Goal: Task Accomplishment & Management: Manage account settings

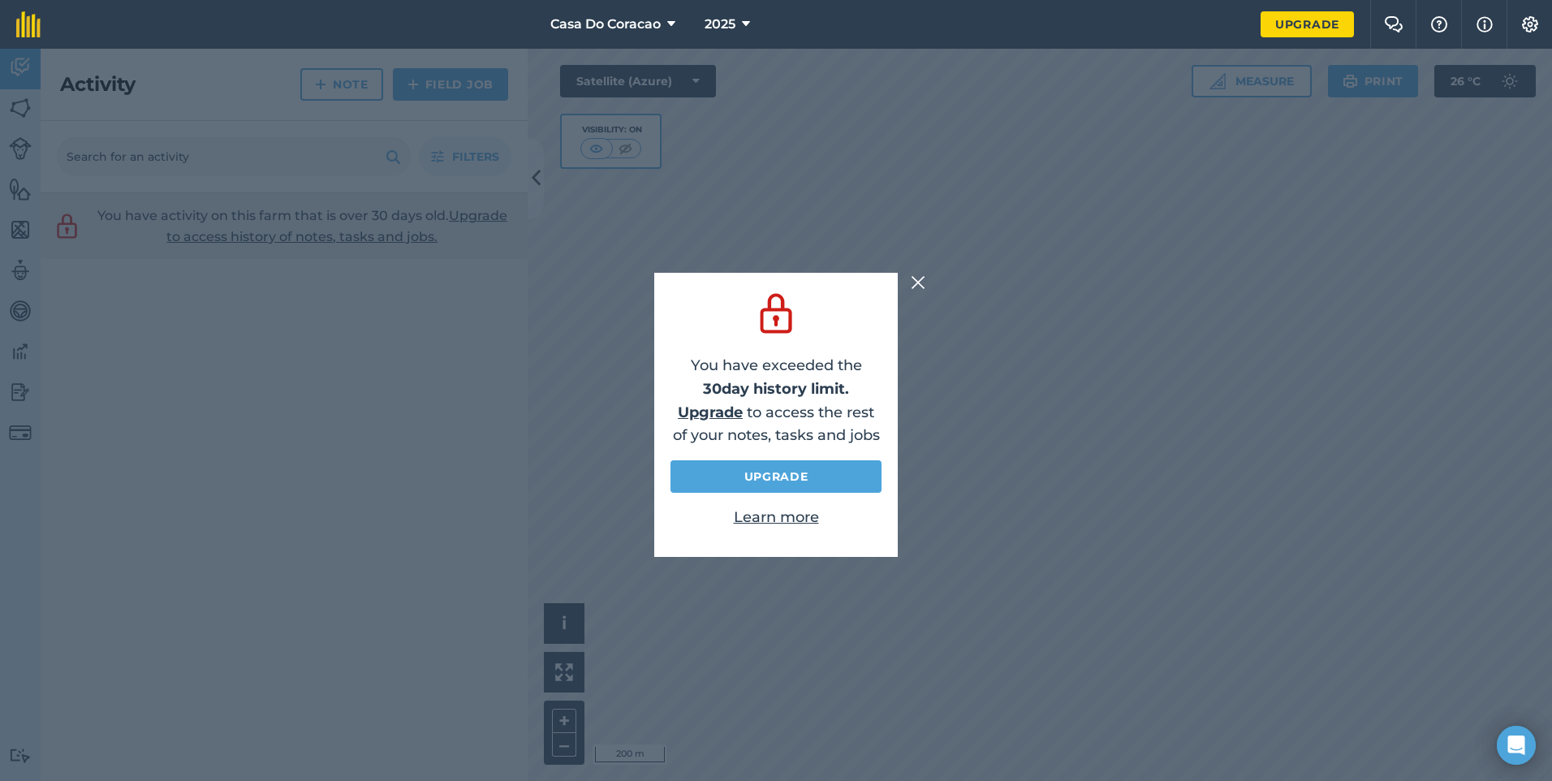
click at [926, 290] on div at bounding box center [920, 282] width 19 height 19
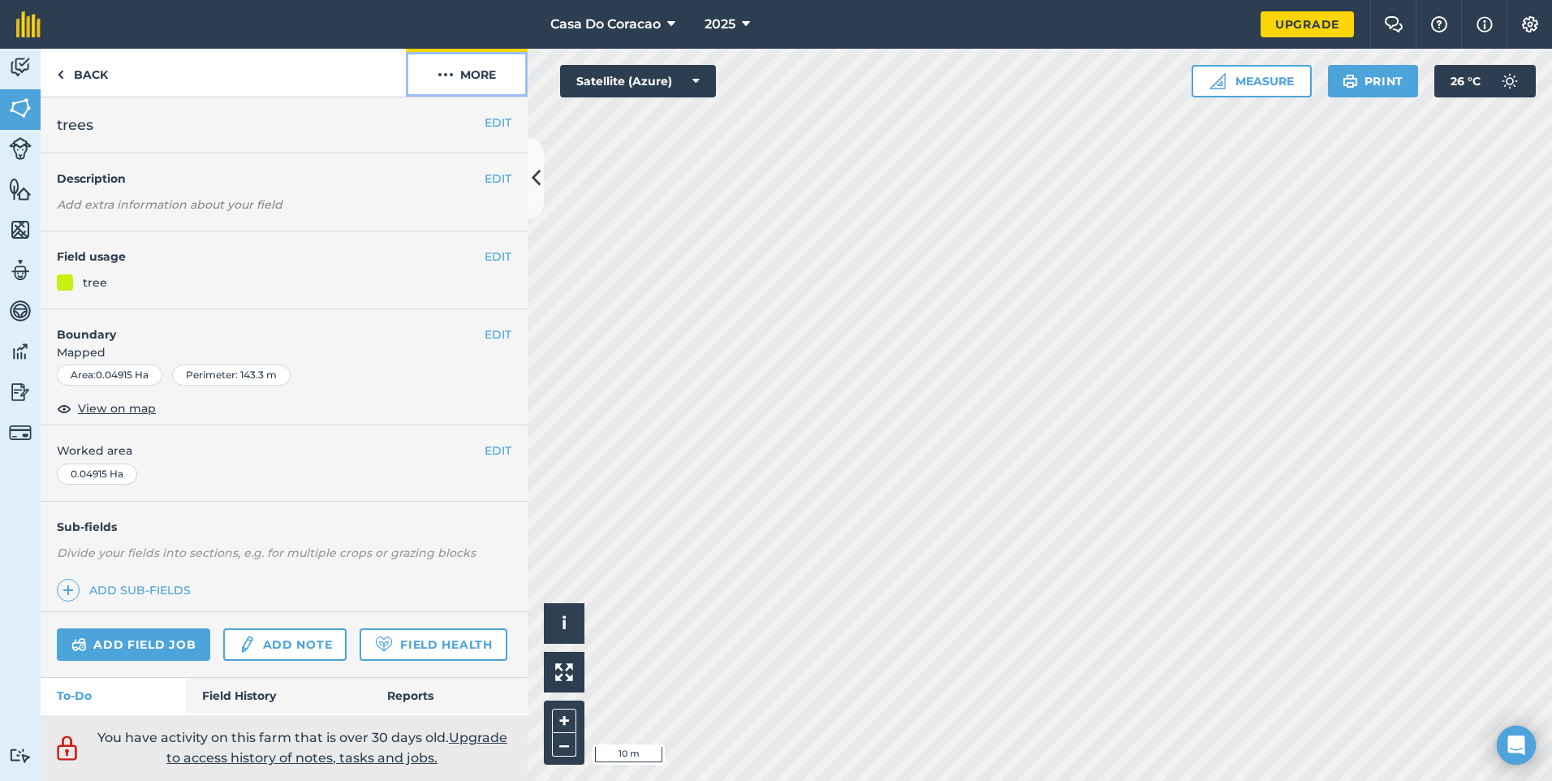
click at [434, 68] on button "More" at bounding box center [467, 73] width 122 height 48
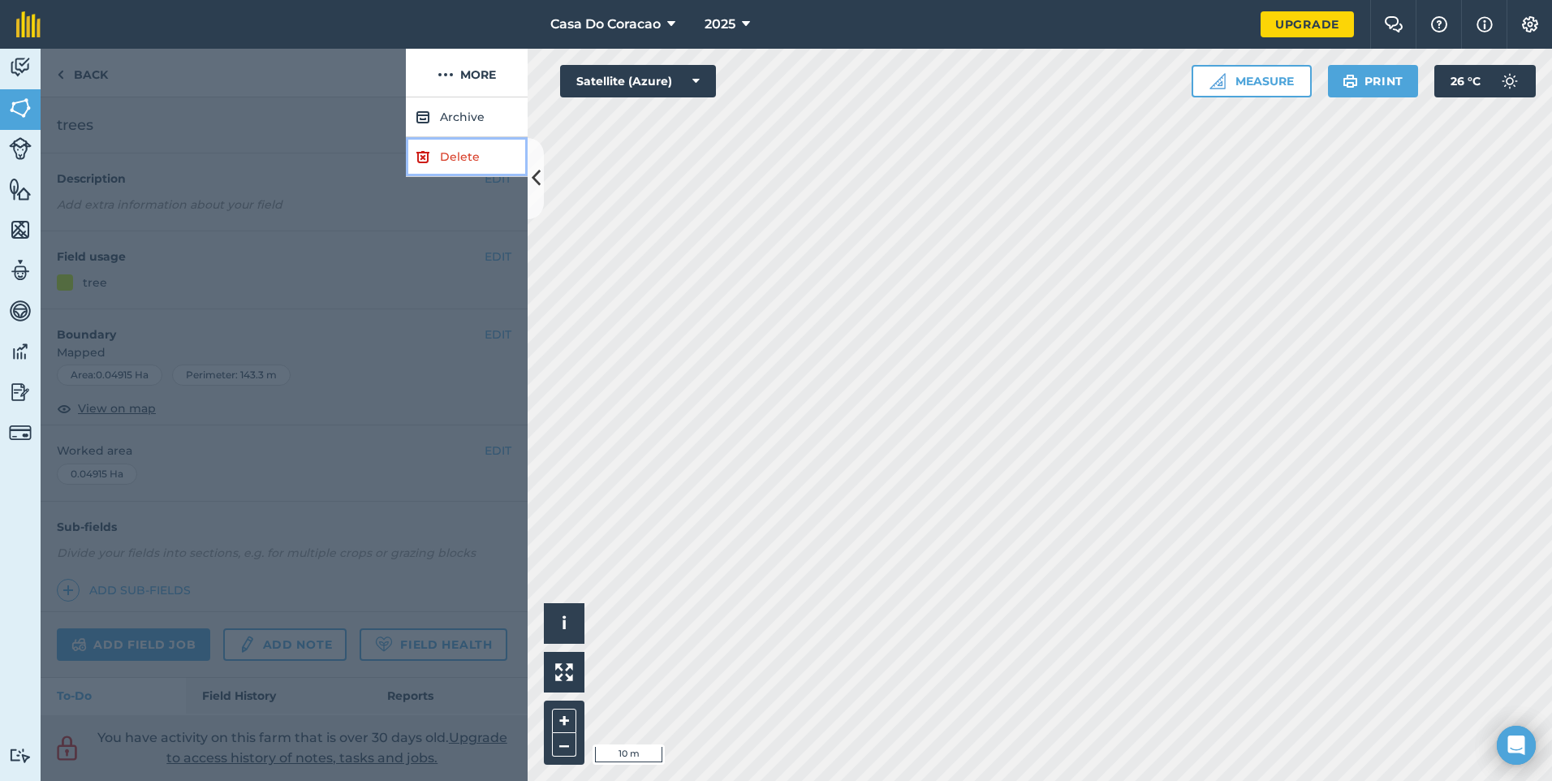
click at [461, 157] on link "Delete" at bounding box center [467, 157] width 122 height 40
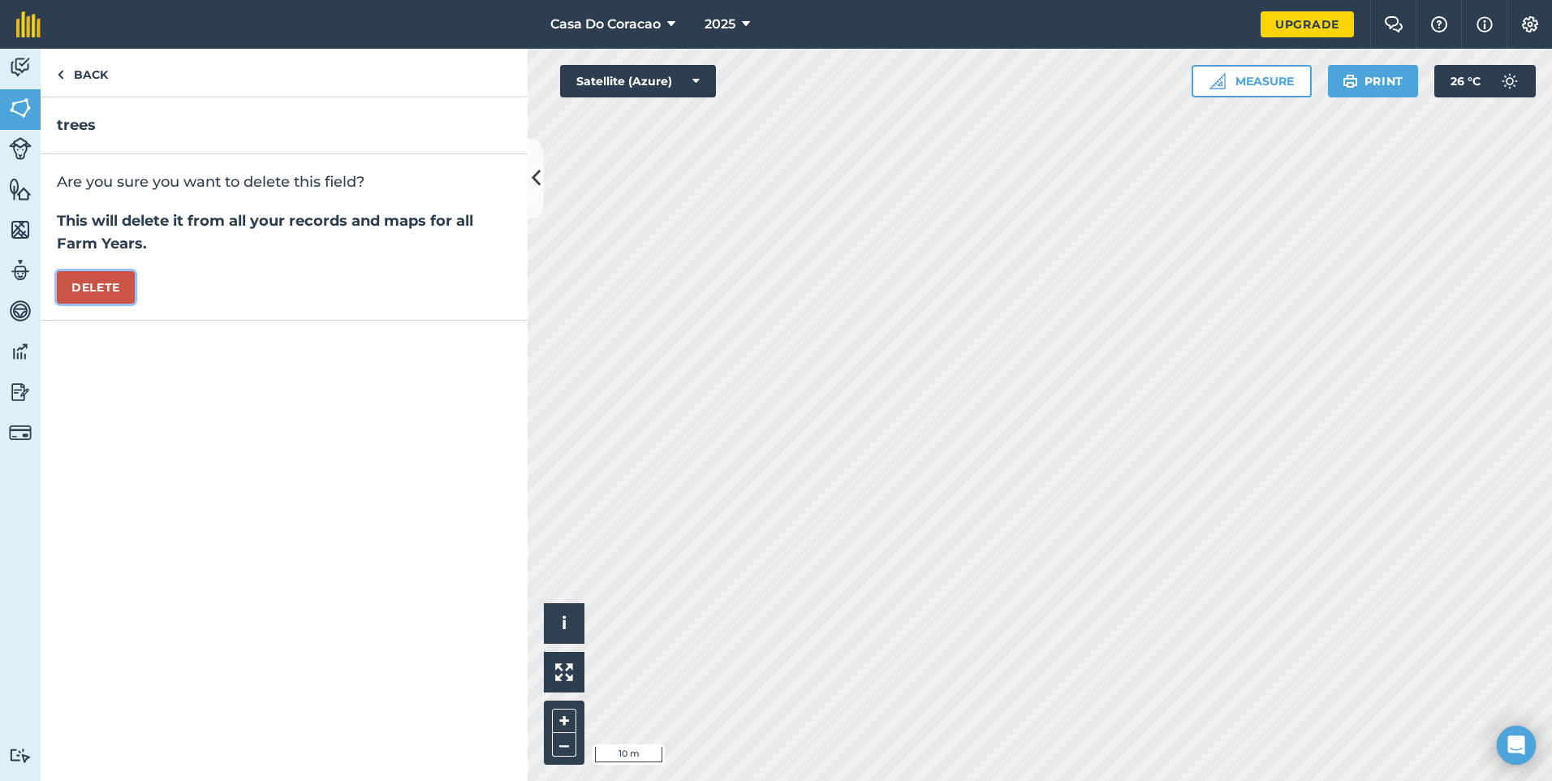
click at [106, 282] on button "Delete" at bounding box center [96, 287] width 78 height 32
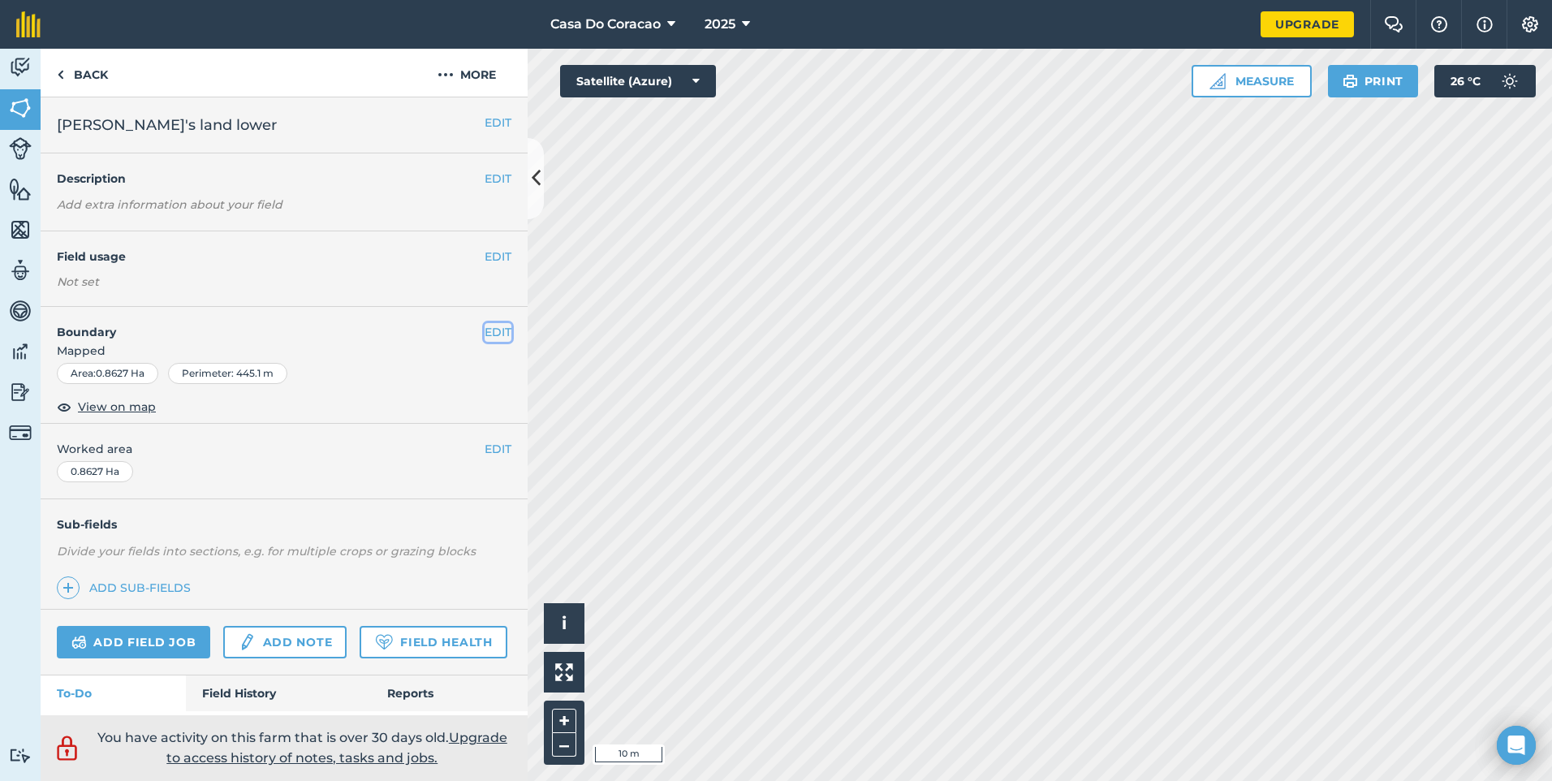
click at [493, 330] on button "EDIT" at bounding box center [497, 332] width 27 height 18
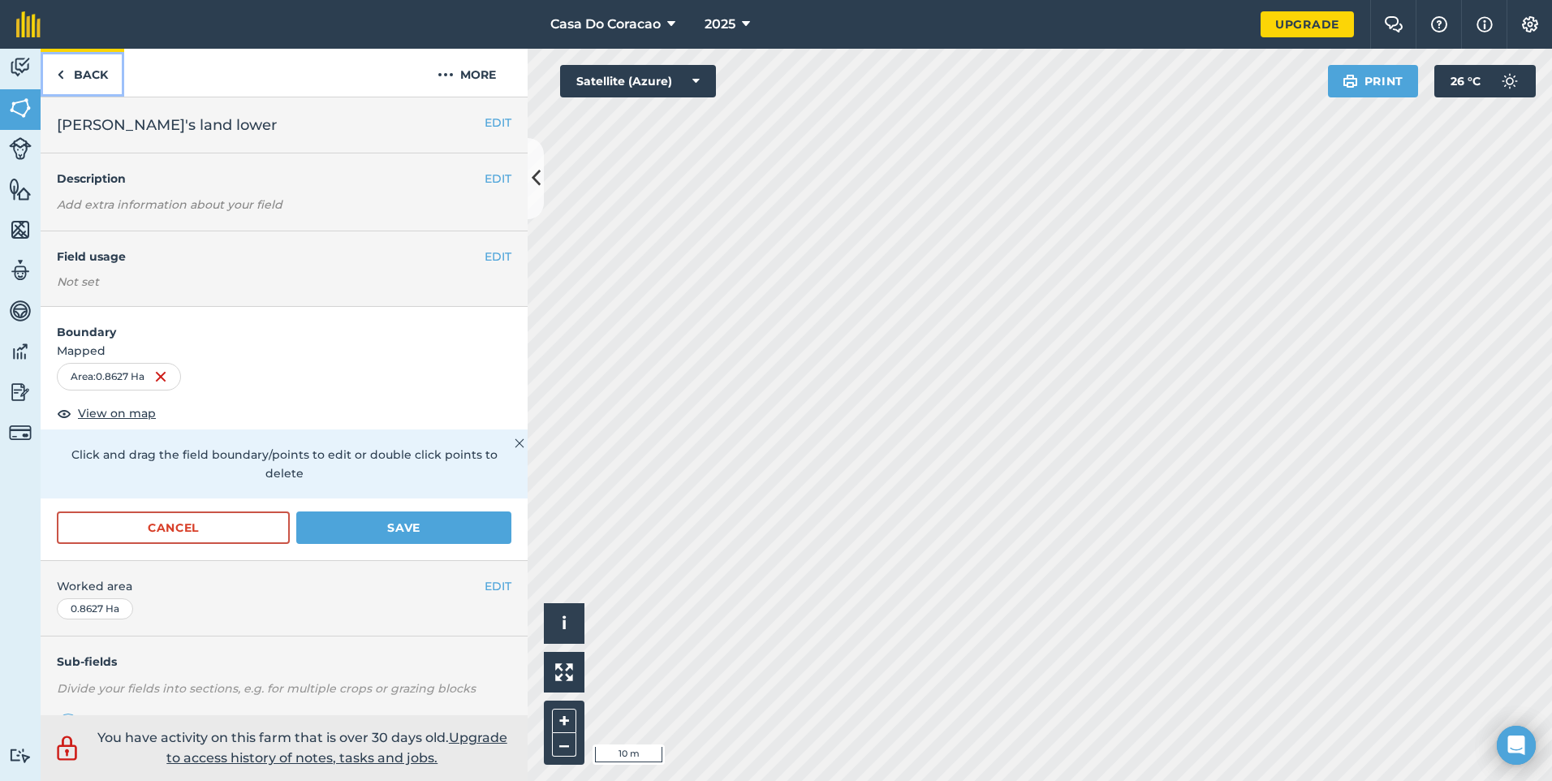
click at [75, 70] on link "Back" at bounding box center [83, 73] width 84 height 48
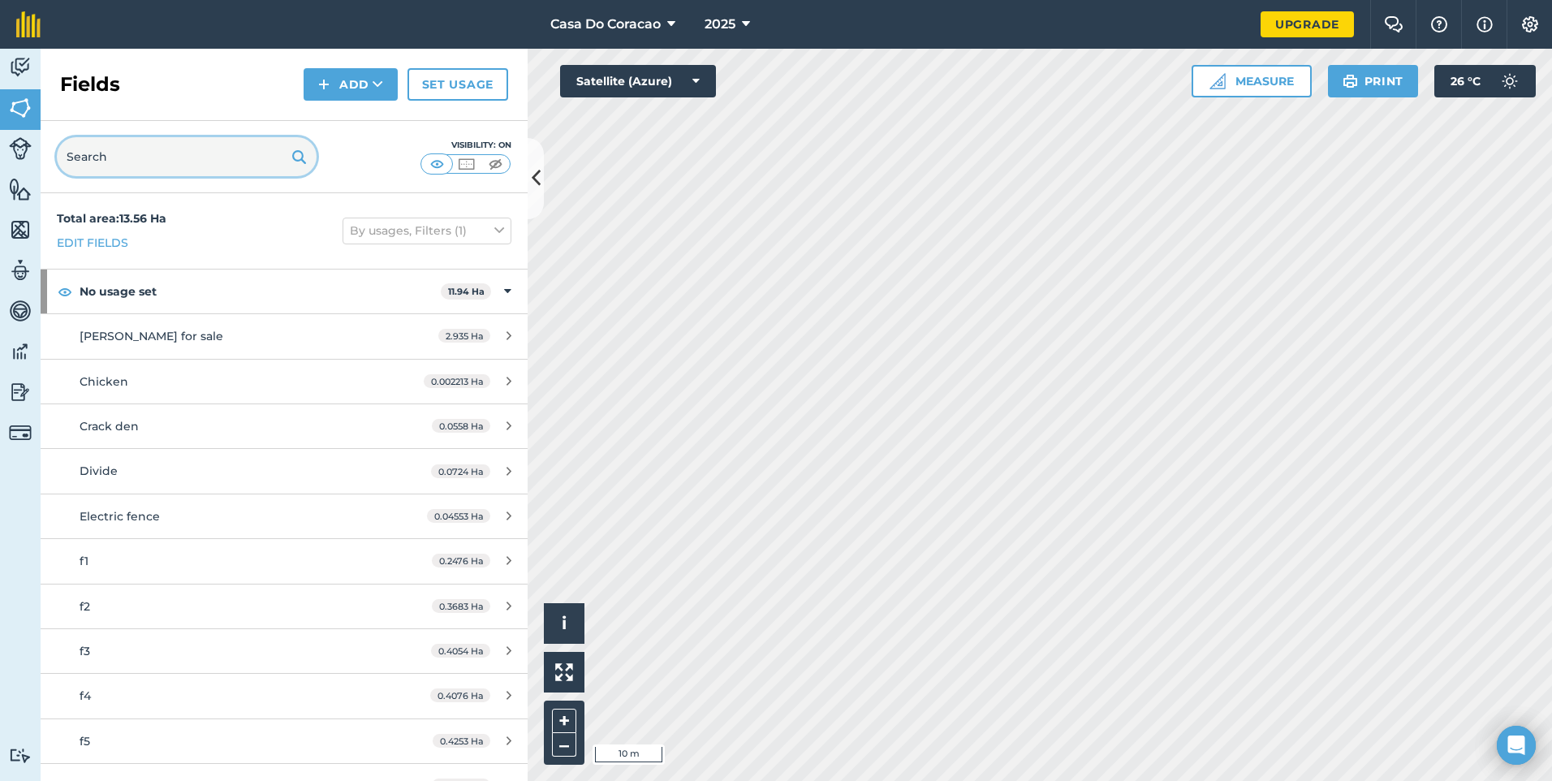
click at [112, 156] on input "text" at bounding box center [187, 156] width 260 height 39
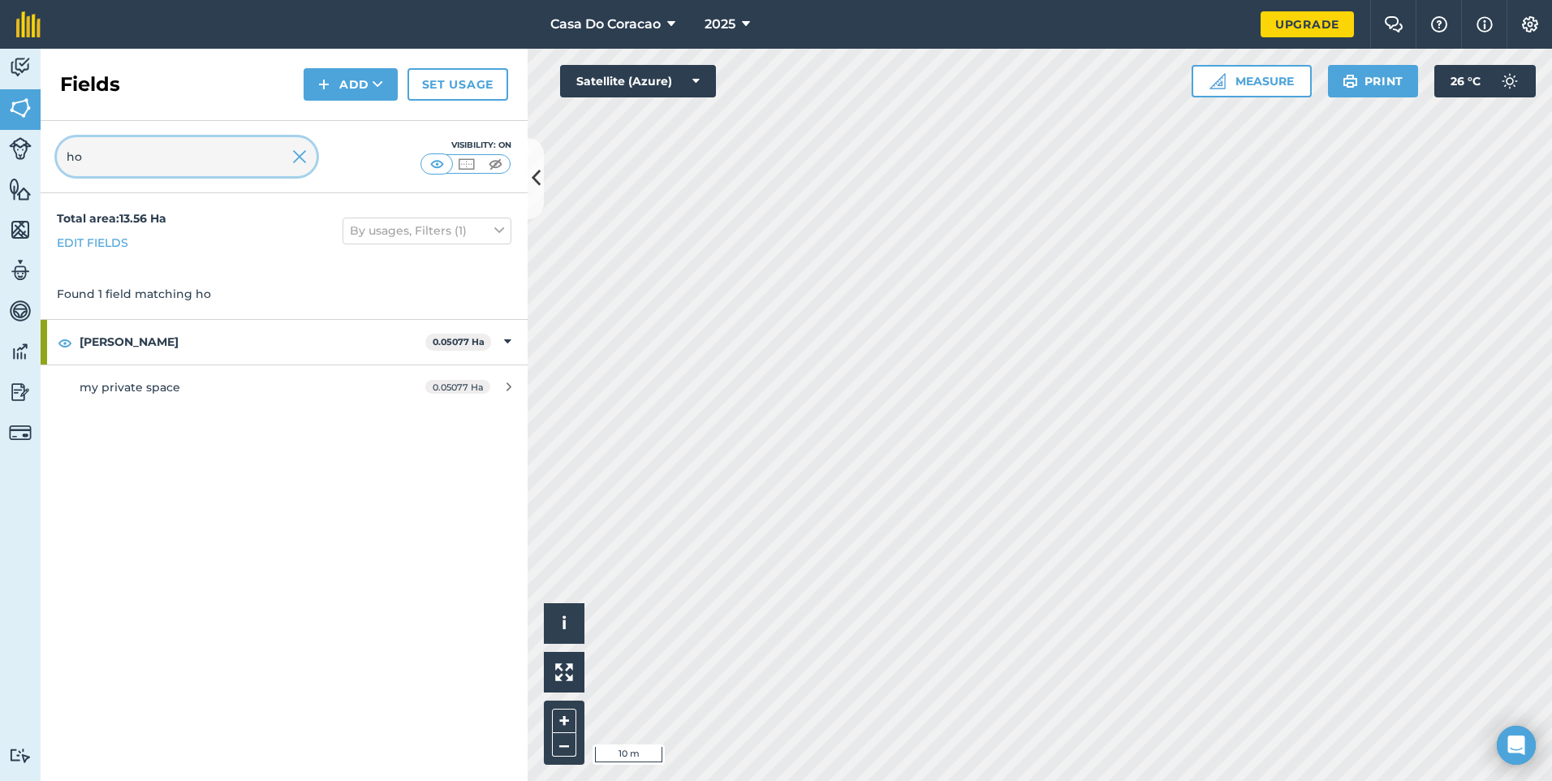
type input "h"
type input "tra"
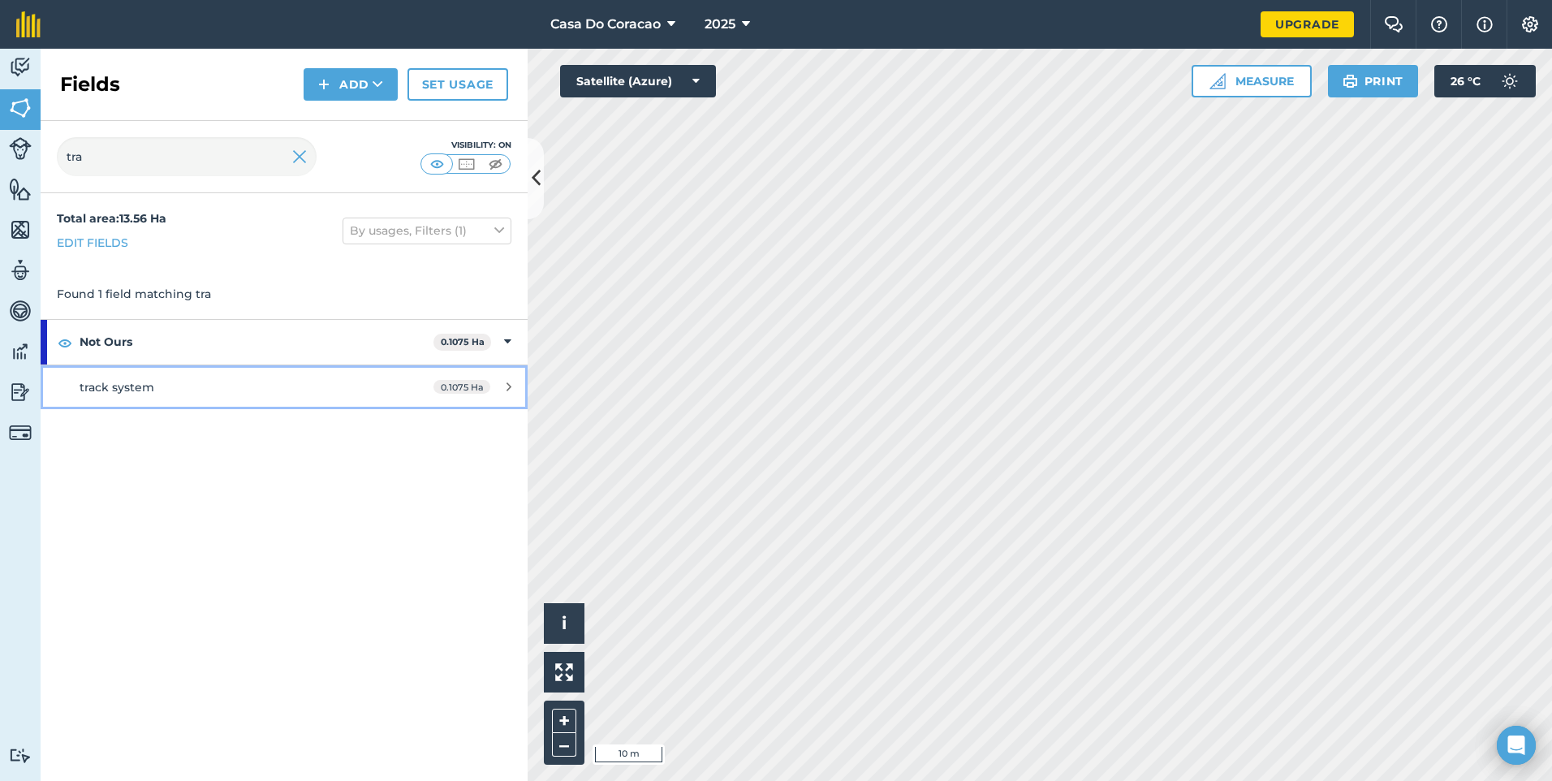
click at [192, 385] on div "track system" at bounding box center [232, 387] width 305 height 18
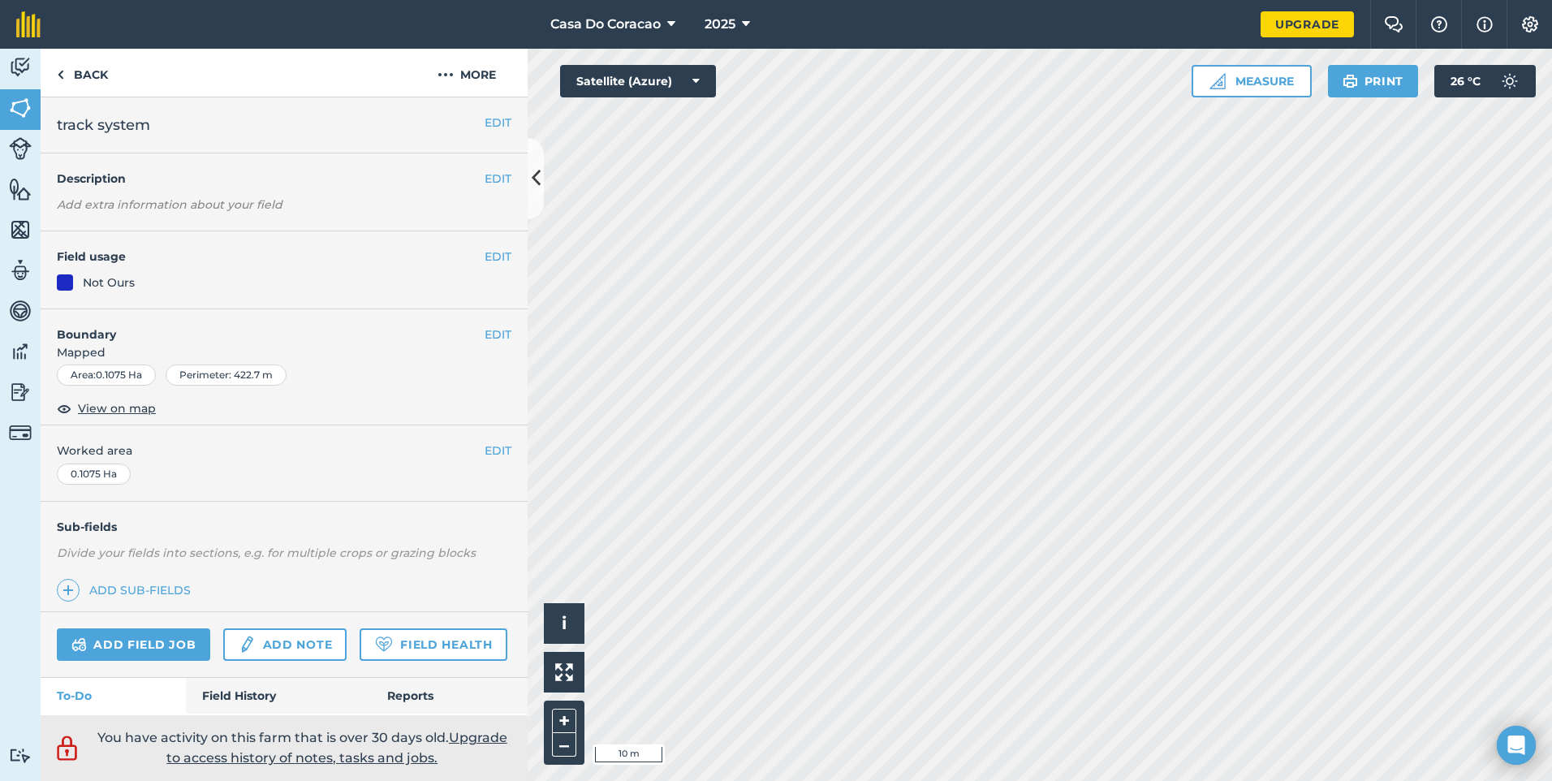
click at [502, 241] on div "EDIT Field usage Not Ours" at bounding box center [284, 270] width 487 height 78
click at [498, 246] on div "EDIT Field usage Not Ours" at bounding box center [284, 270] width 487 height 78
click at [495, 254] on button "EDIT" at bounding box center [497, 257] width 27 height 18
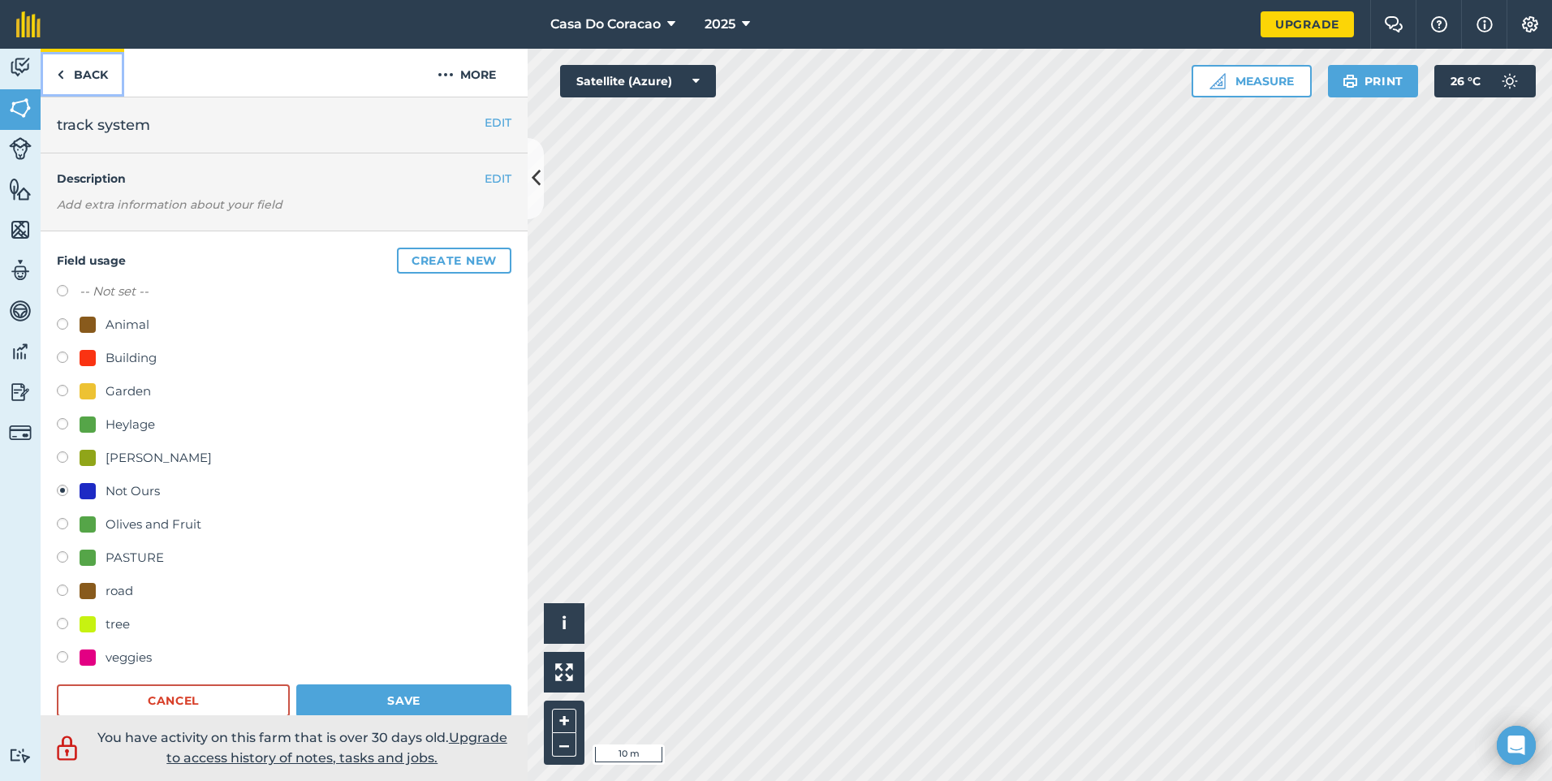
click at [111, 73] on link "Back" at bounding box center [83, 73] width 84 height 48
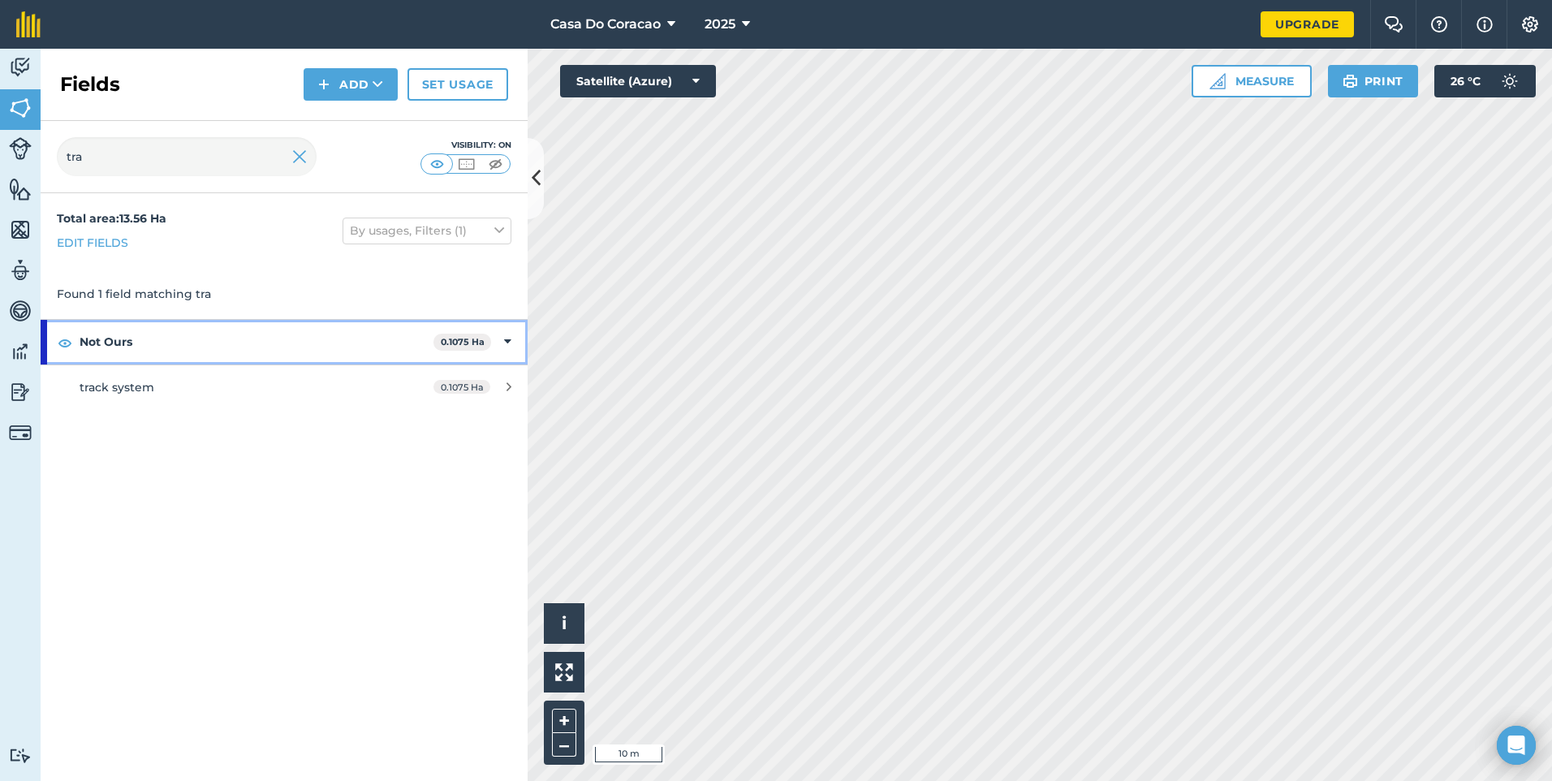
click at [143, 337] on strong "Not Ours" at bounding box center [257, 342] width 354 height 44
click at [141, 328] on strong "Not Ours" at bounding box center [258, 342] width 357 height 44
click at [134, 372] on link "track system 0.1075 Ha" at bounding box center [284, 387] width 487 height 44
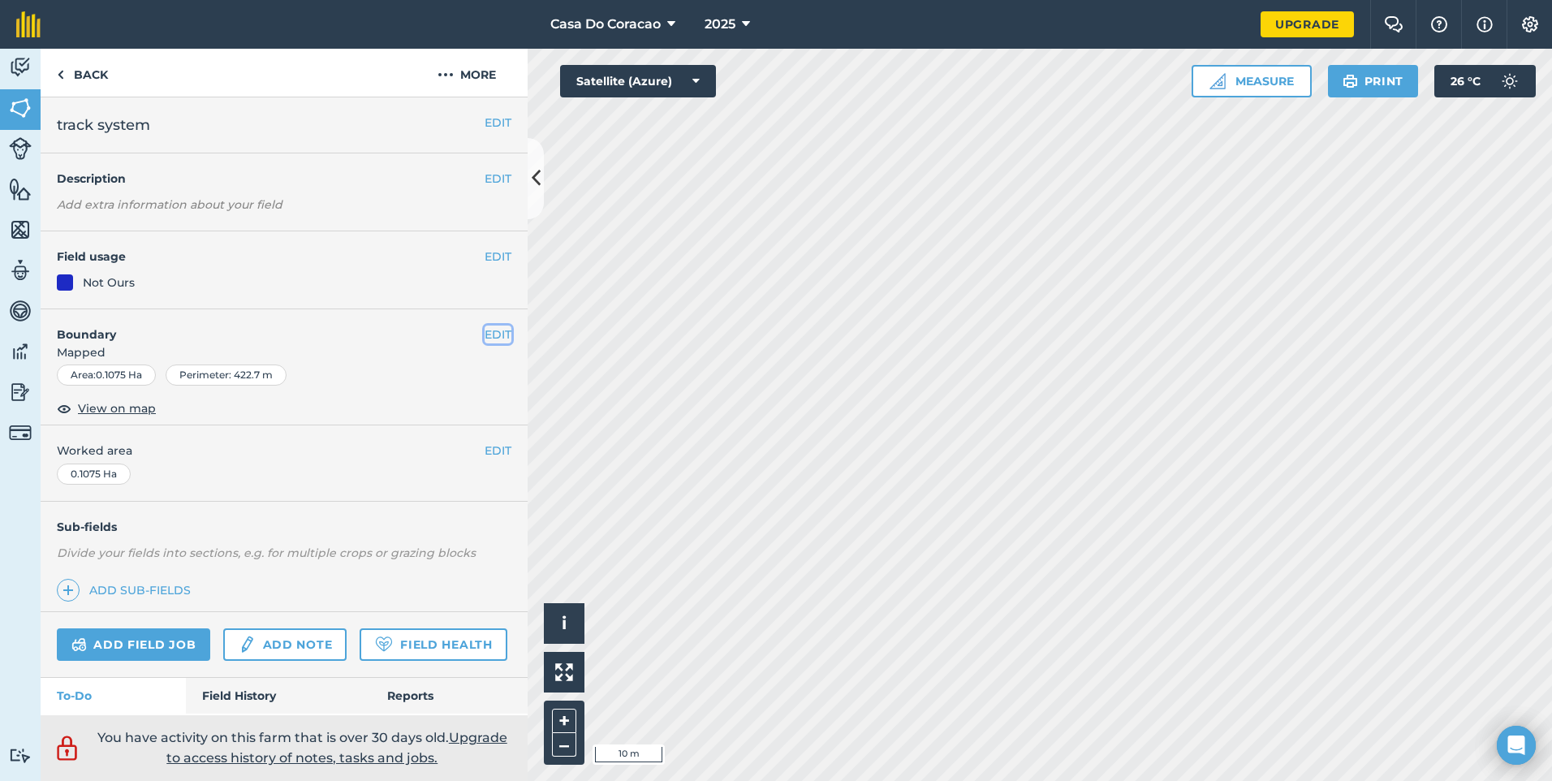
click at [484, 338] on button "EDIT" at bounding box center [497, 334] width 27 height 18
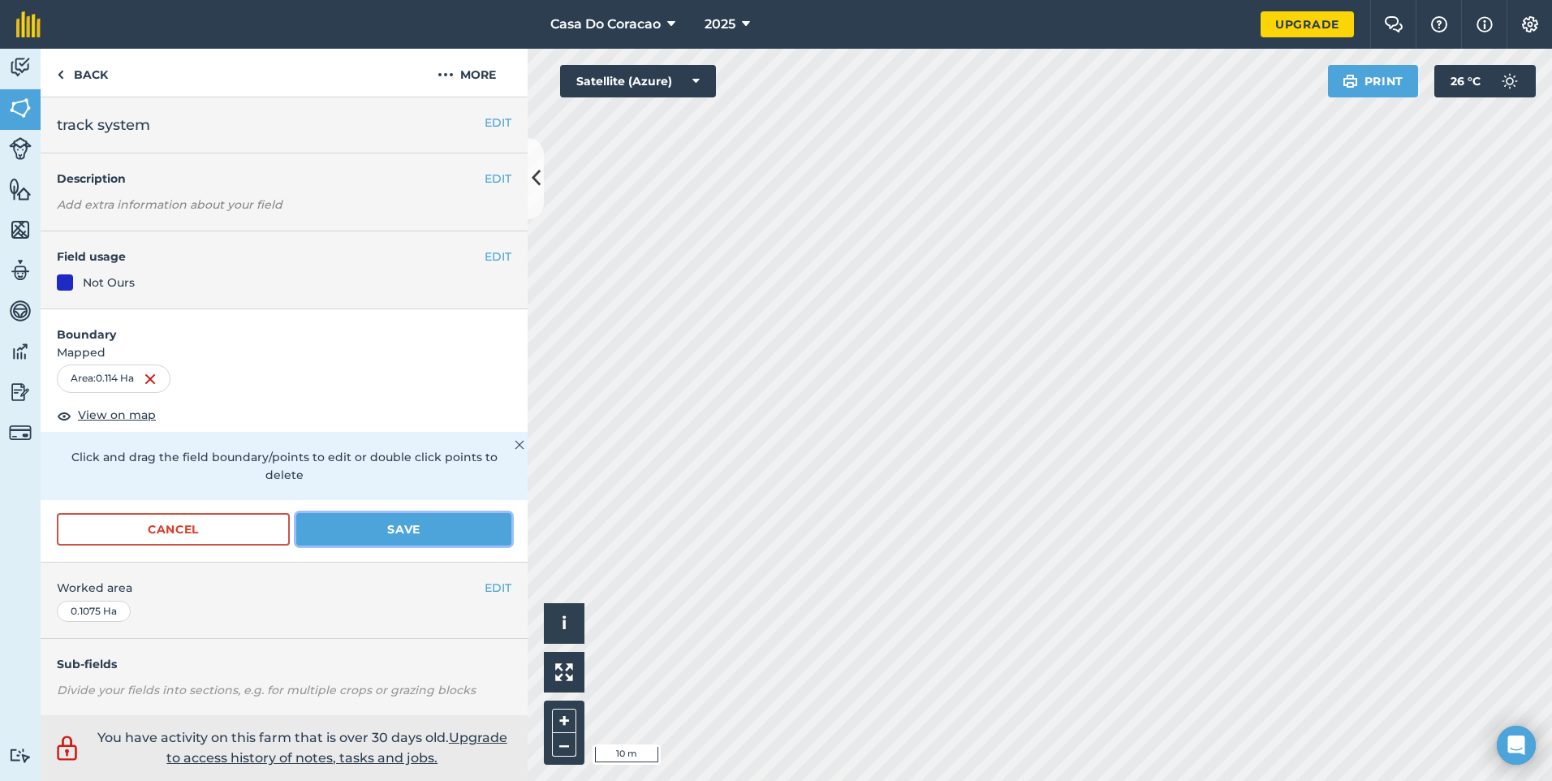
click at [360, 514] on button "Save" at bounding box center [403, 529] width 215 height 32
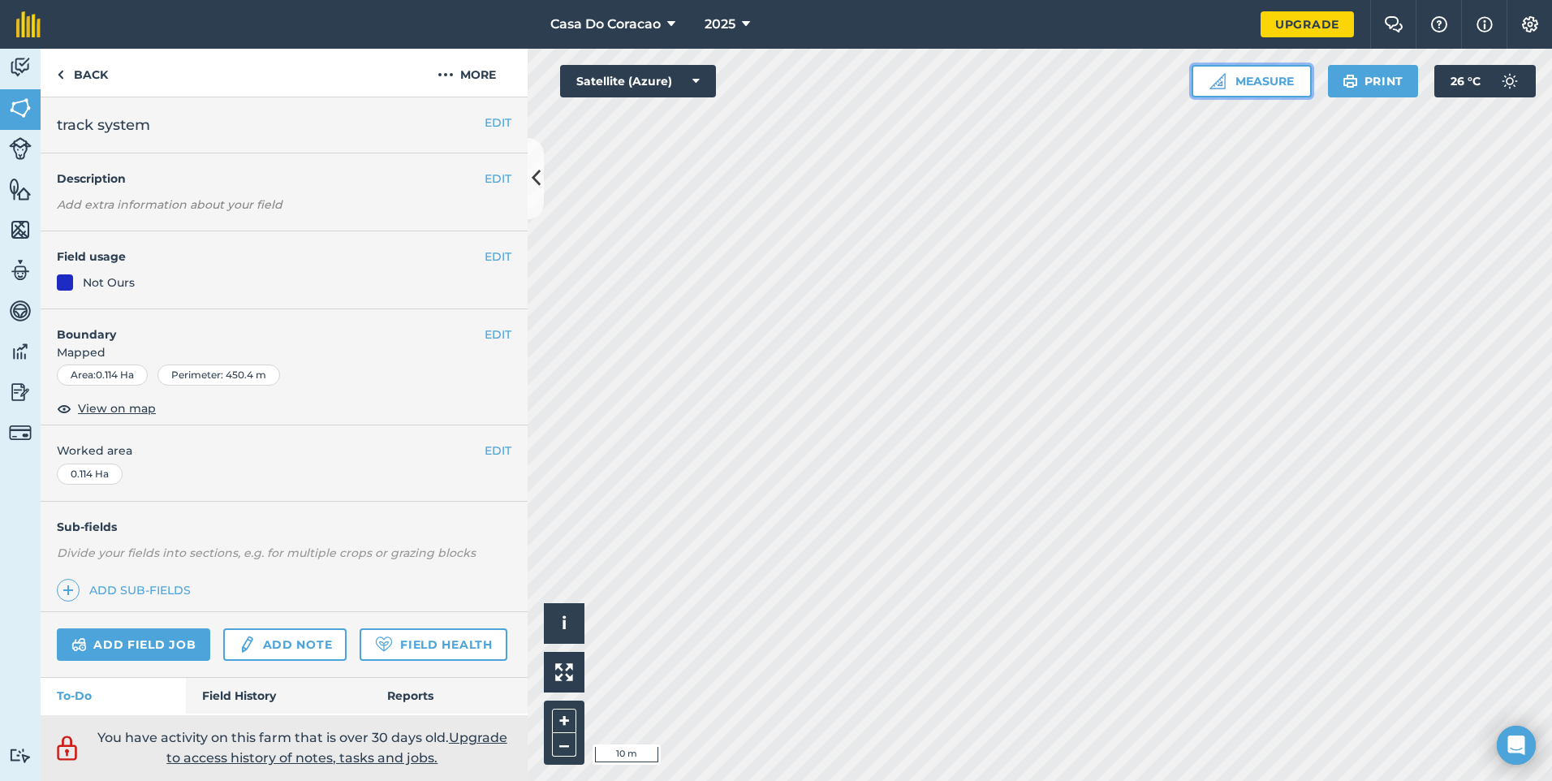
click at [1233, 80] on button "Measure" at bounding box center [1251, 81] width 120 height 32
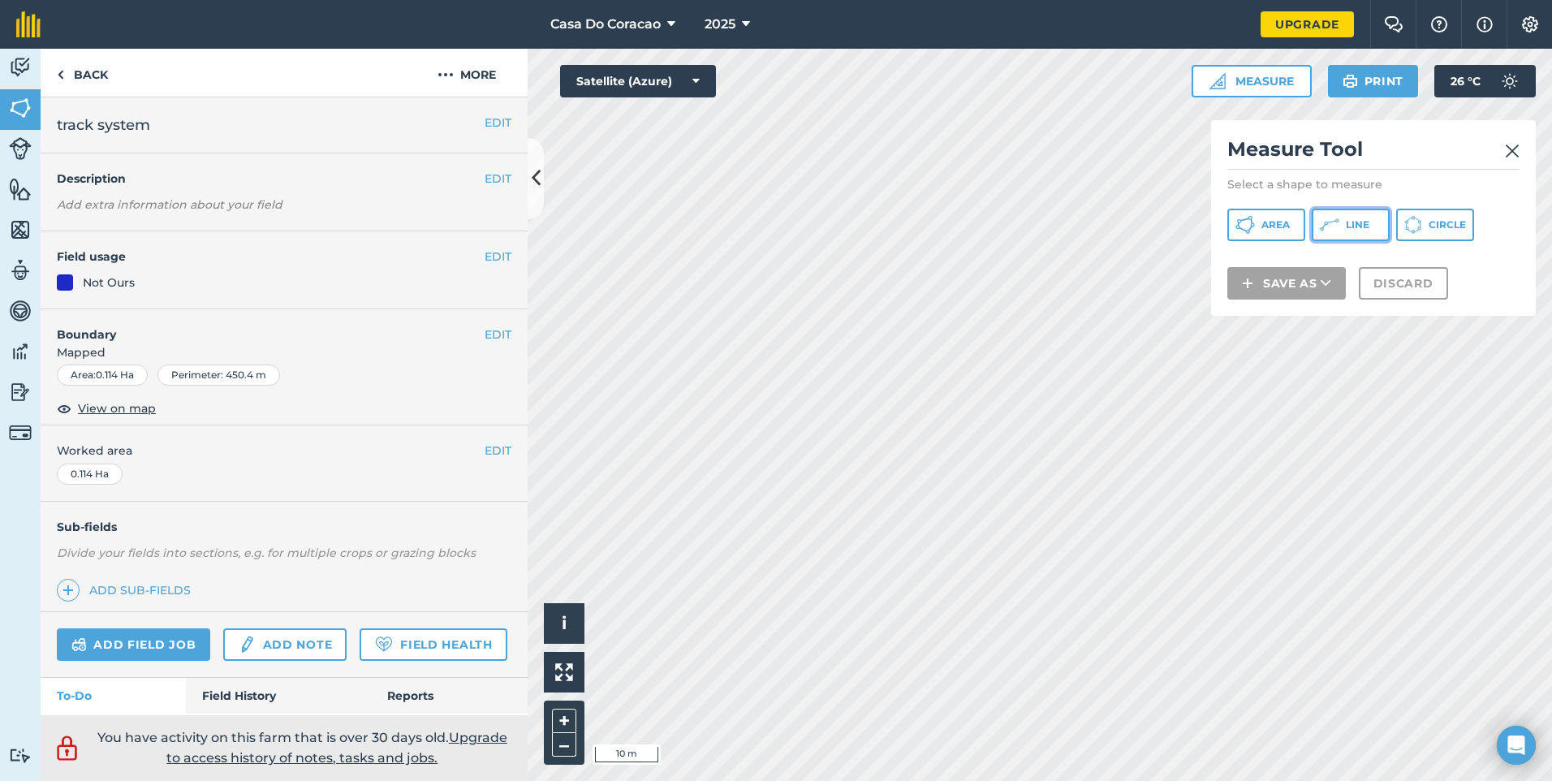
click at [1346, 222] on span "Line" at bounding box center [1358, 224] width 24 height 13
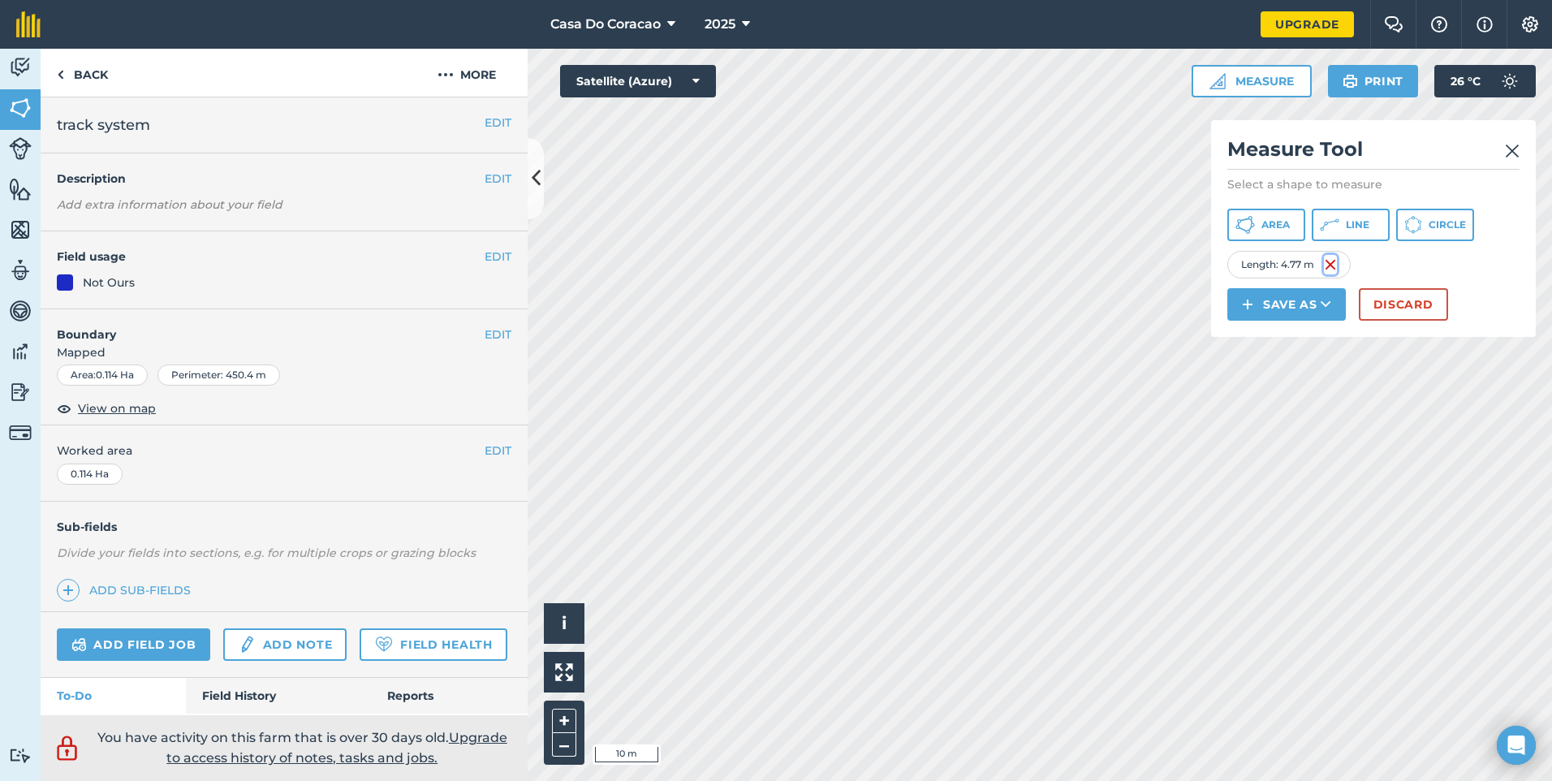
click at [1337, 262] on img at bounding box center [1330, 264] width 13 height 19
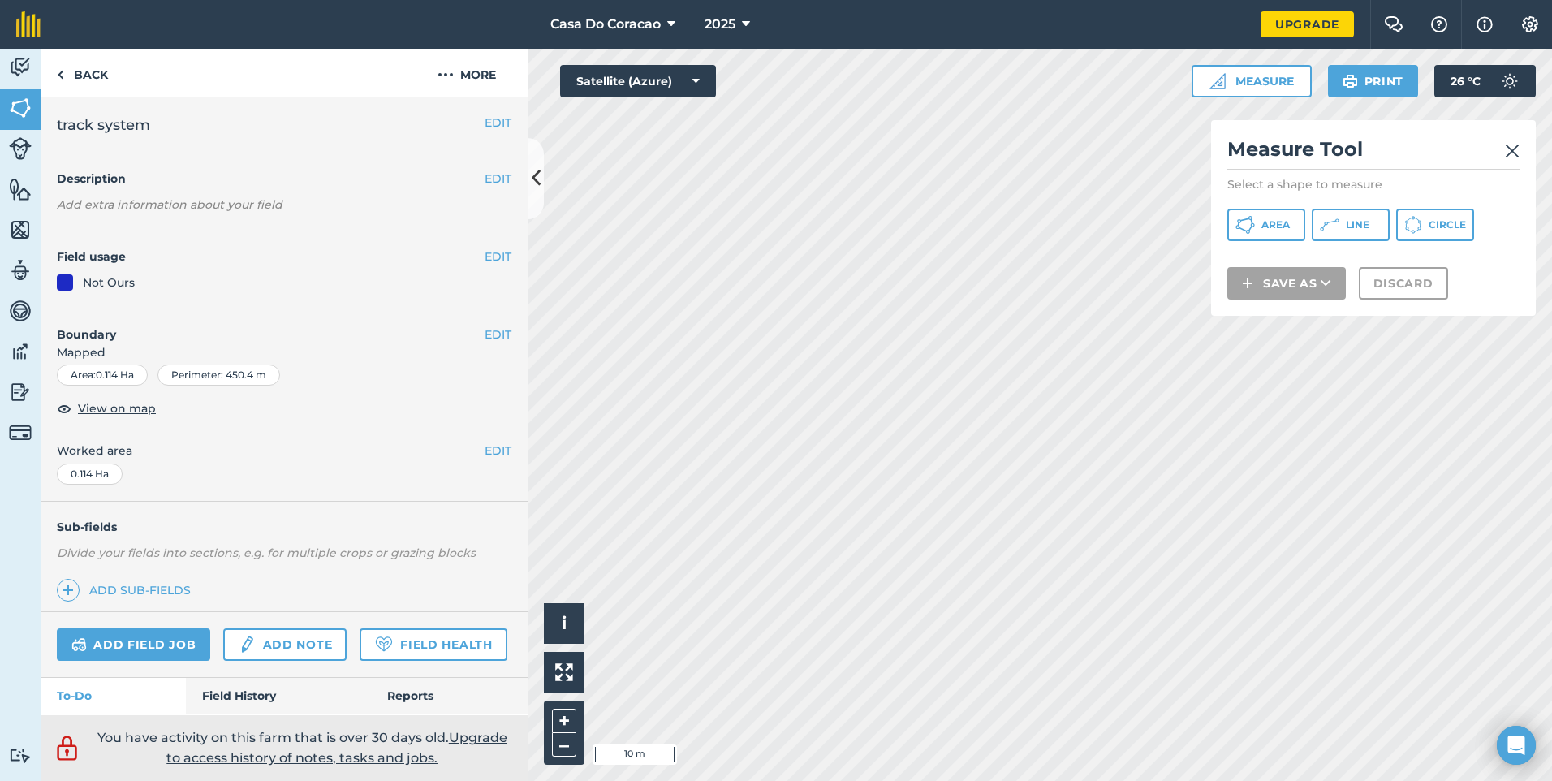
click at [1514, 155] on img at bounding box center [1512, 150] width 15 height 19
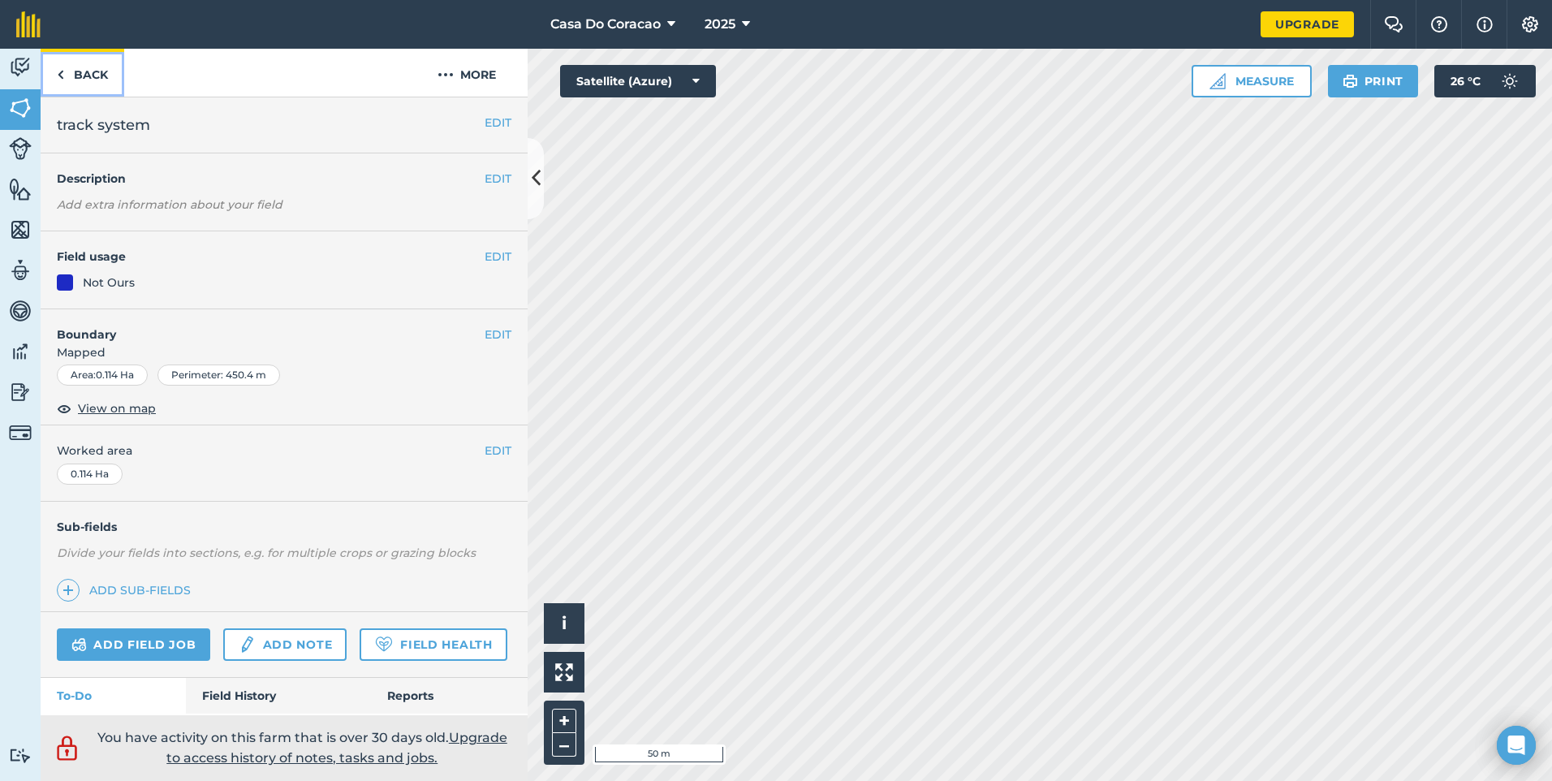
click at [60, 87] on link "Back" at bounding box center [83, 73] width 84 height 48
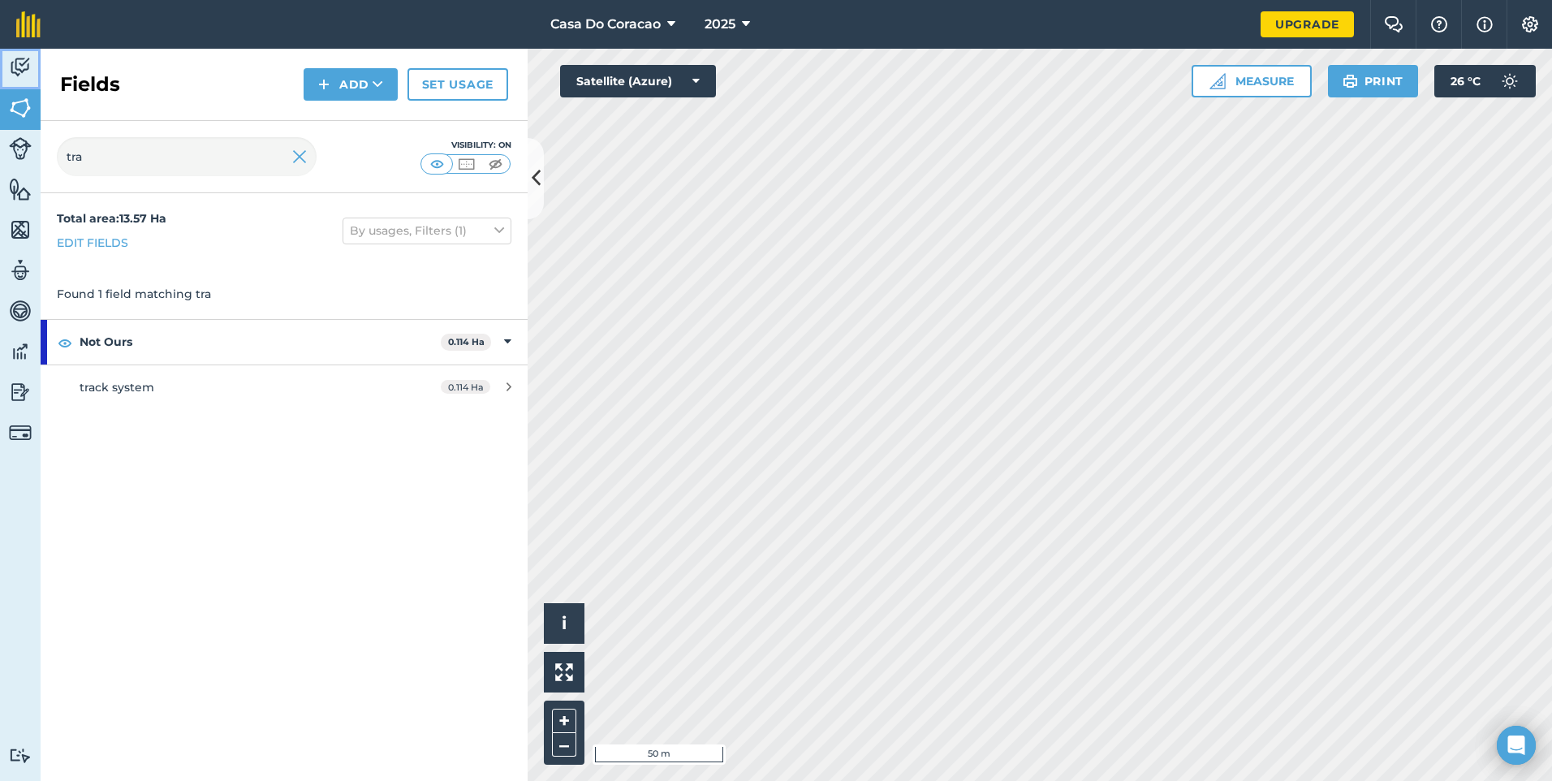
click at [14, 67] on img at bounding box center [20, 67] width 23 height 24
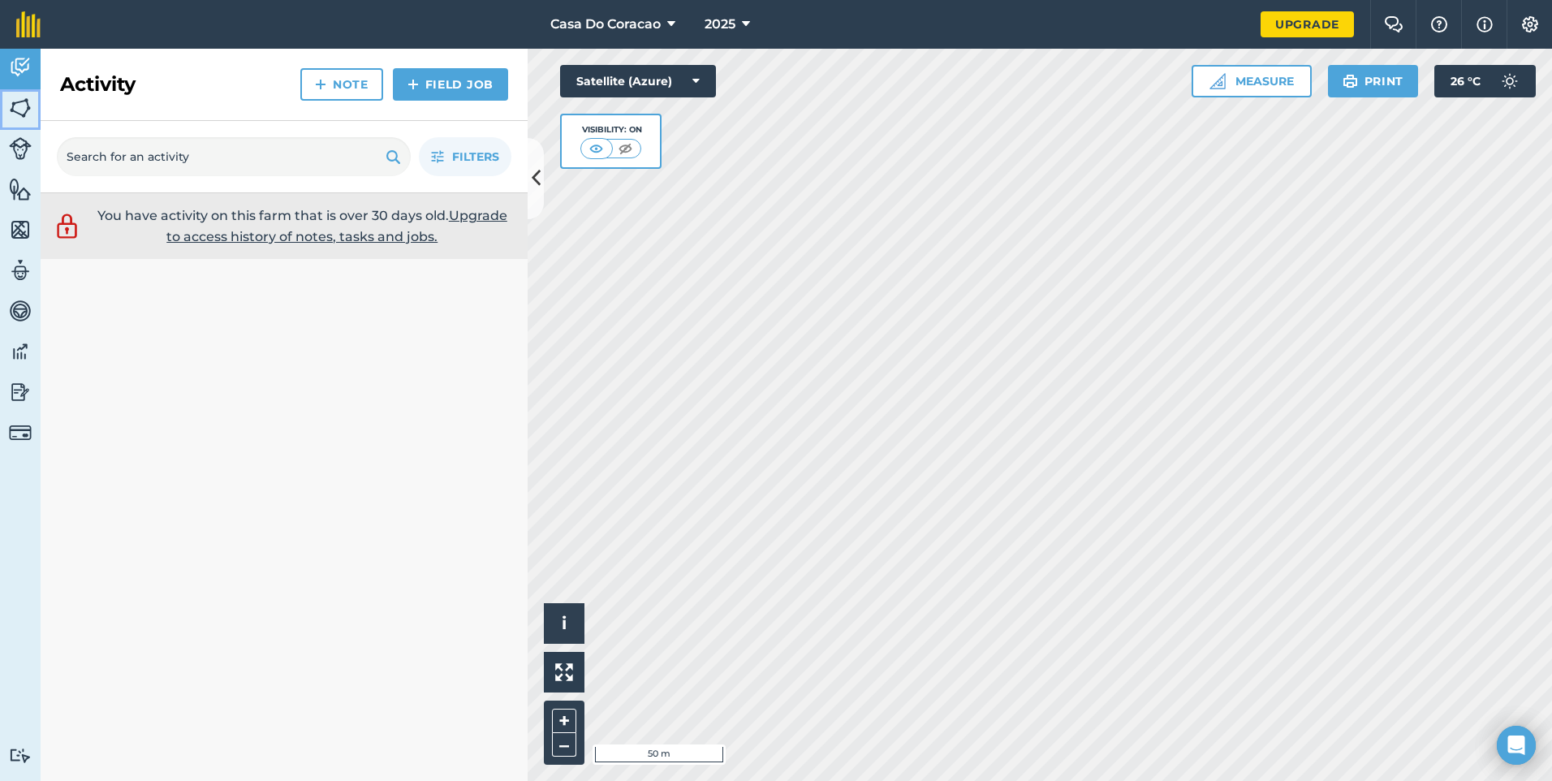
click at [15, 97] on img at bounding box center [20, 108] width 23 height 24
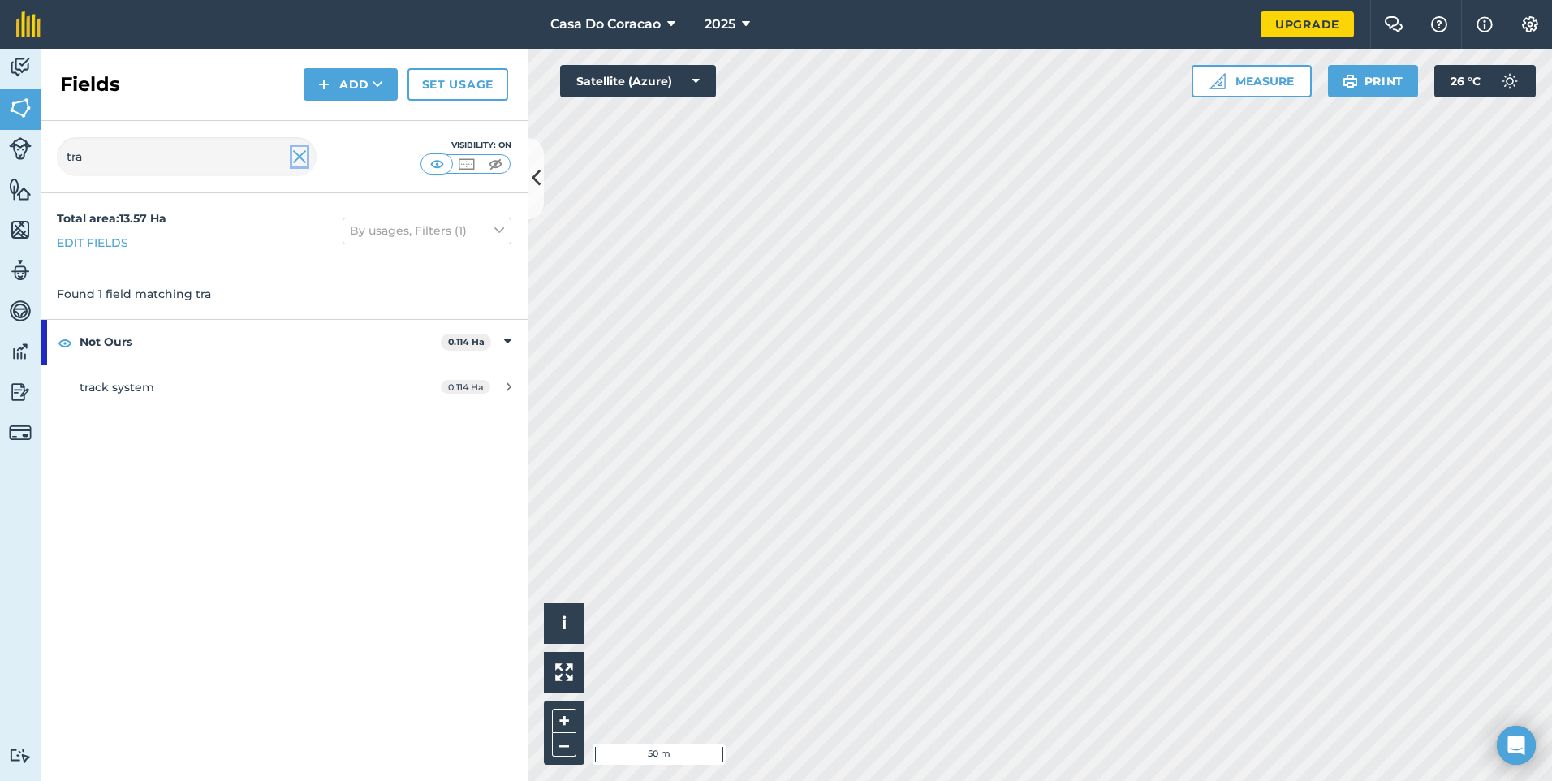
click at [295, 158] on img at bounding box center [299, 156] width 15 height 19
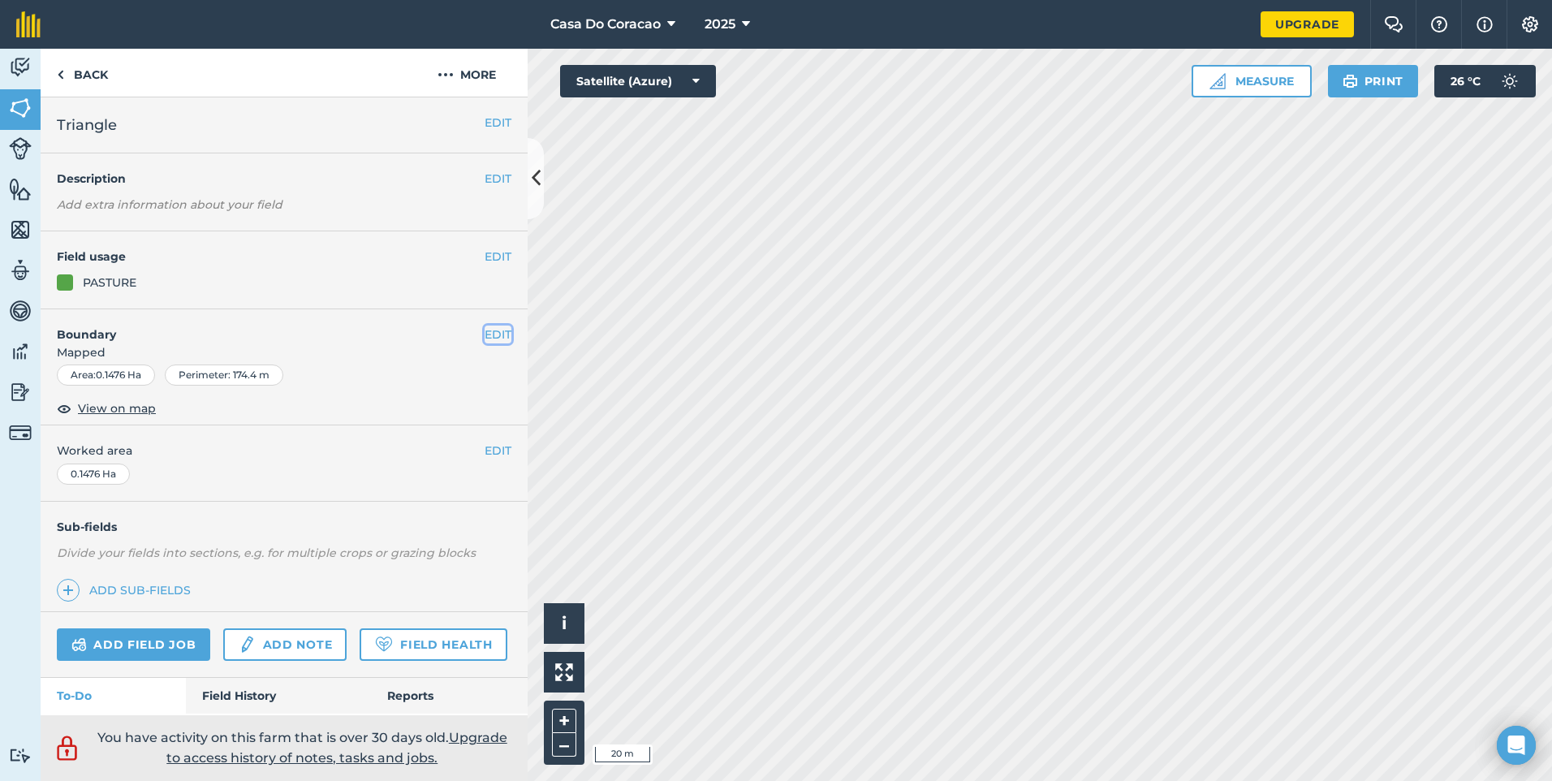
click at [488, 329] on button "EDIT" at bounding box center [497, 334] width 27 height 18
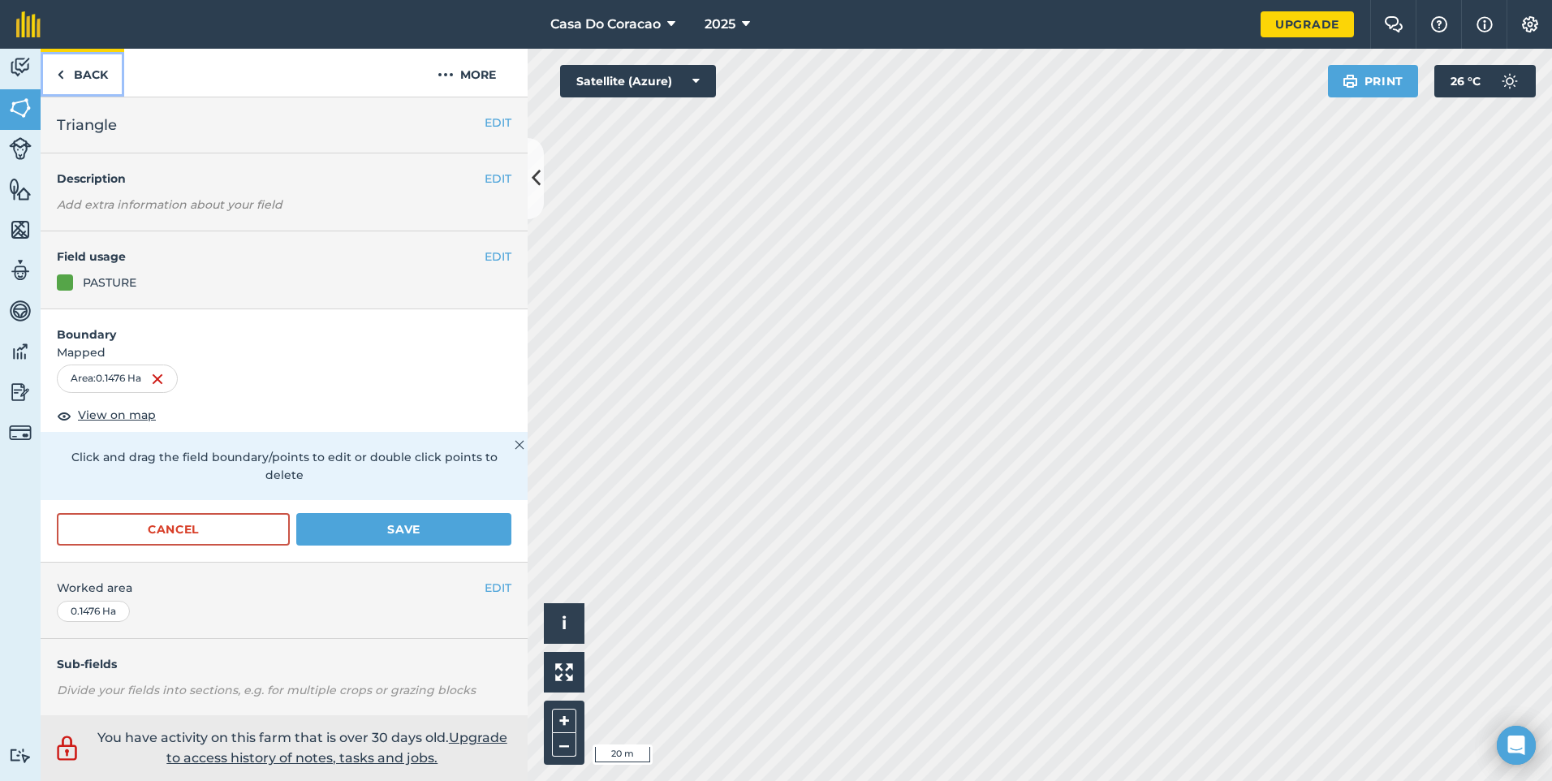
click at [105, 78] on link "Back" at bounding box center [83, 73] width 84 height 48
click at [411, 529] on button "Save" at bounding box center [403, 529] width 215 height 32
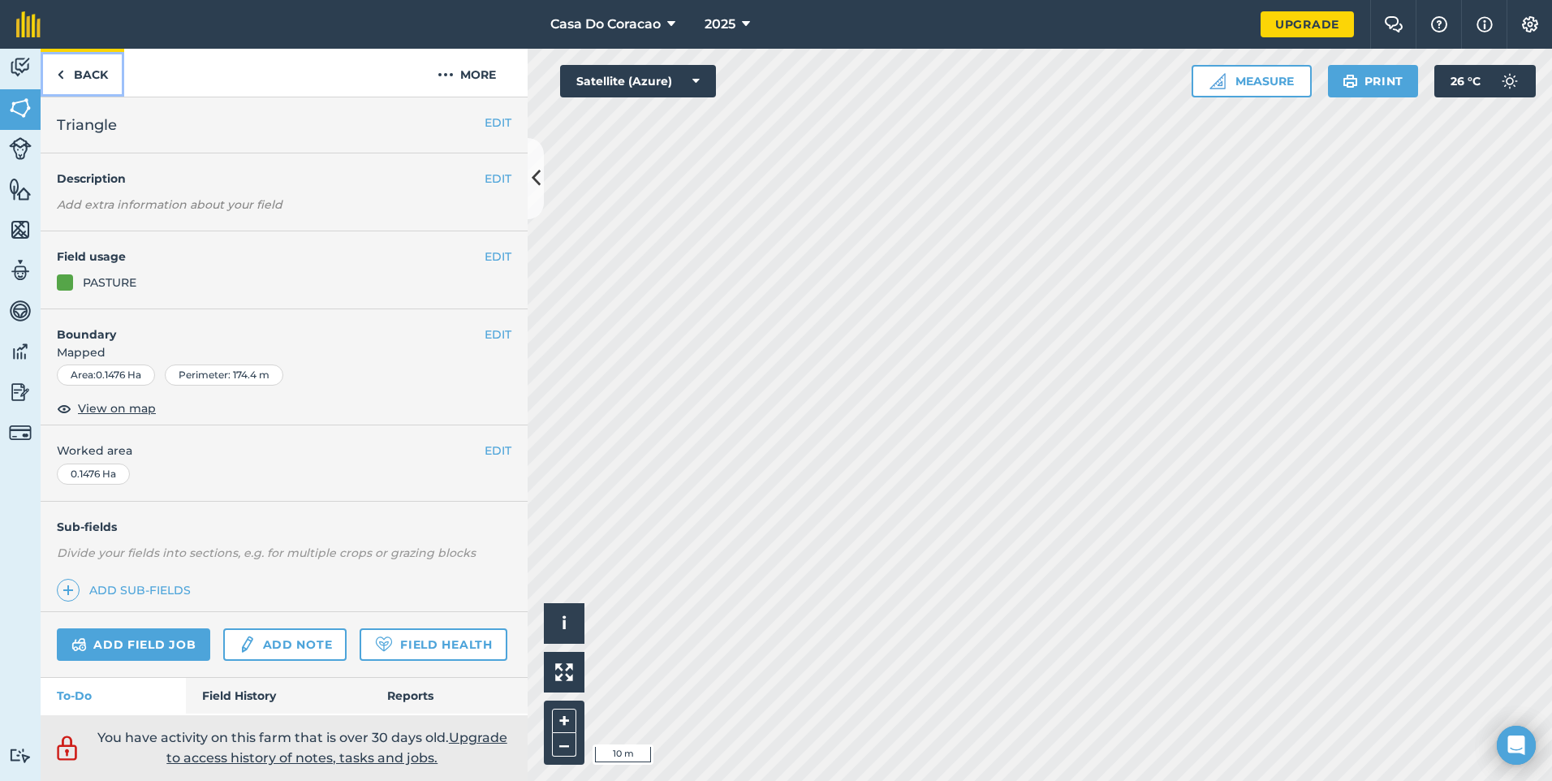
click at [78, 75] on link "Back" at bounding box center [83, 73] width 84 height 48
click at [447, 89] on button "More" at bounding box center [467, 73] width 122 height 48
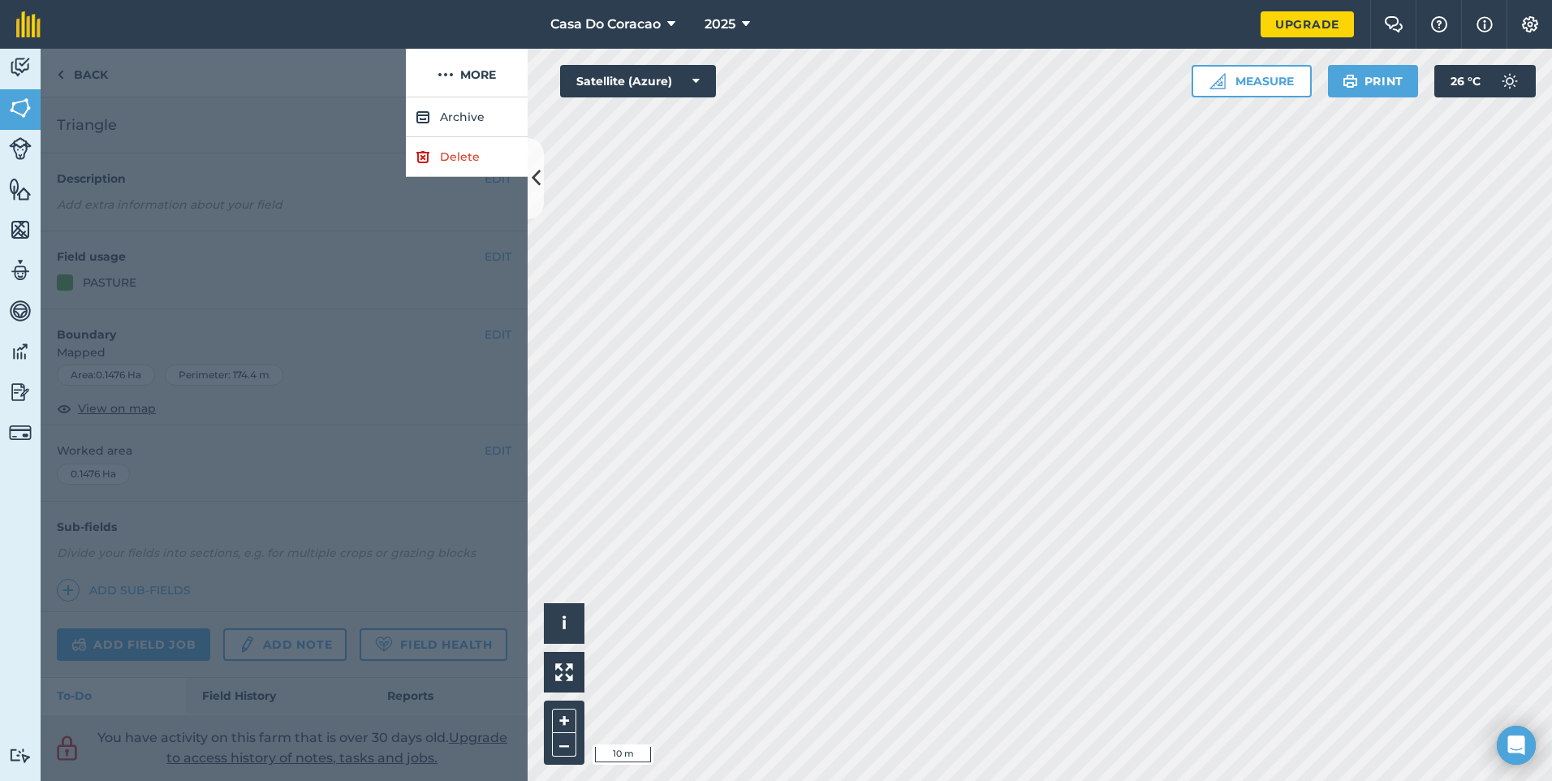
click at [213, 297] on div at bounding box center [284, 438] width 487 height 683
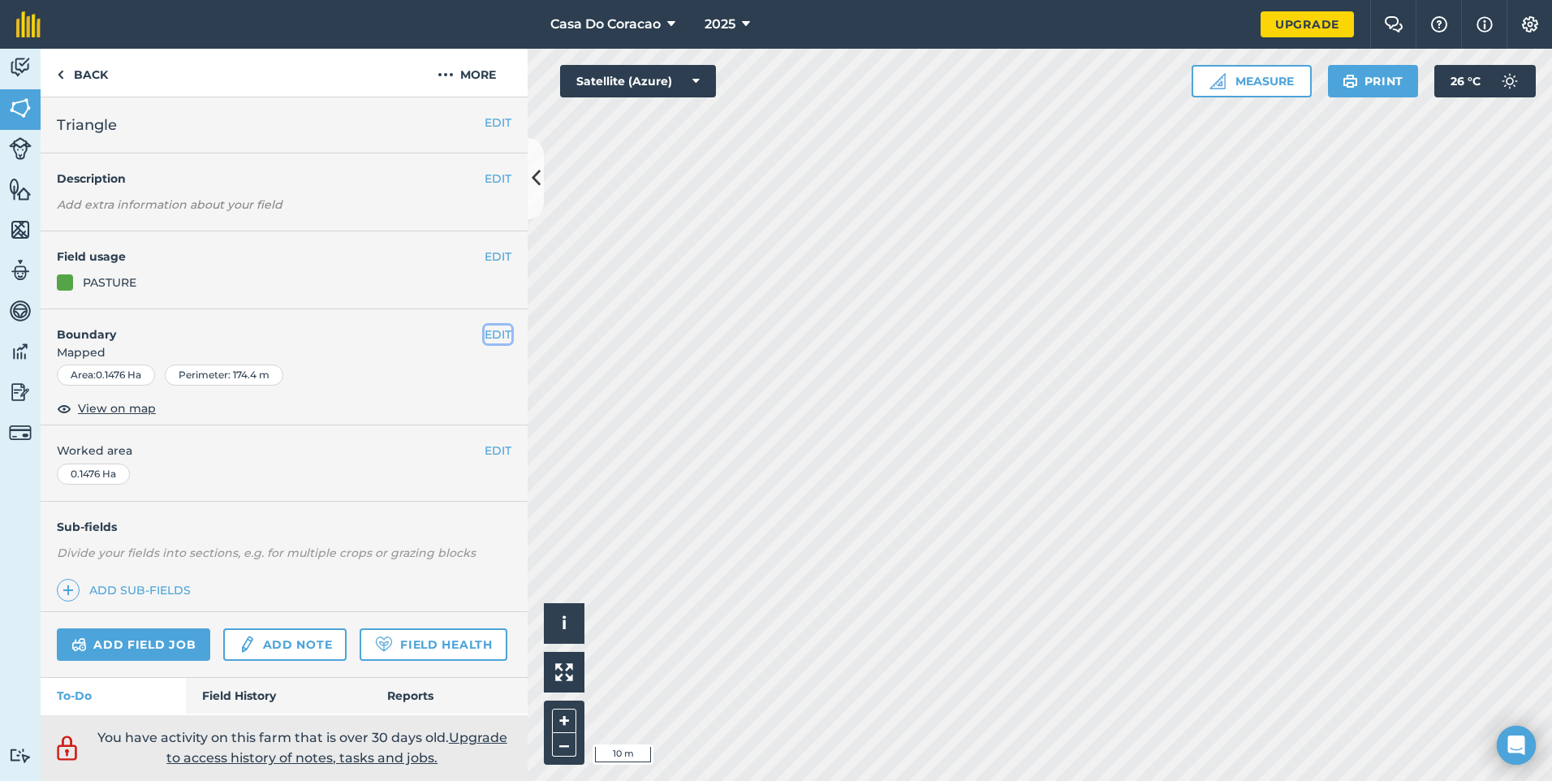
click at [484, 334] on button "EDIT" at bounding box center [497, 334] width 27 height 18
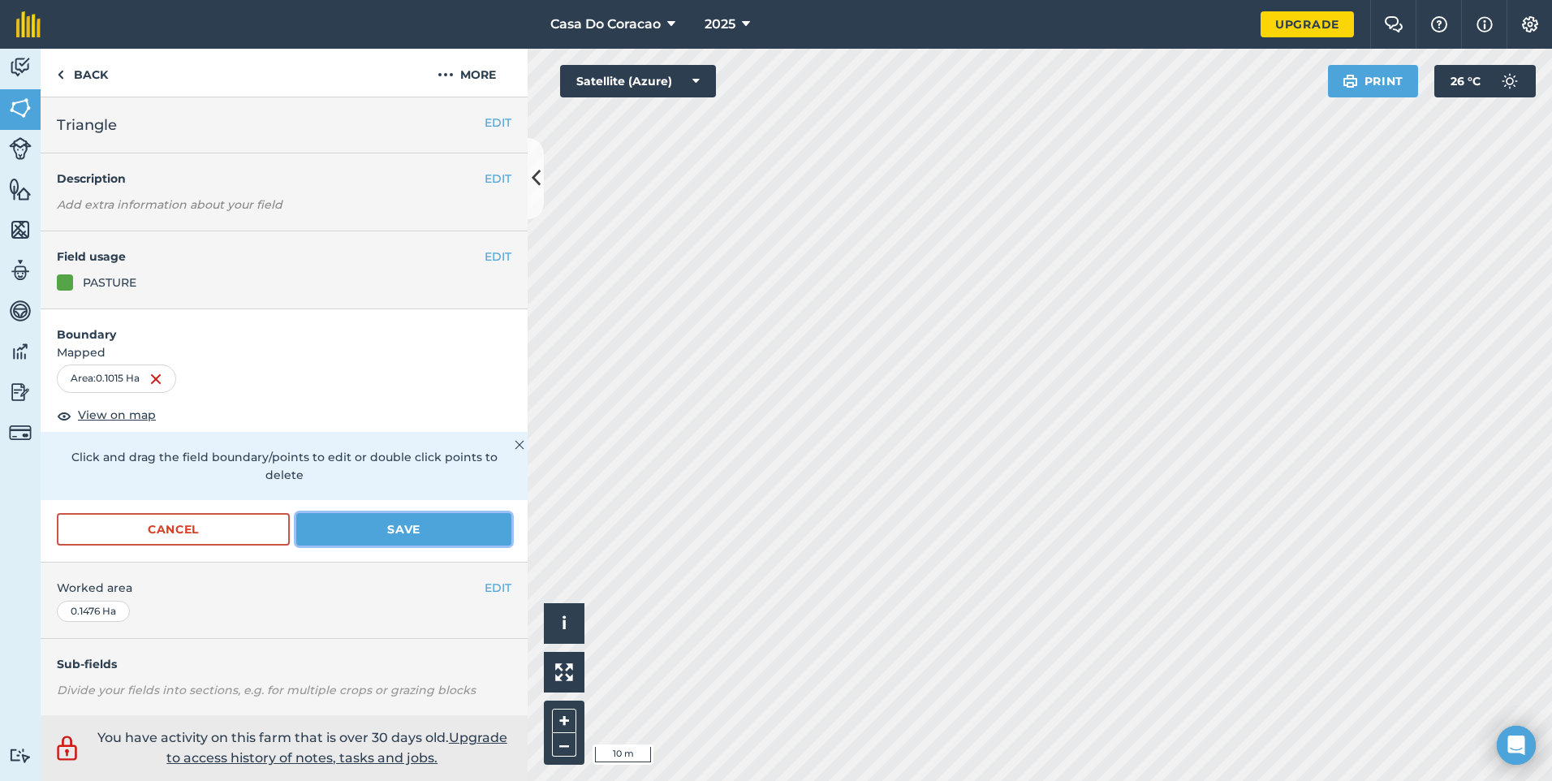
click at [445, 536] on button "Save" at bounding box center [403, 529] width 215 height 32
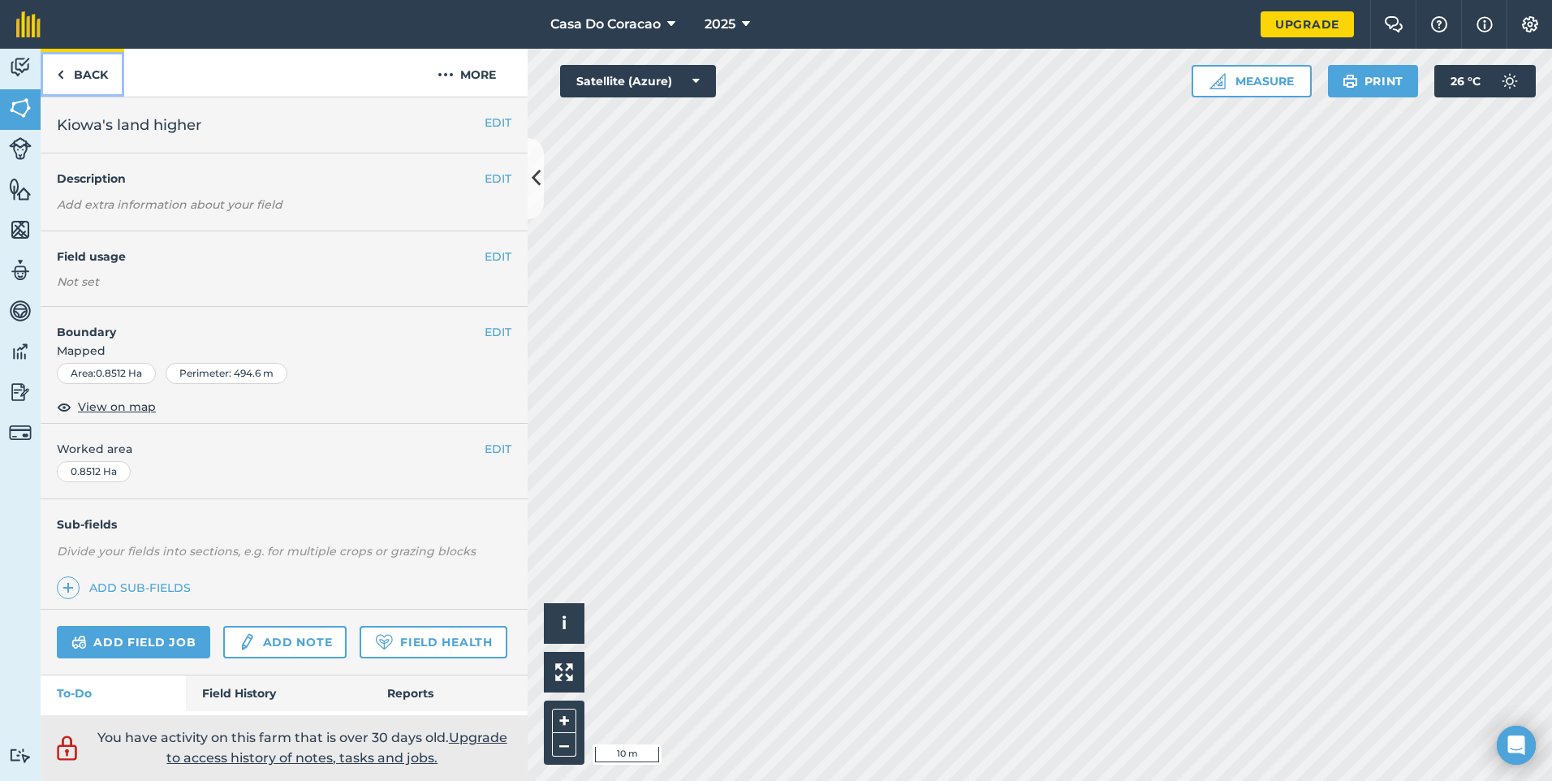
click at [98, 84] on link "Back" at bounding box center [83, 73] width 84 height 48
click at [1031, 780] on html "Casa Do Coracao 2025 Upgrade Farm Chat Help Info Settings Map printing is not a…" at bounding box center [776, 390] width 1552 height 781
click at [1218, 79] on img at bounding box center [1217, 81] width 16 height 16
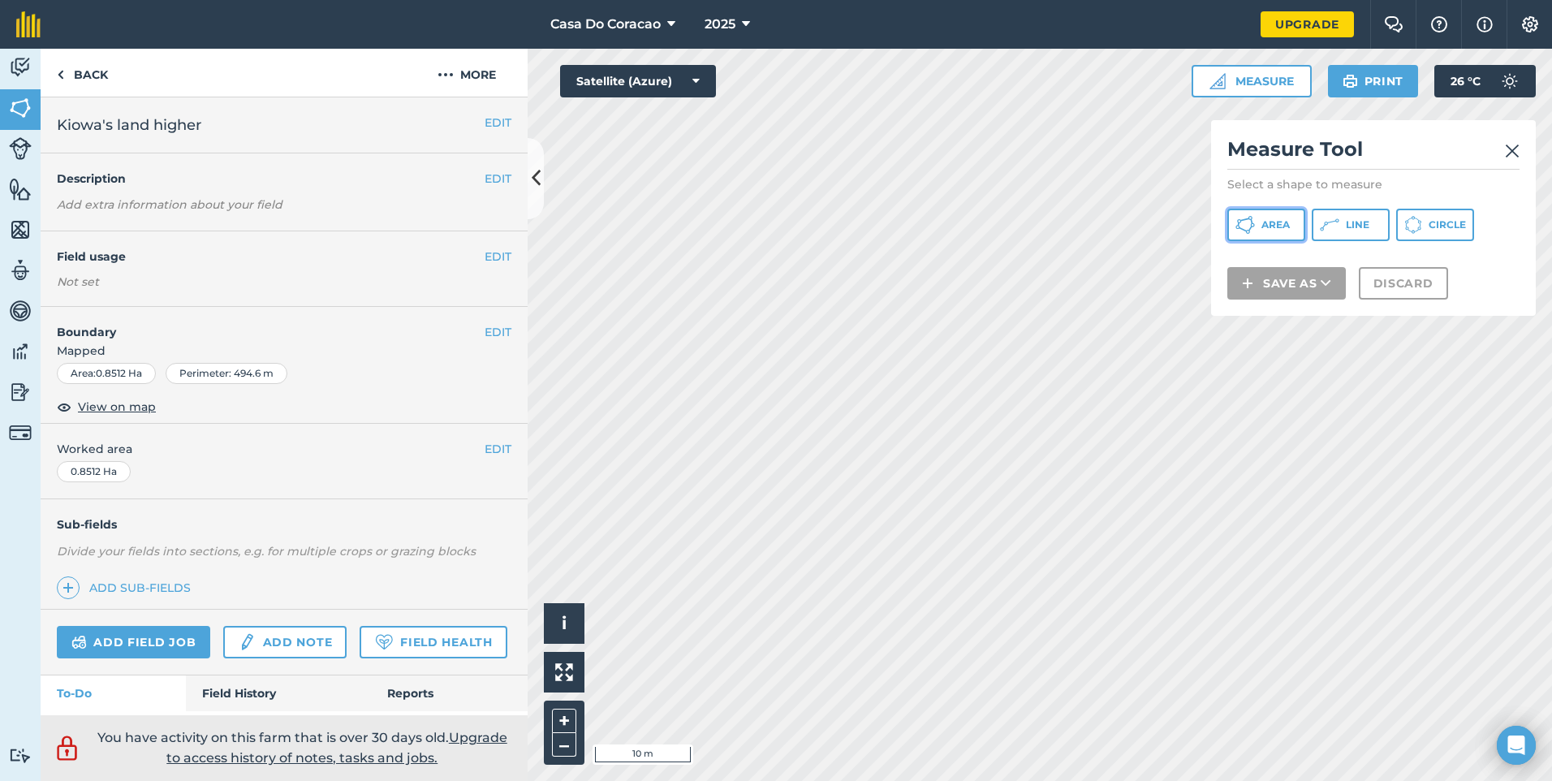
click at [1276, 223] on span "Area" at bounding box center [1275, 224] width 28 height 13
click at [1092, 780] on html "Casa Do Coracao 2025 Upgrade Farm Chat Help Info Settings Map printing is not a…" at bounding box center [776, 390] width 1552 height 781
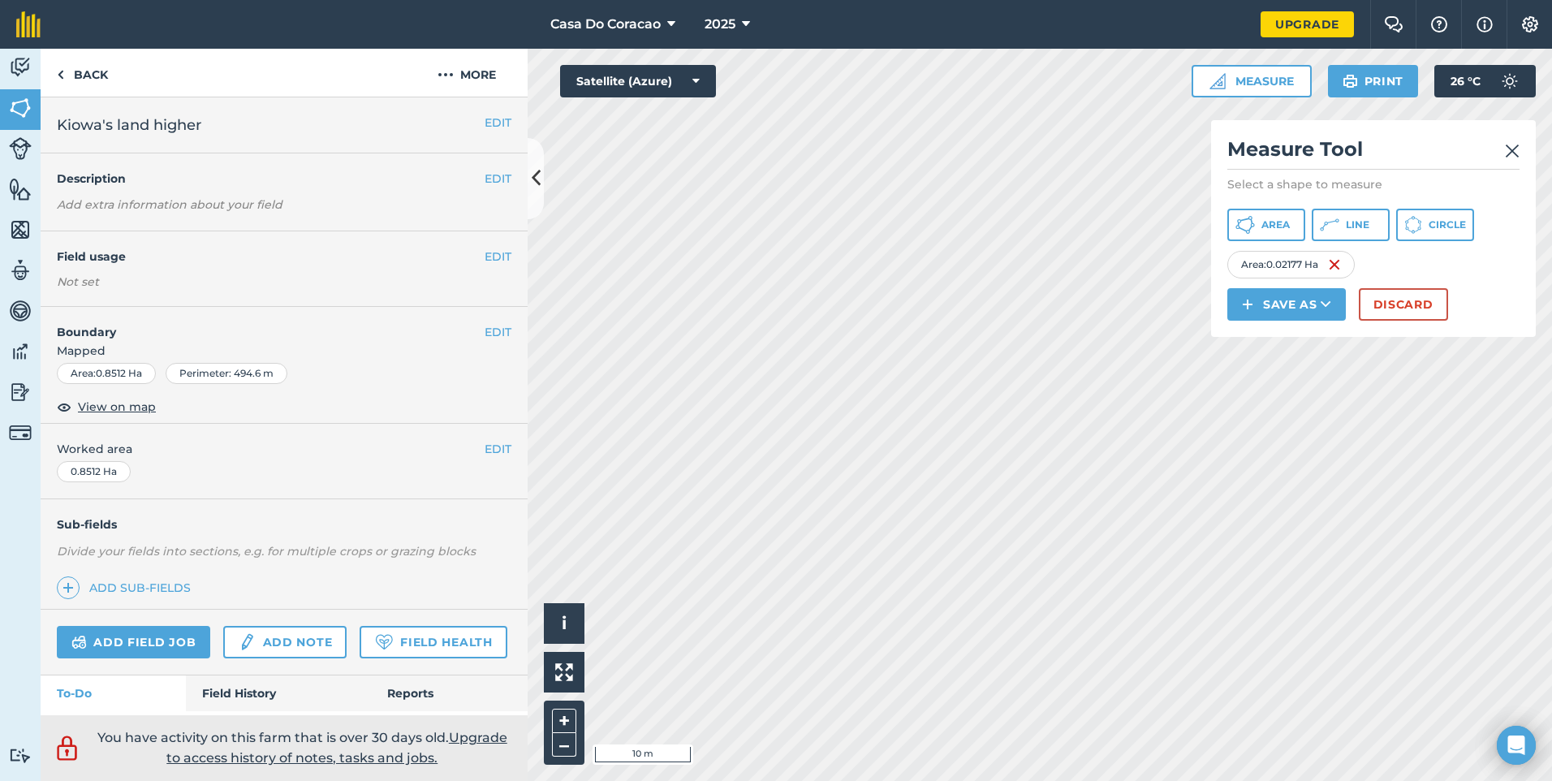
click at [1094, 780] on html "Casa Do Coracao 2025 Upgrade Farm Chat Help Info Settings Map printing is not a…" at bounding box center [776, 390] width 1552 height 781
click at [1258, 235] on button "Area" at bounding box center [1266, 225] width 78 height 32
click at [1280, 302] on button "Save as" at bounding box center [1286, 304] width 118 height 32
click at [1282, 350] on link "Field" at bounding box center [1286, 341] width 114 height 36
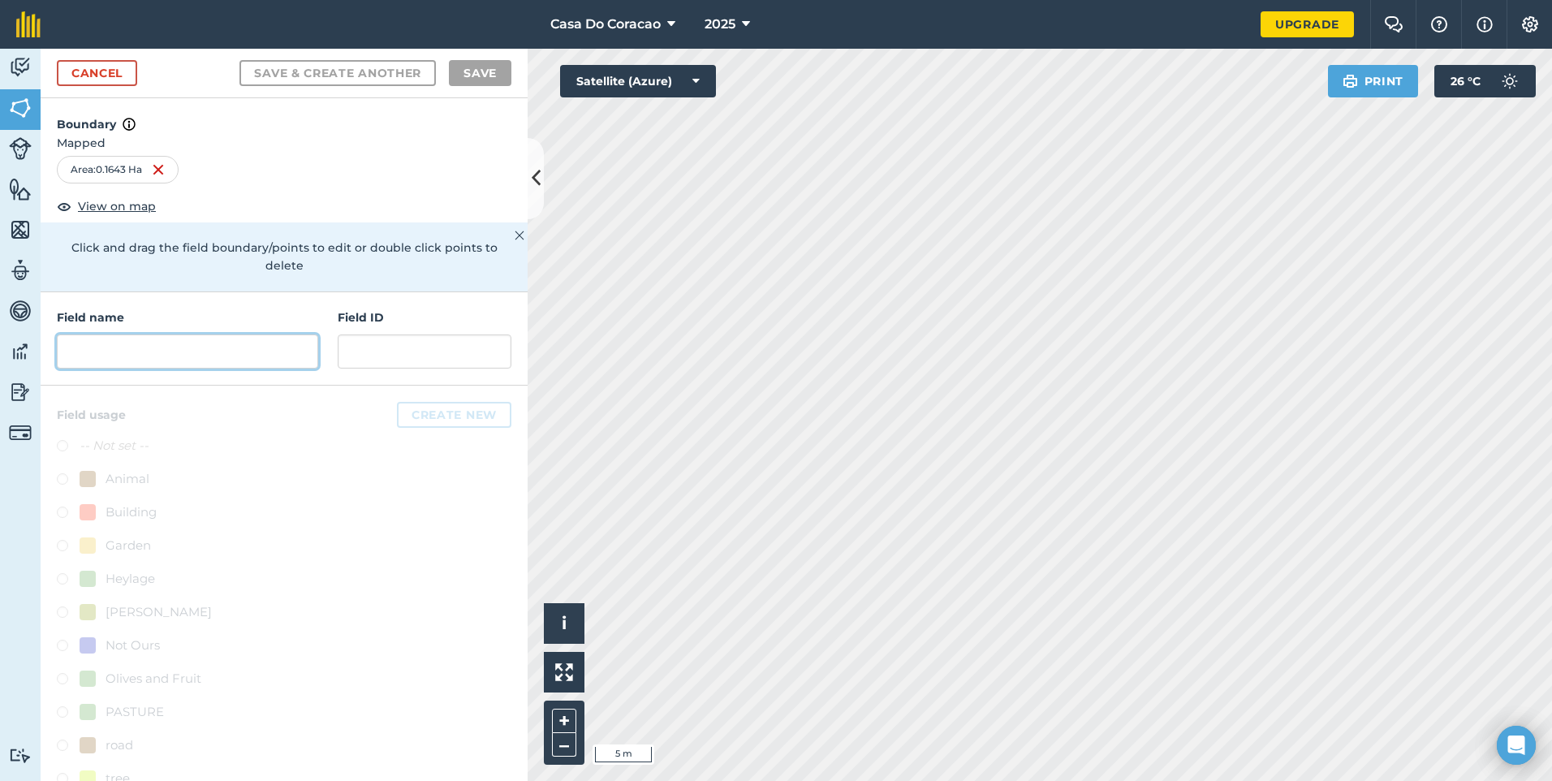
click at [208, 365] on input "text" at bounding box center [187, 351] width 261 height 34
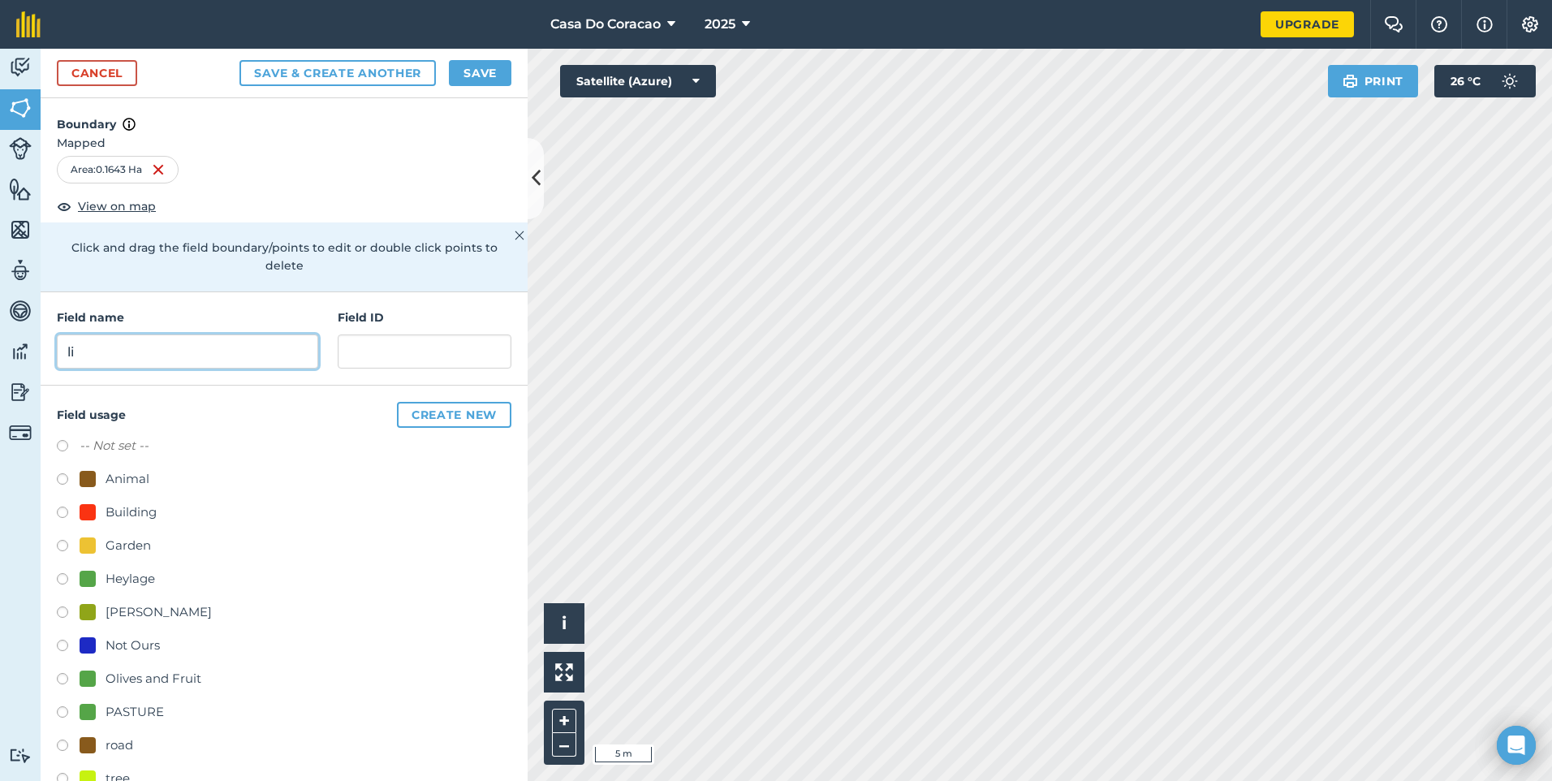
type input "l"
type input "old lideos land"
click at [468, 67] on button "Save" at bounding box center [480, 73] width 62 height 26
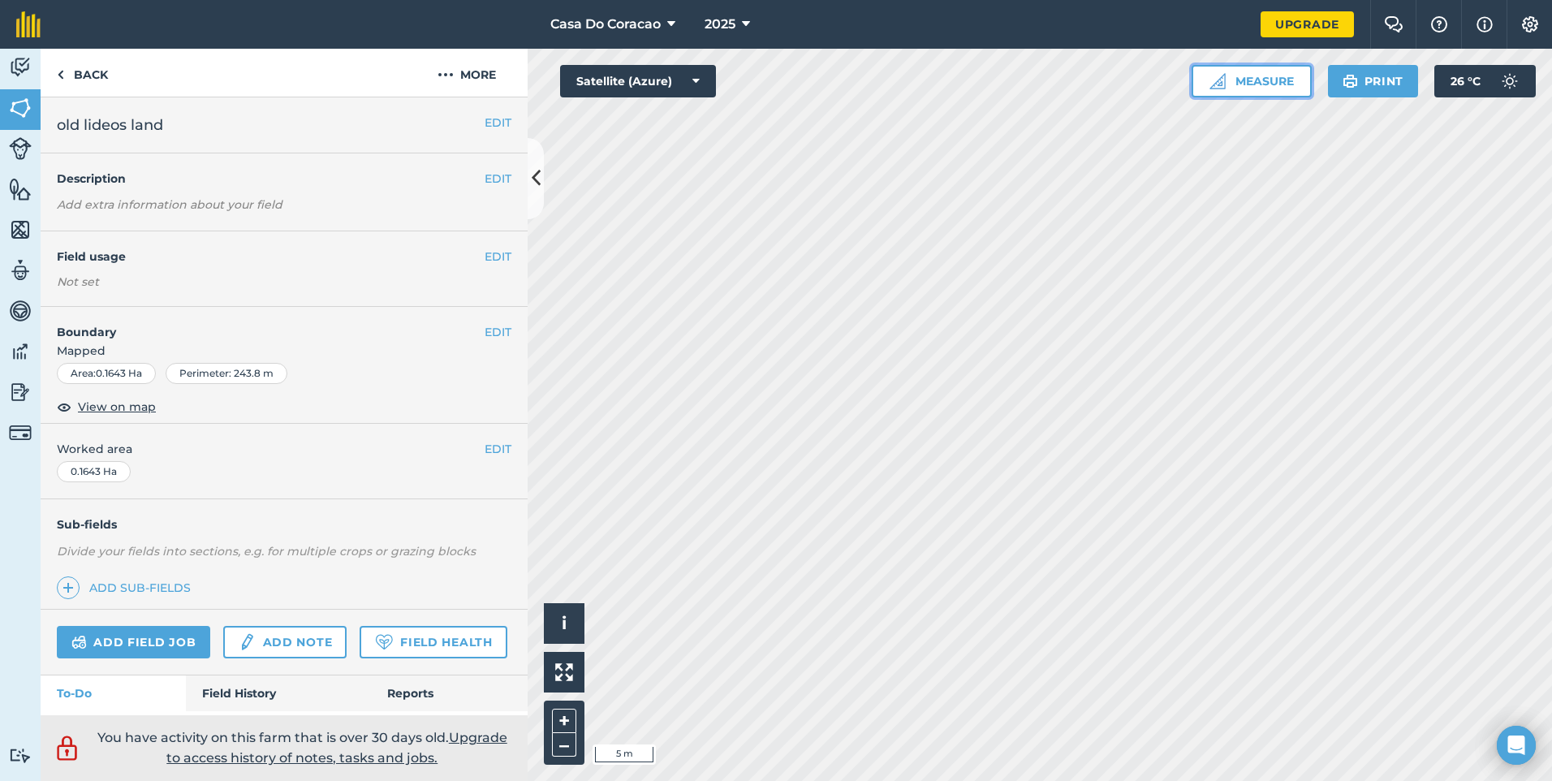
click at [1239, 88] on button "Measure" at bounding box center [1251, 81] width 120 height 32
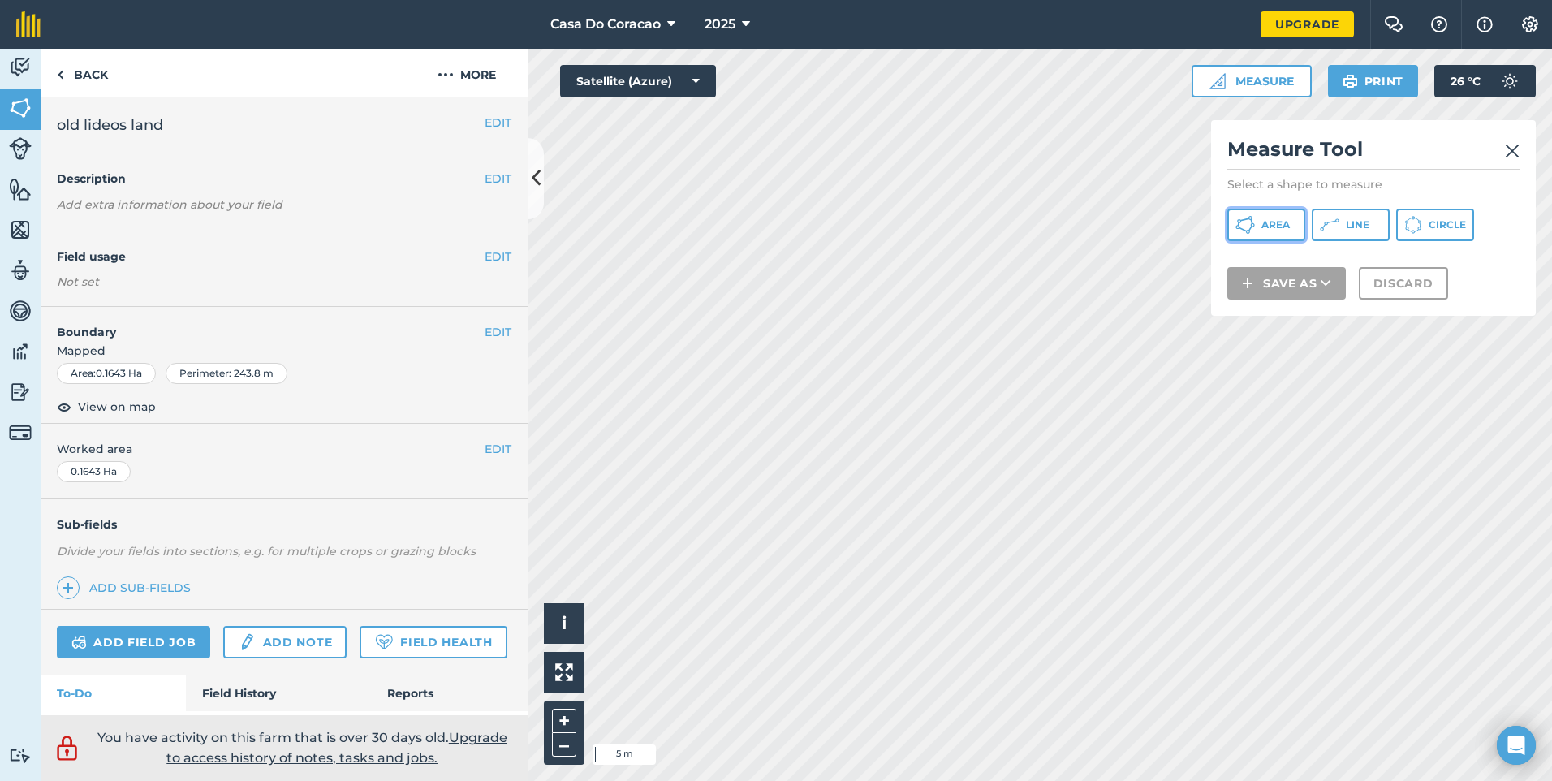
click at [1264, 225] on span "Area" at bounding box center [1275, 224] width 28 height 13
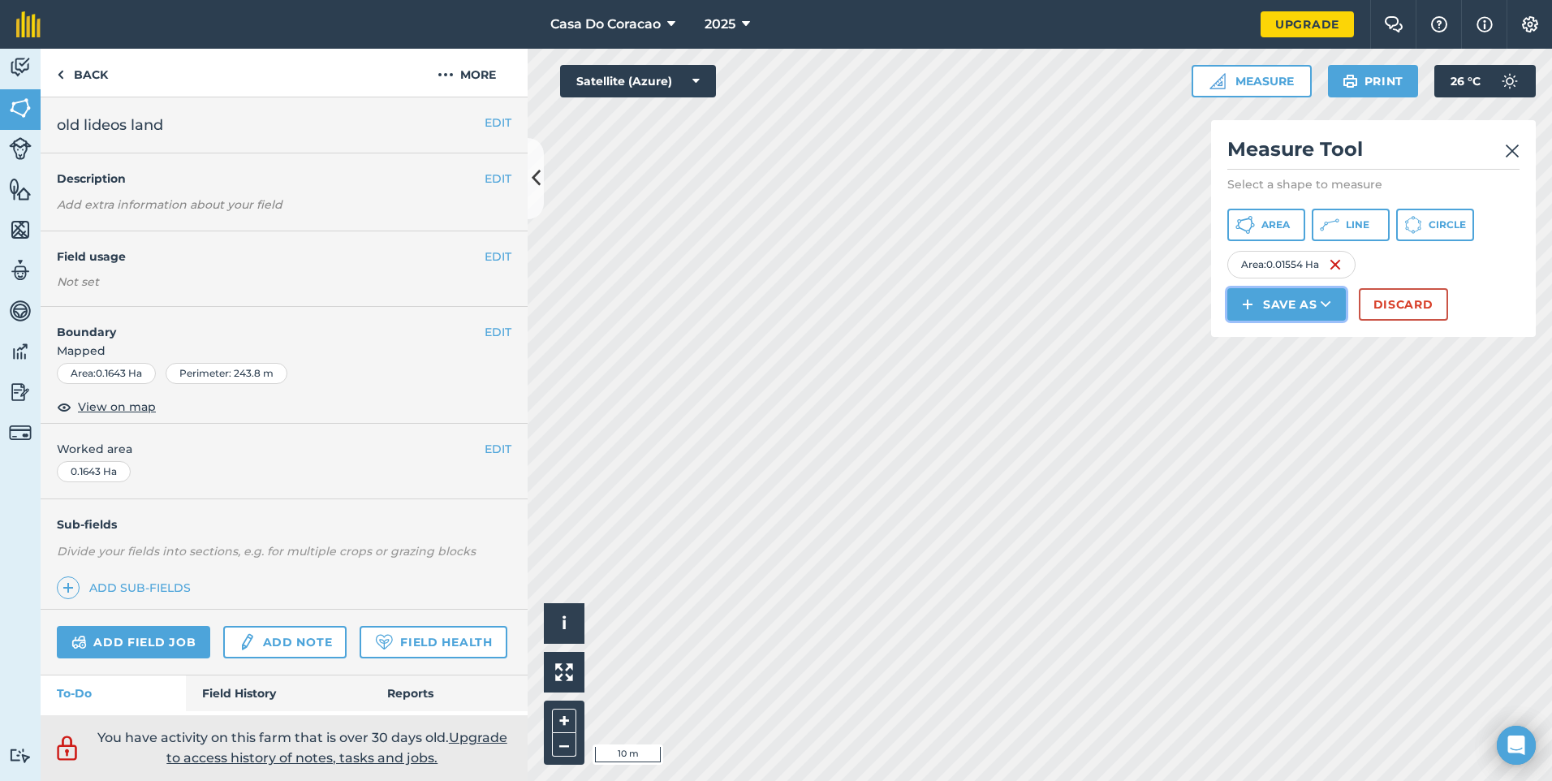
click at [1272, 308] on button "Save as" at bounding box center [1286, 304] width 118 height 32
click at [1254, 342] on link "Field" at bounding box center [1286, 341] width 114 height 36
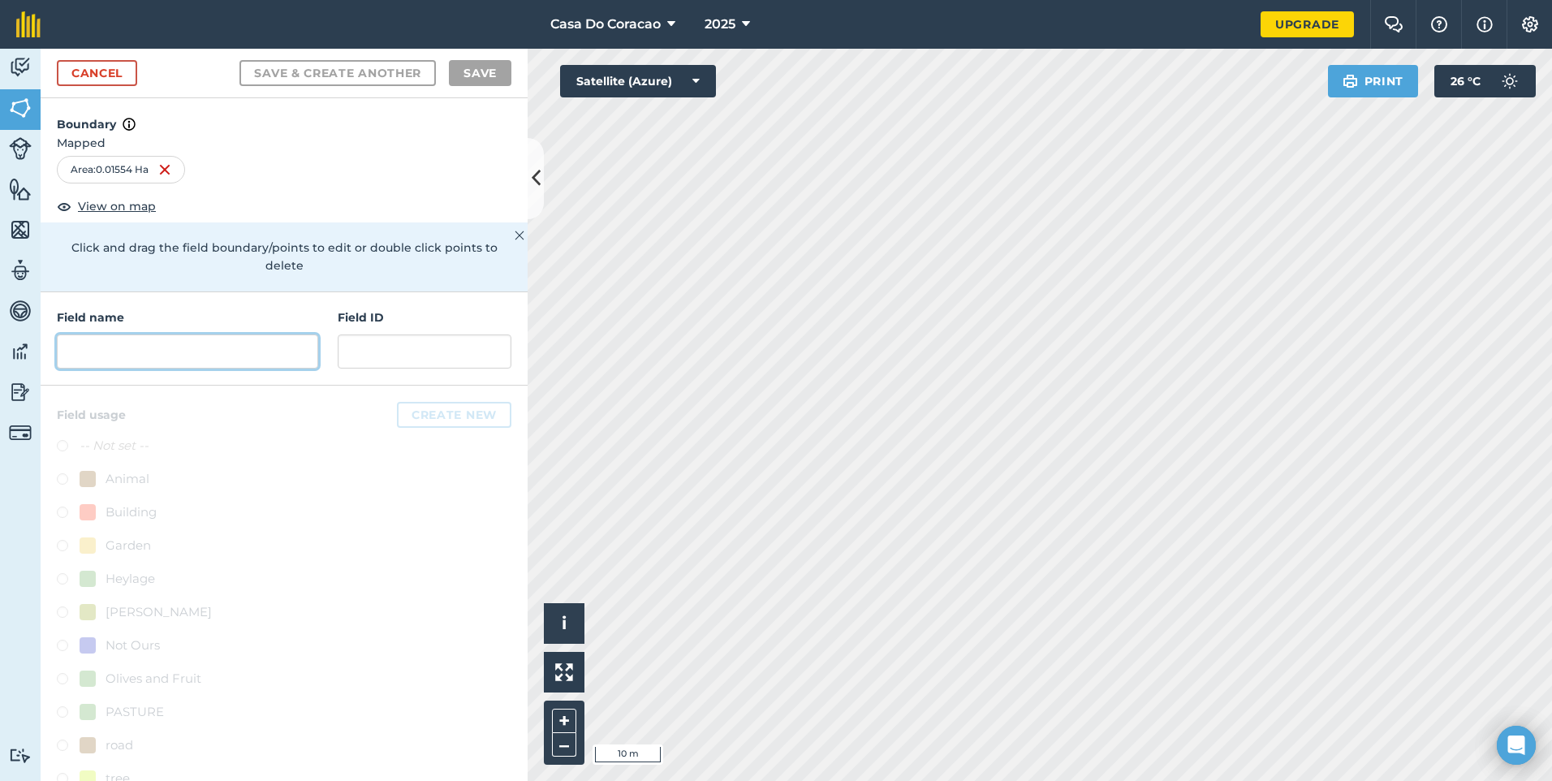
click at [269, 362] on input "text" at bounding box center [187, 351] width 261 height 34
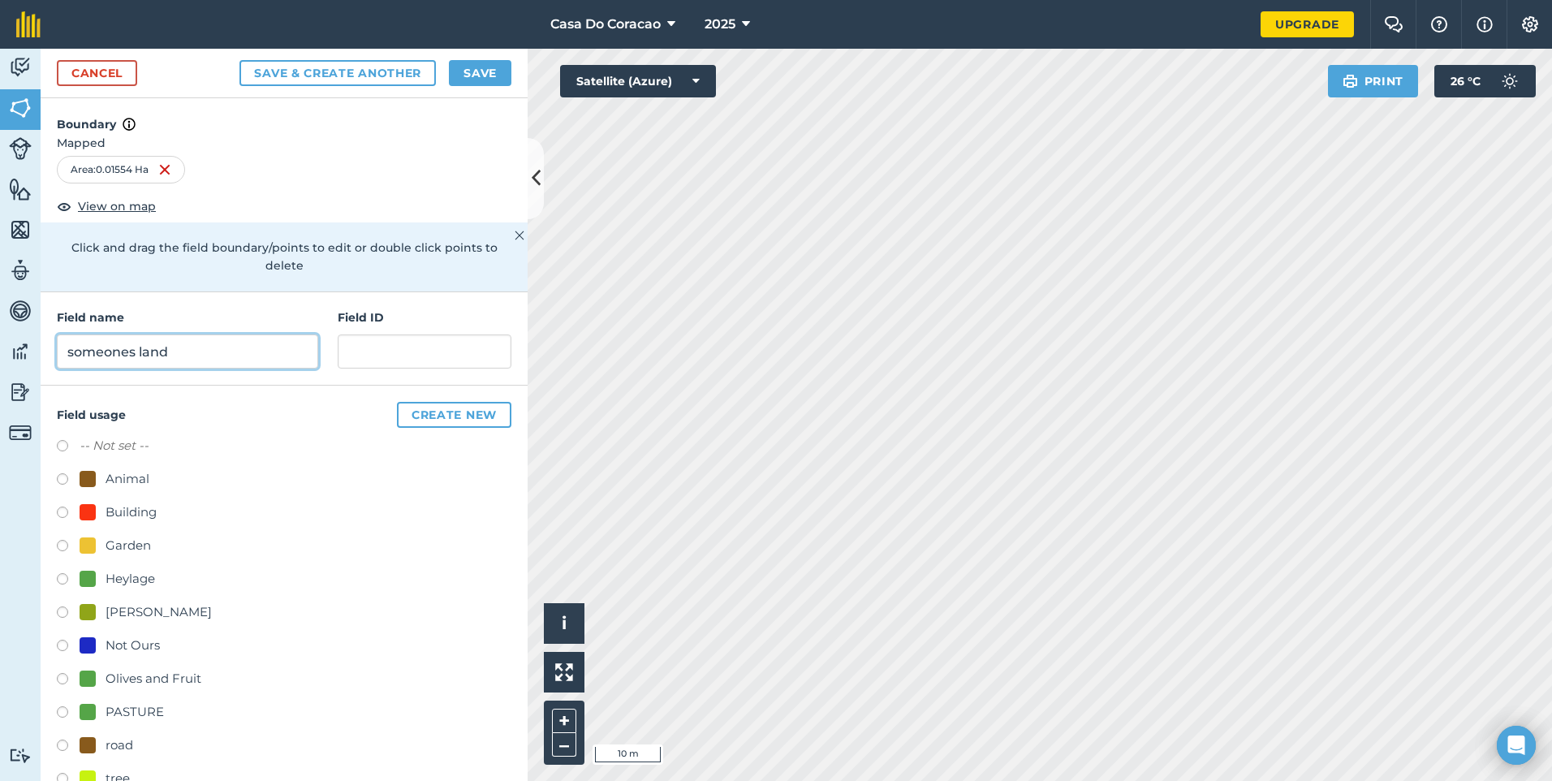
type input "someones land"
click at [239, 60] on button "Save & Create Another" at bounding box center [337, 73] width 196 height 26
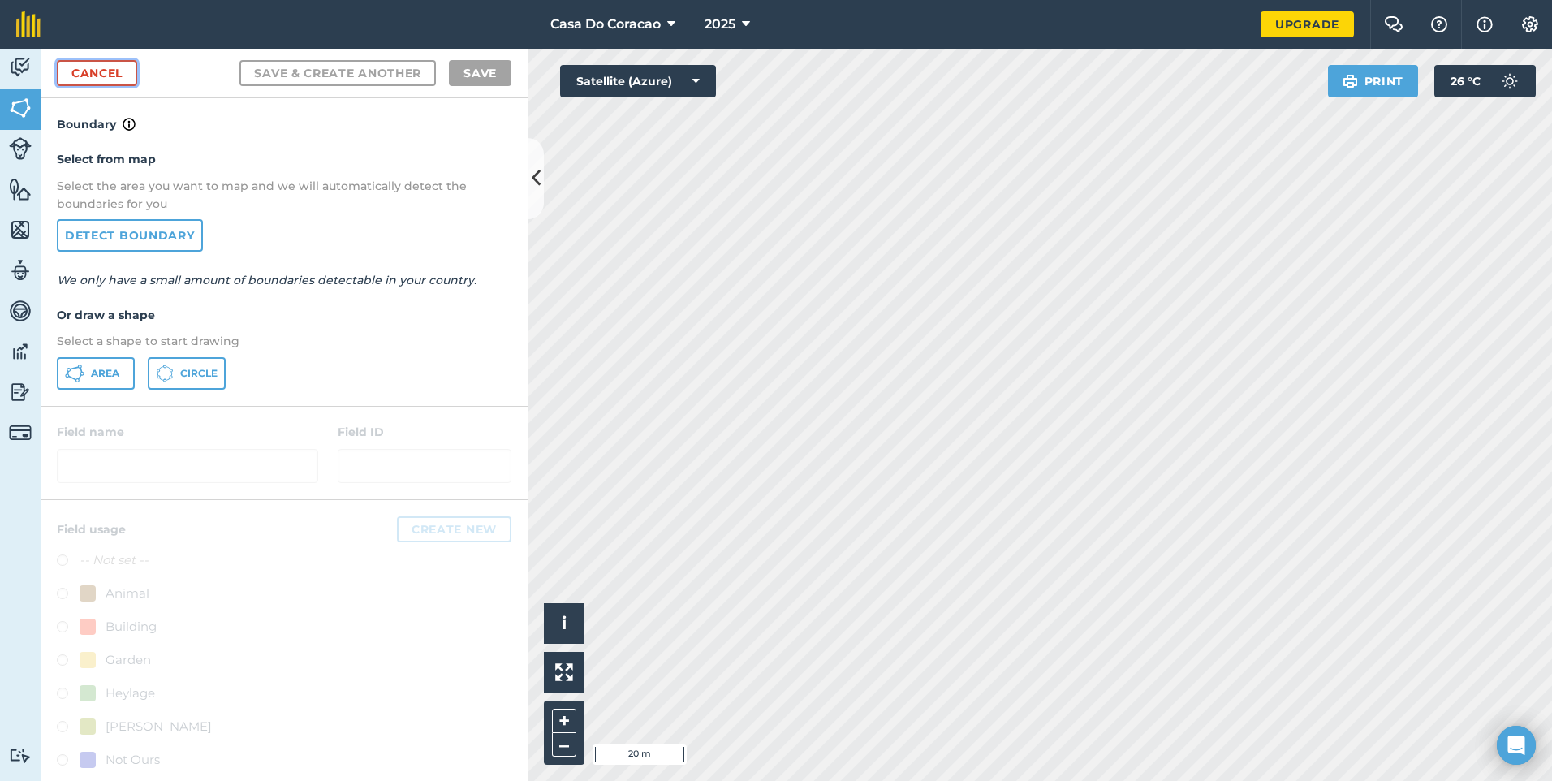
click at [93, 70] on link "Cancel" at bounding box center [97, 73] width 80 height 26
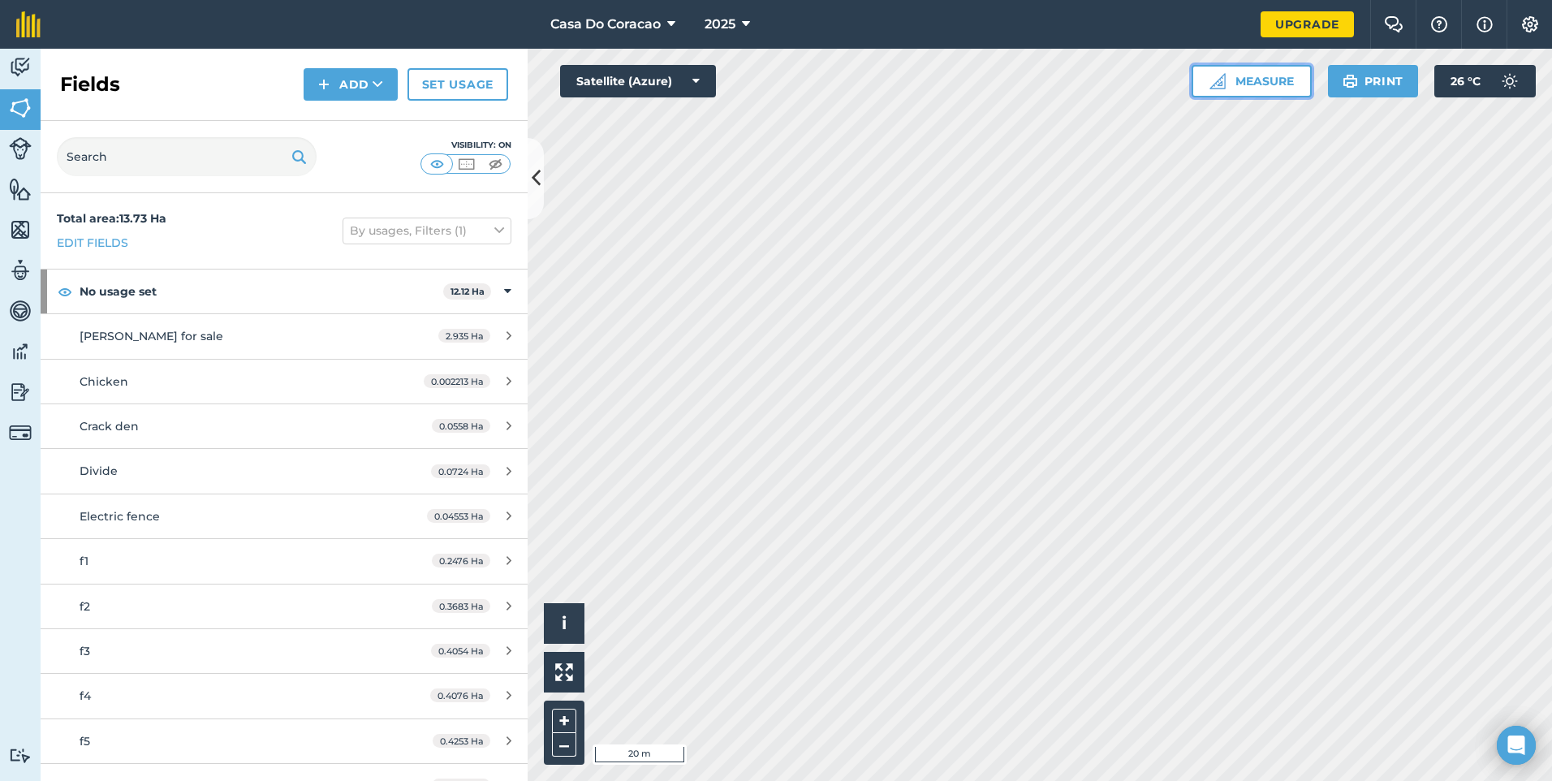
click at [1246, 92] on button "Measure" at bounding box center [1251, 81] width 120 height 32
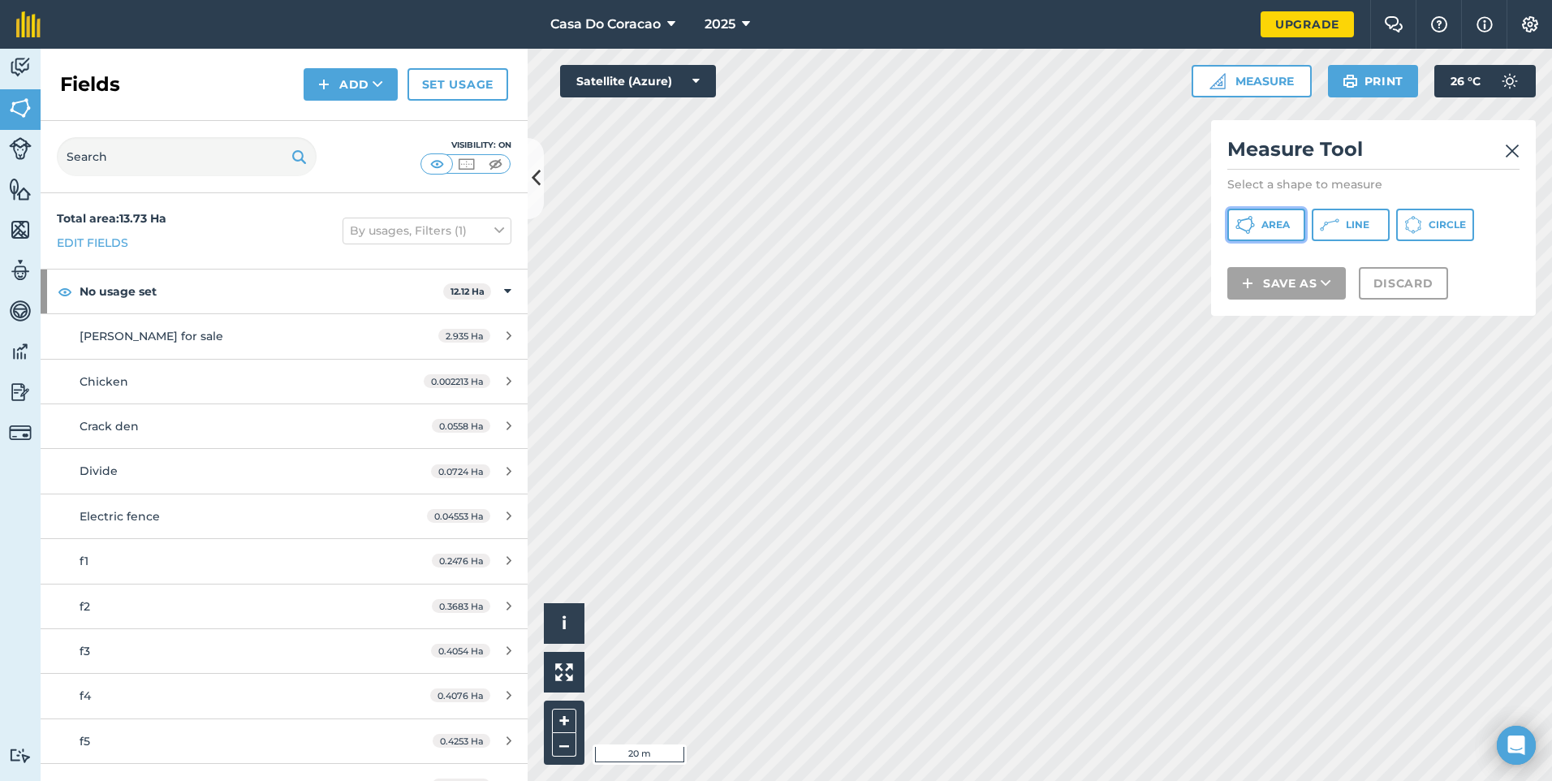
click at [1281, 209] on button "Area" at bounding box center [1266, 225] width 78 height 32
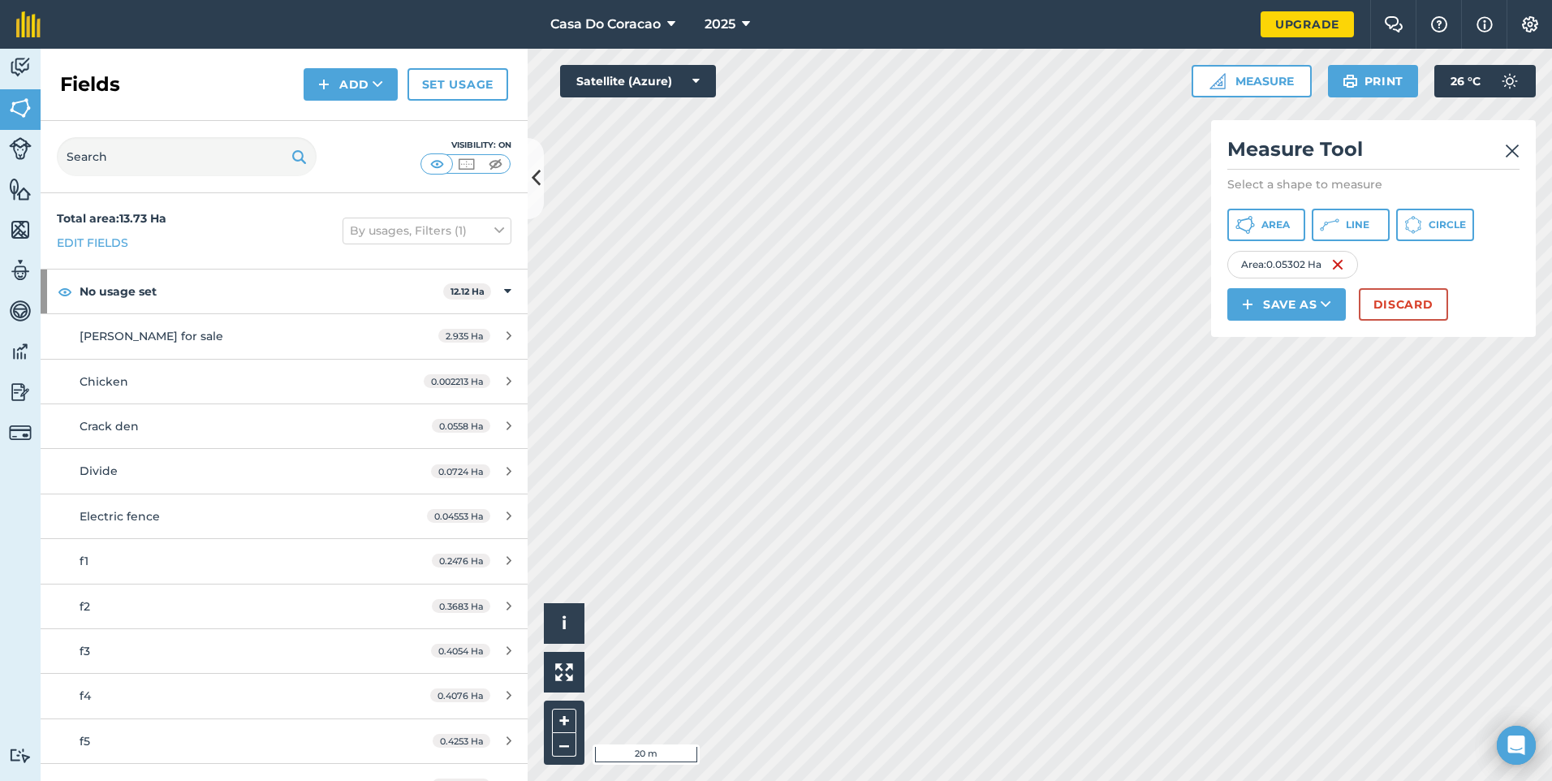
click at [1503, 147] on h2 "Measure Tool" at bounding box center [1373, 152] width 292 height 33
click at [1514, 147] on img at bounding box center [1512, 150] width 15 height 19
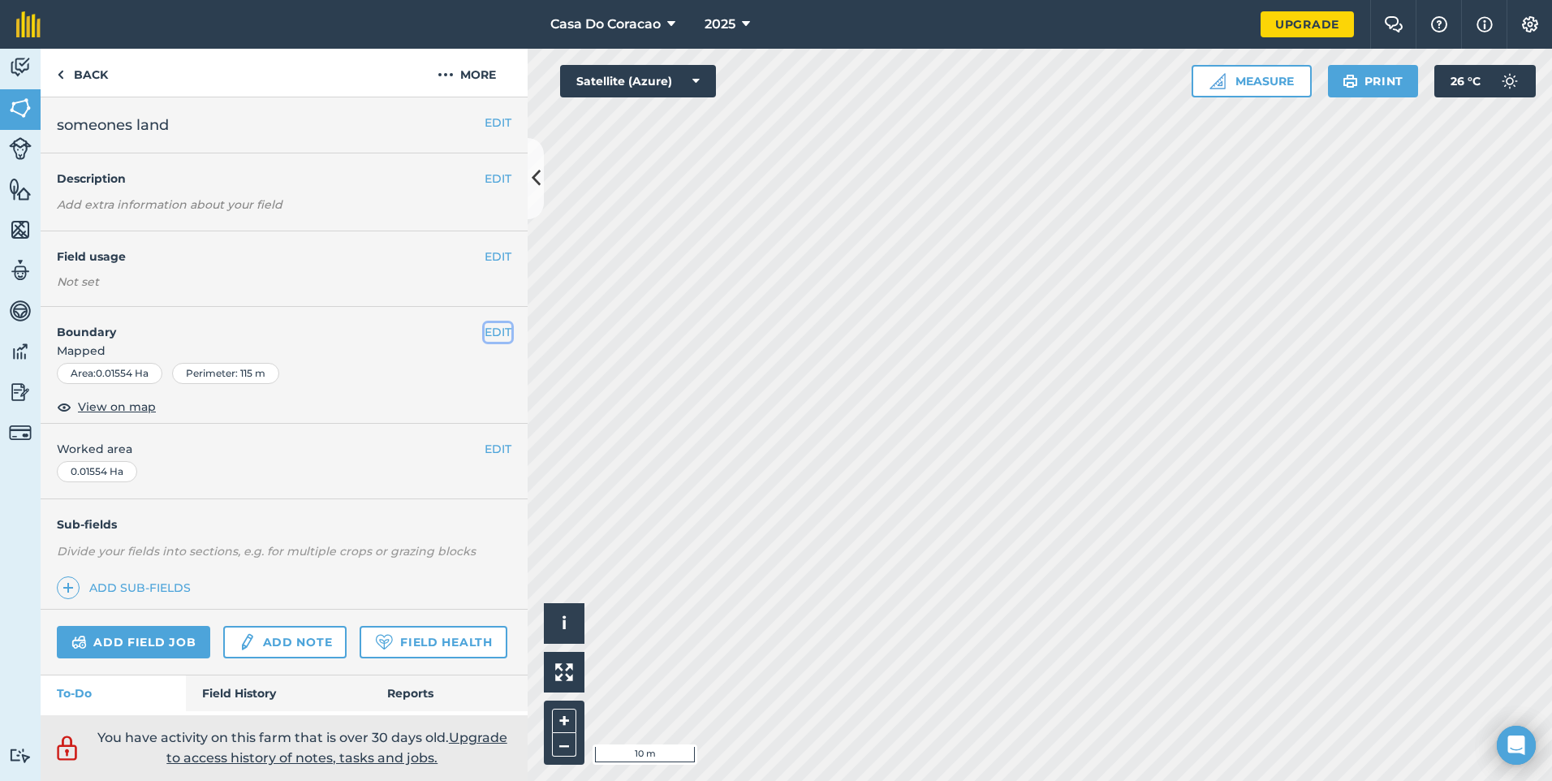
click at [495, 334] on button "EDIT" at bounding box center [497, 332] width 27 height 18
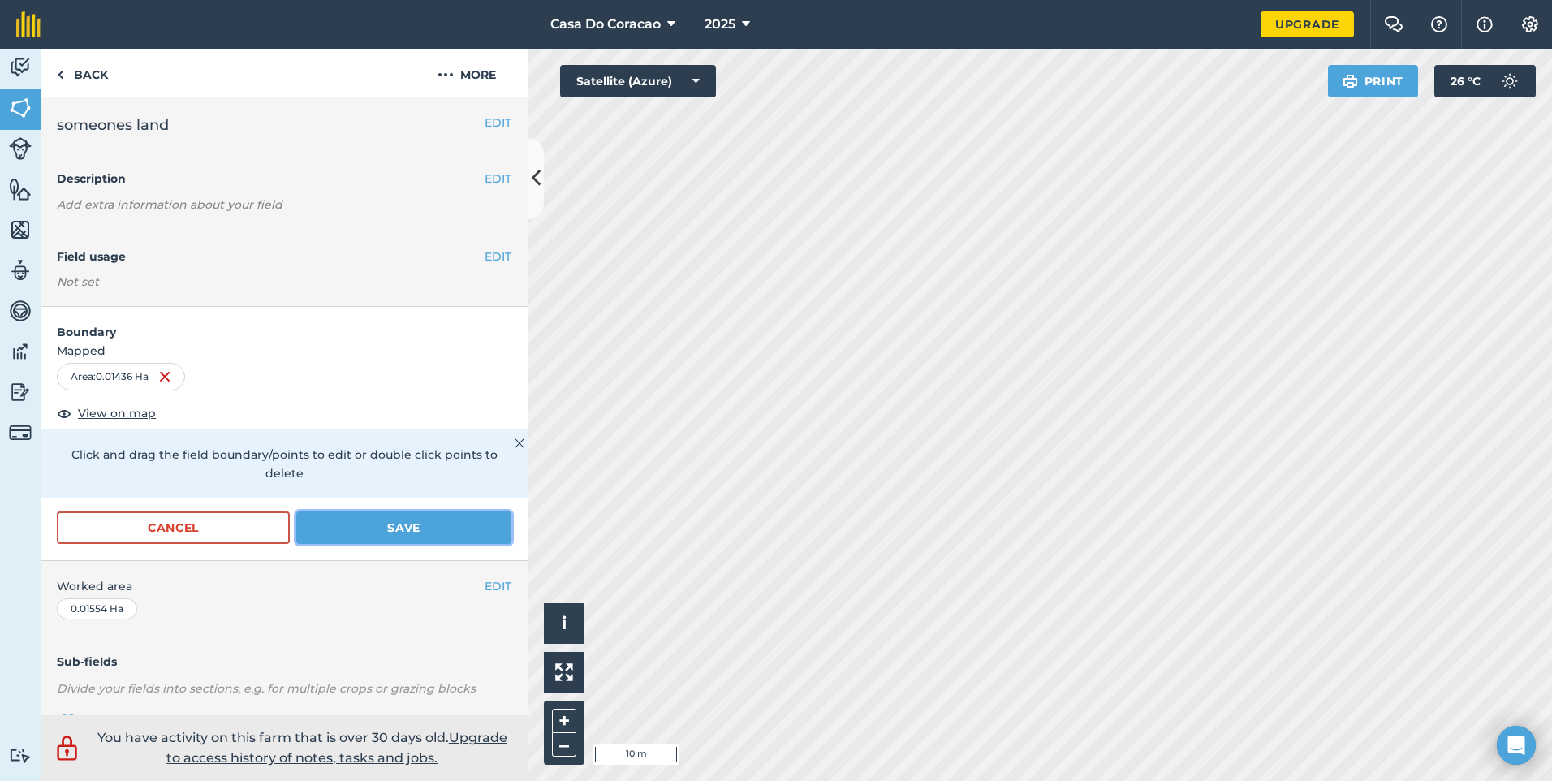
click at [379, 528] on button "Save" at bounding box center [403, 527] width 215 height 32
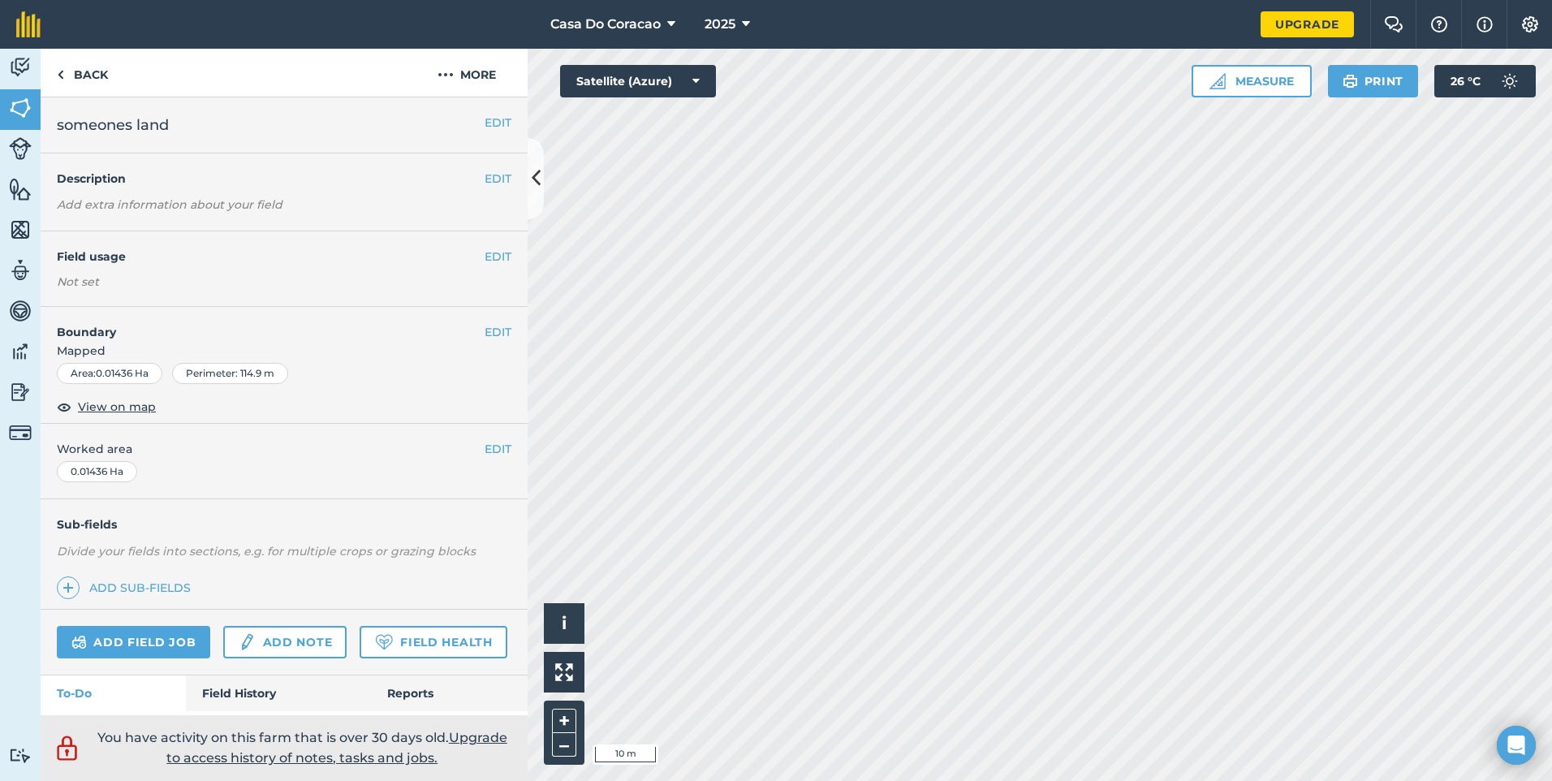
click at [490, 138] on div "EDIT someones land" at bounding box center [284, 125] width 487 height 56
click at [492, 127] on button "EDIT" at bounding box center [497, 123] width 27 height 18
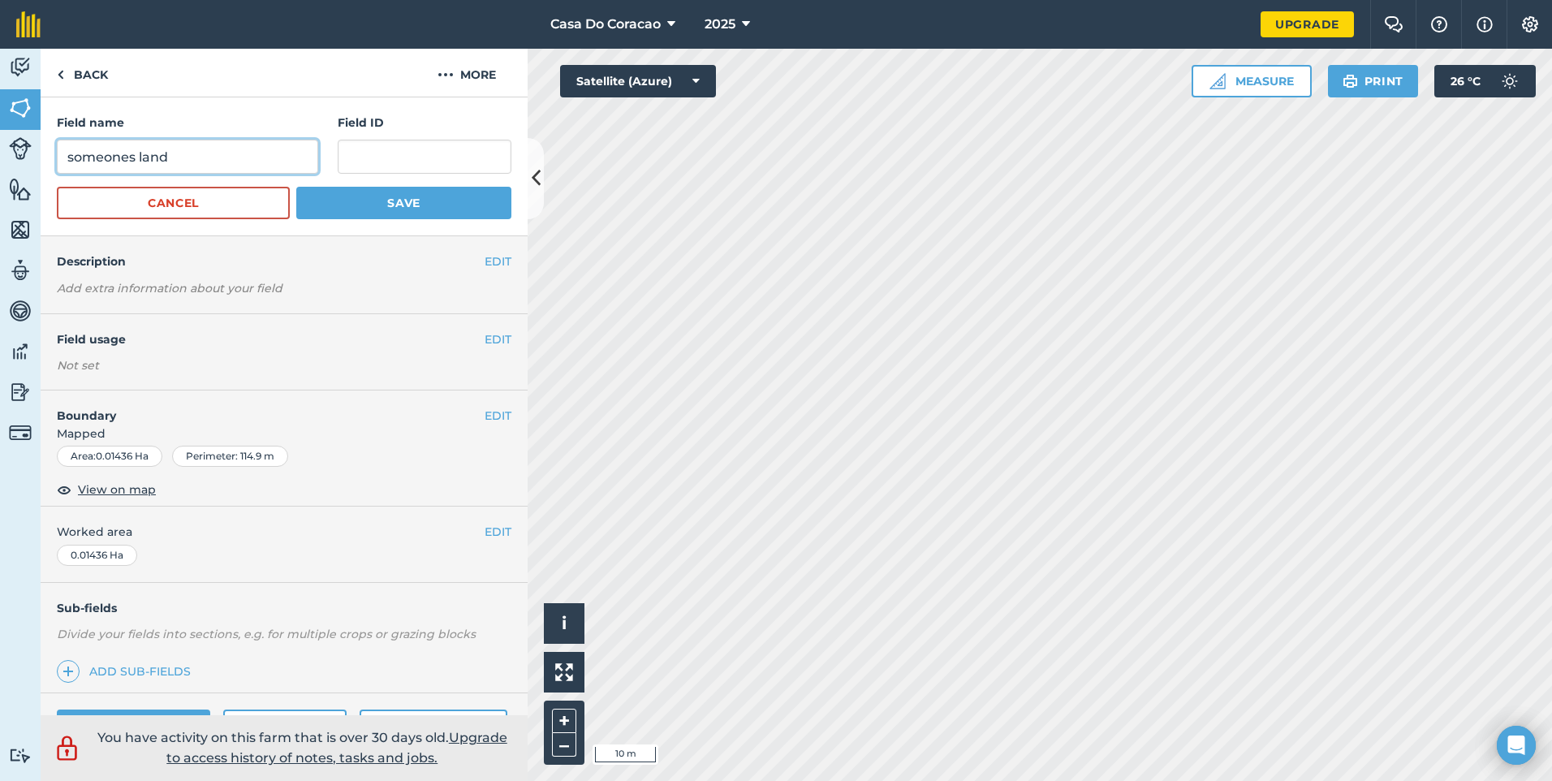
click at [224, 160] on input "someones land" at bounding box center [187, 157] width 261 height 34
type input "[PERSON_NAME]'s land"
click at [332, 200] on button "Save" at bounding box center [403, 203] width 215 height 32
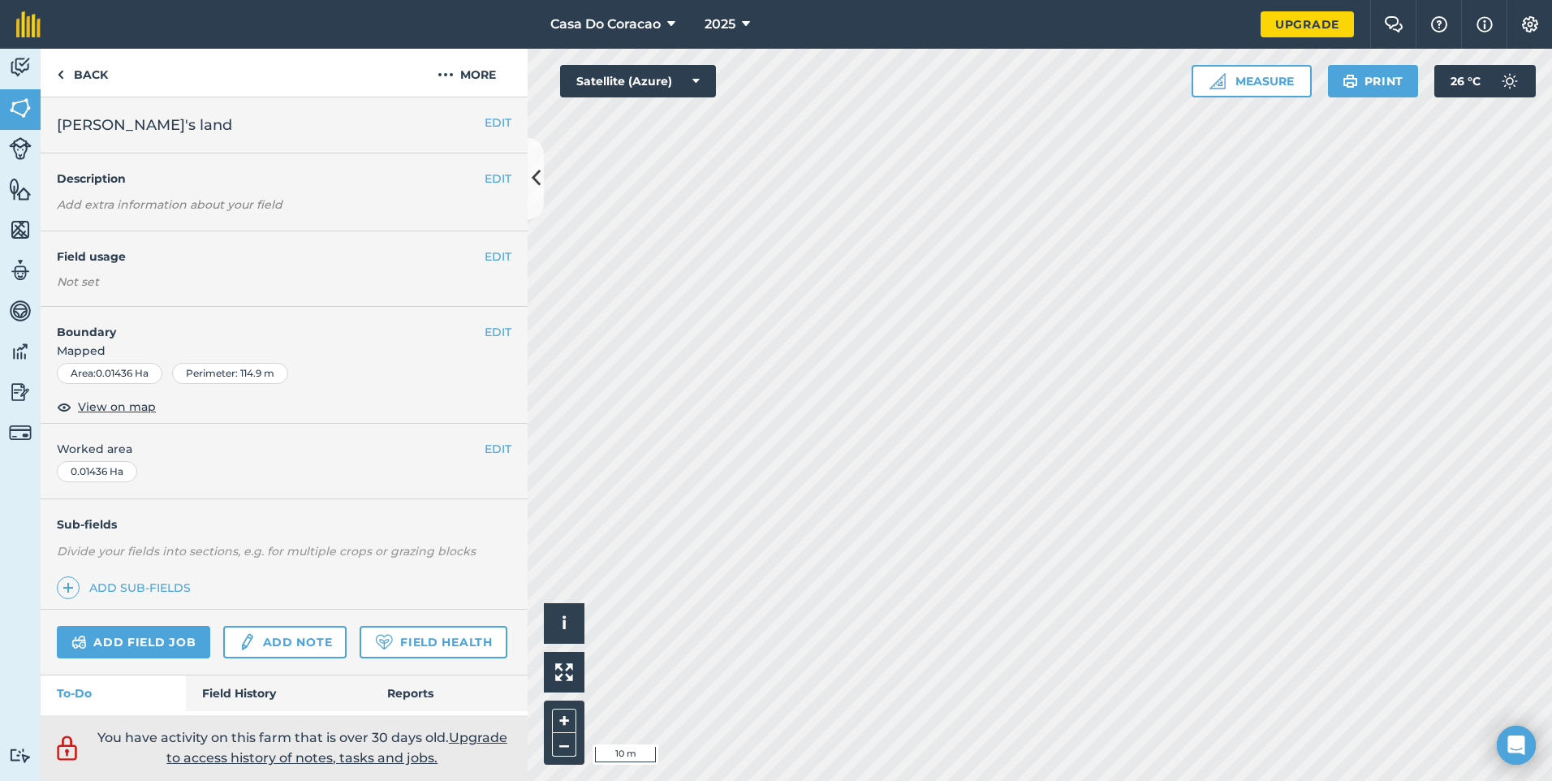
click at [499, 114] on div "EDIT [PERSON_NAME]'s land" at bounding box center [284, 125] width 487 height 56
click at [497, 116] on button "EDIT" at bounding box center [497, 123] width 27 height 18
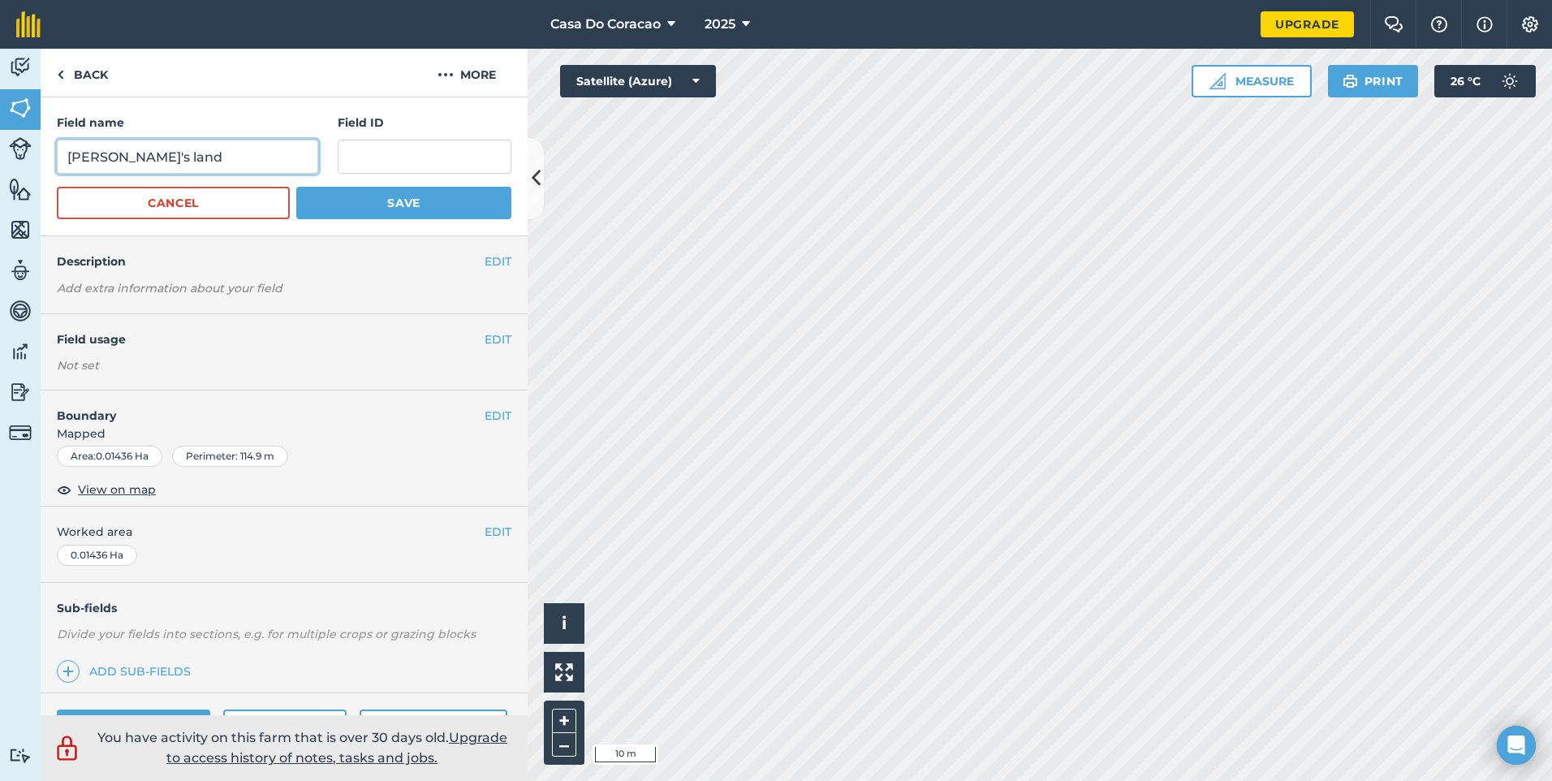
click at [251, 152] on input "[PERSON_NAME]'s land" at bounding box center [187, 157] width 261 height 34
type input "[PERSON_NAME]'s land rough!! not exact"
click at [329, 196] on button "Save" at bounding box center [403, 203] width 215 height 32
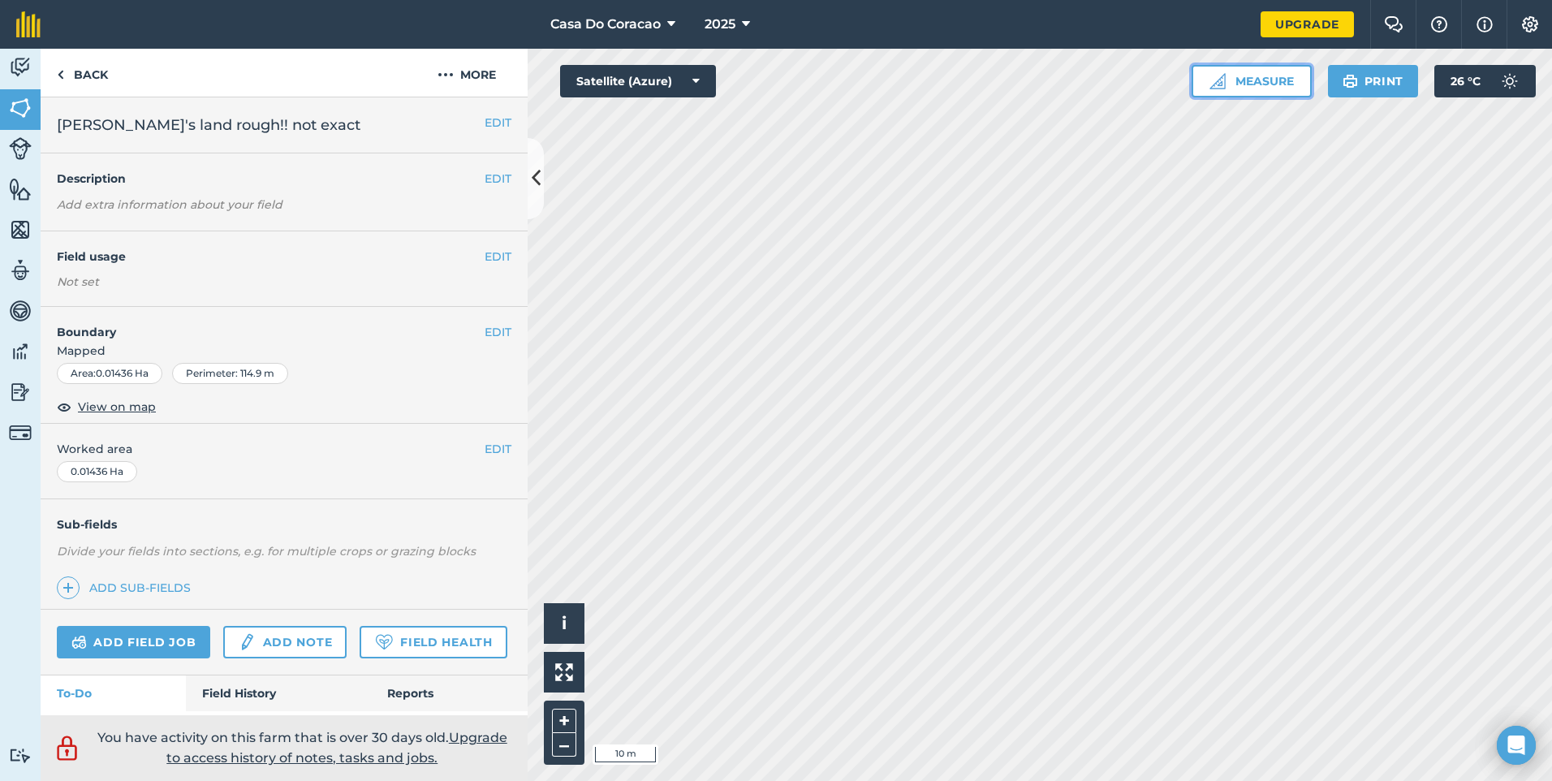
click at [1218, 91] on button "Measure" at bounding box center [1251, 81] width 120 height 32
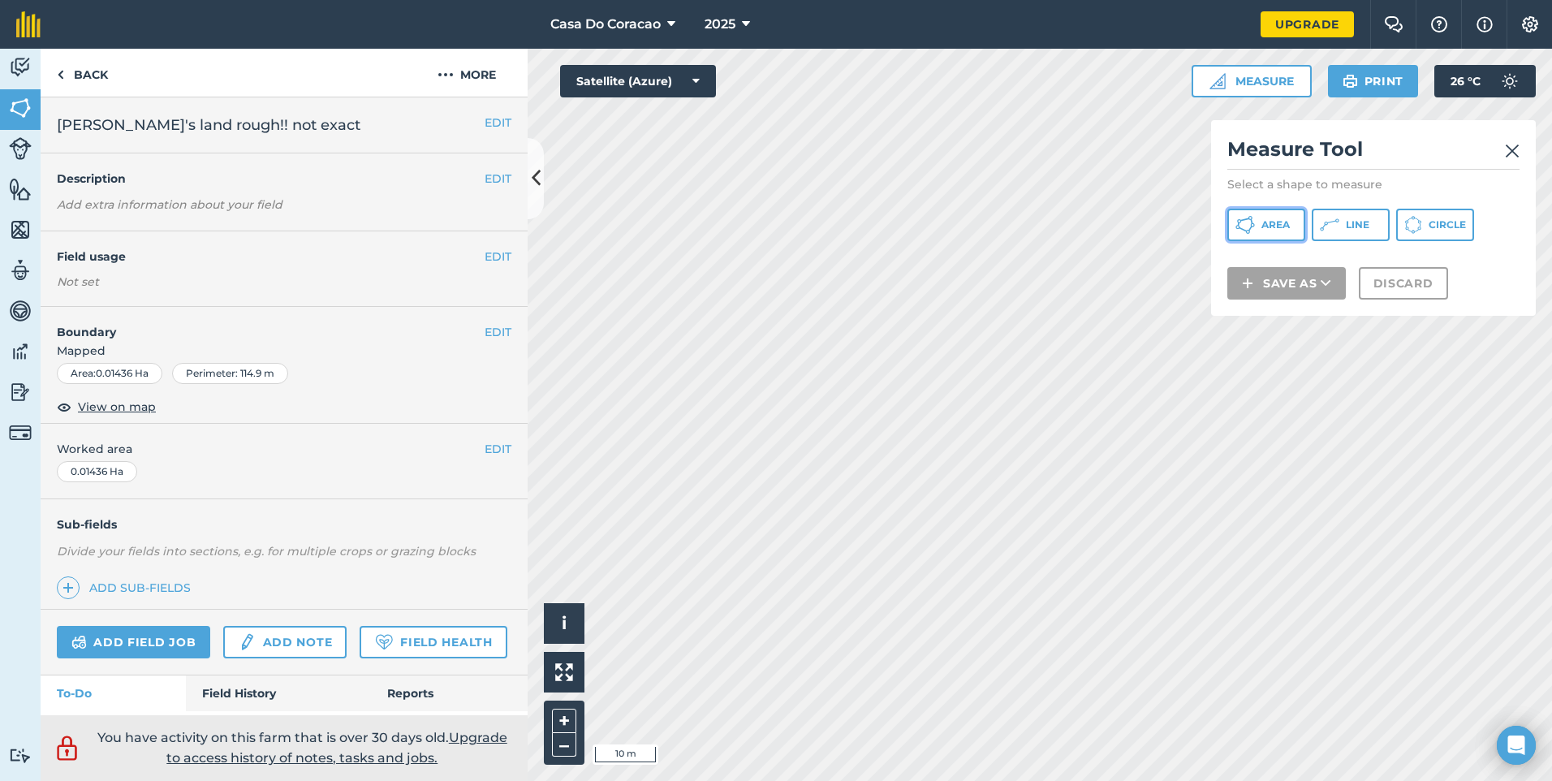
click at [1253, 232] on icon at bounding box center [1244, 224] width 19 height 19
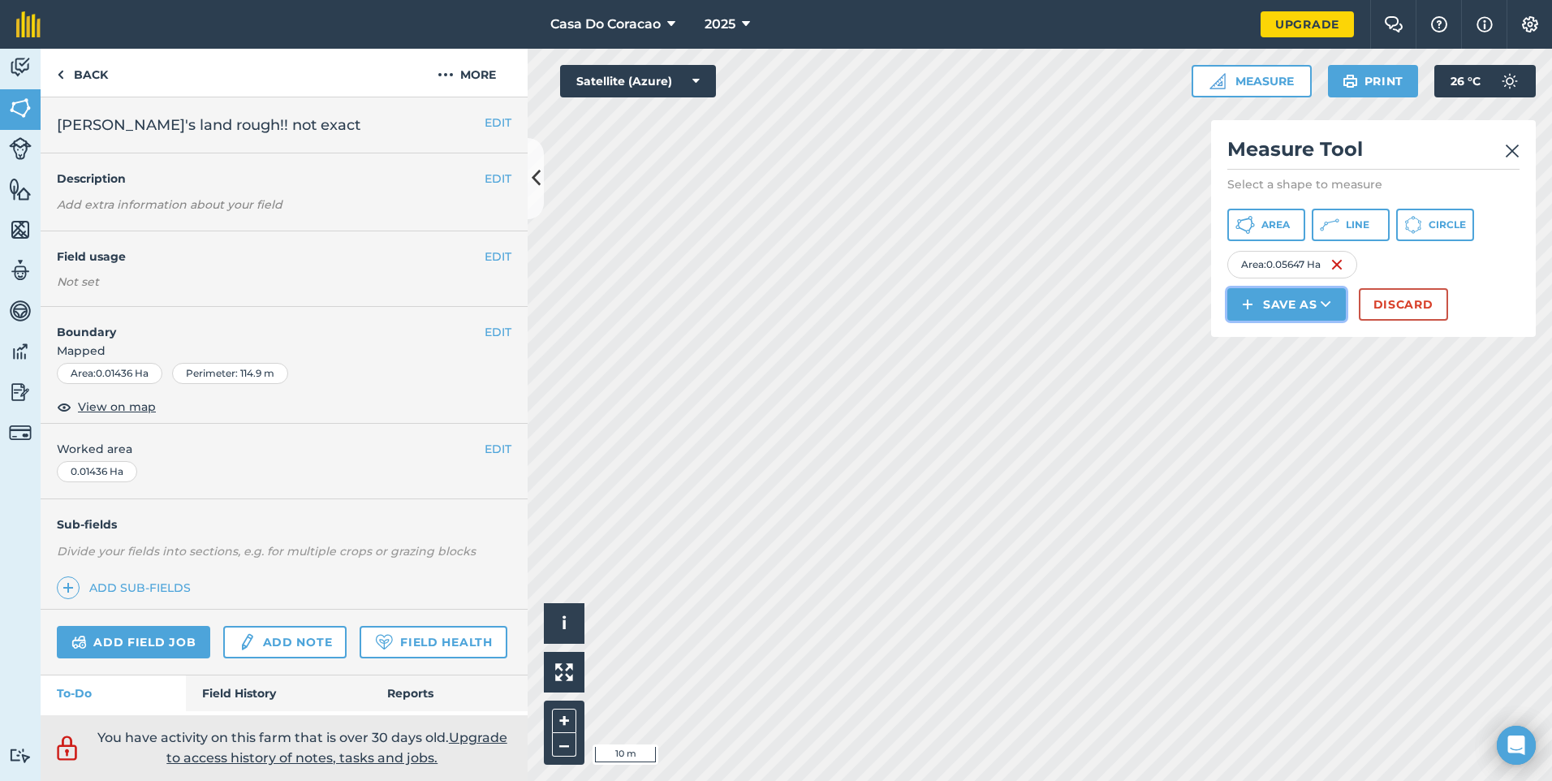
click at [1279, 304] on button "Save as" at bounding box center [1286, 304] width 118 height 32
click at [1282, 344] on link "Field" at bounding box center [1286, 341] width 114 height 36
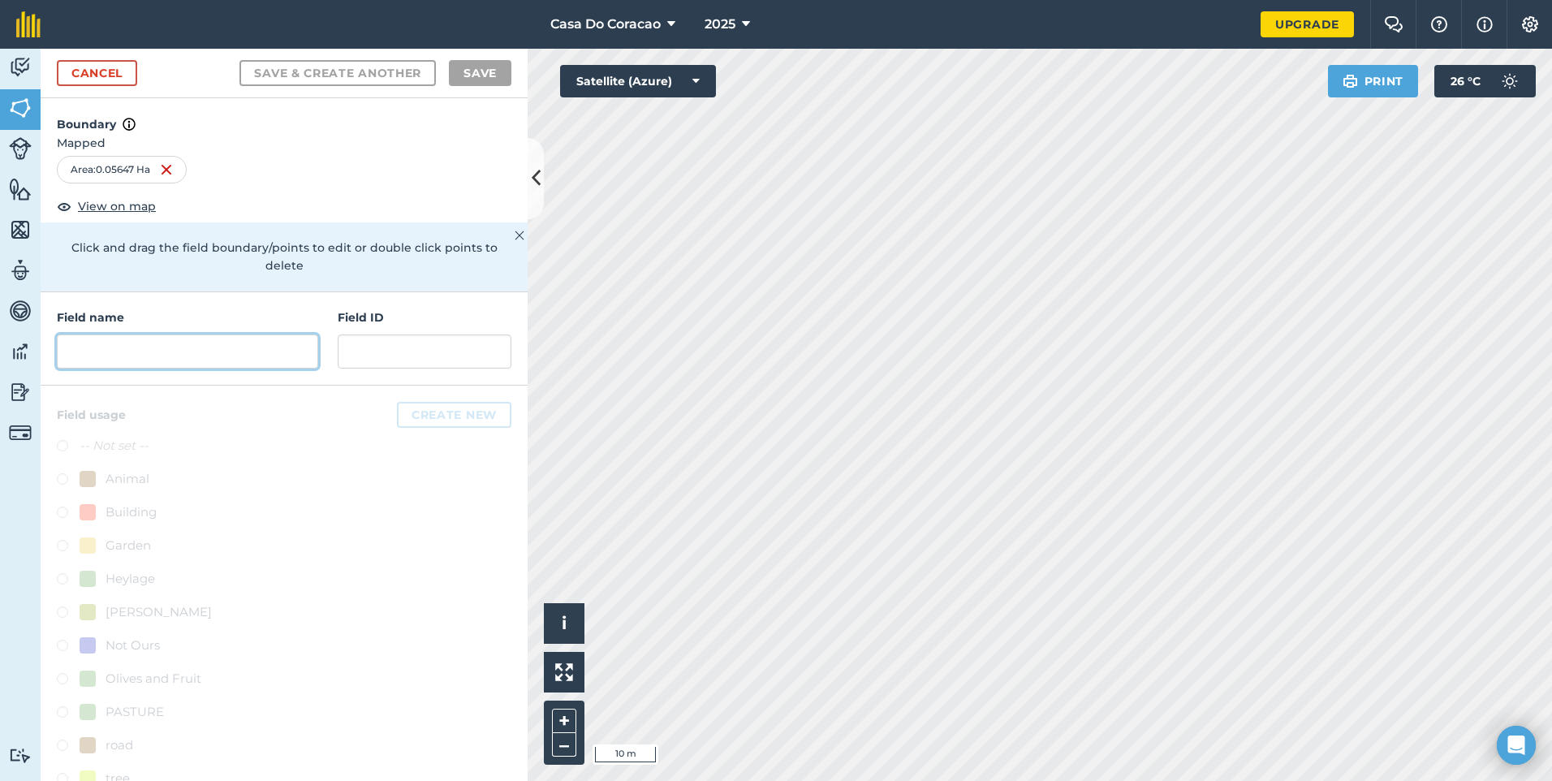
click at [247, 368] on input "text" at bounding box center [187, 351] width 261 height 34
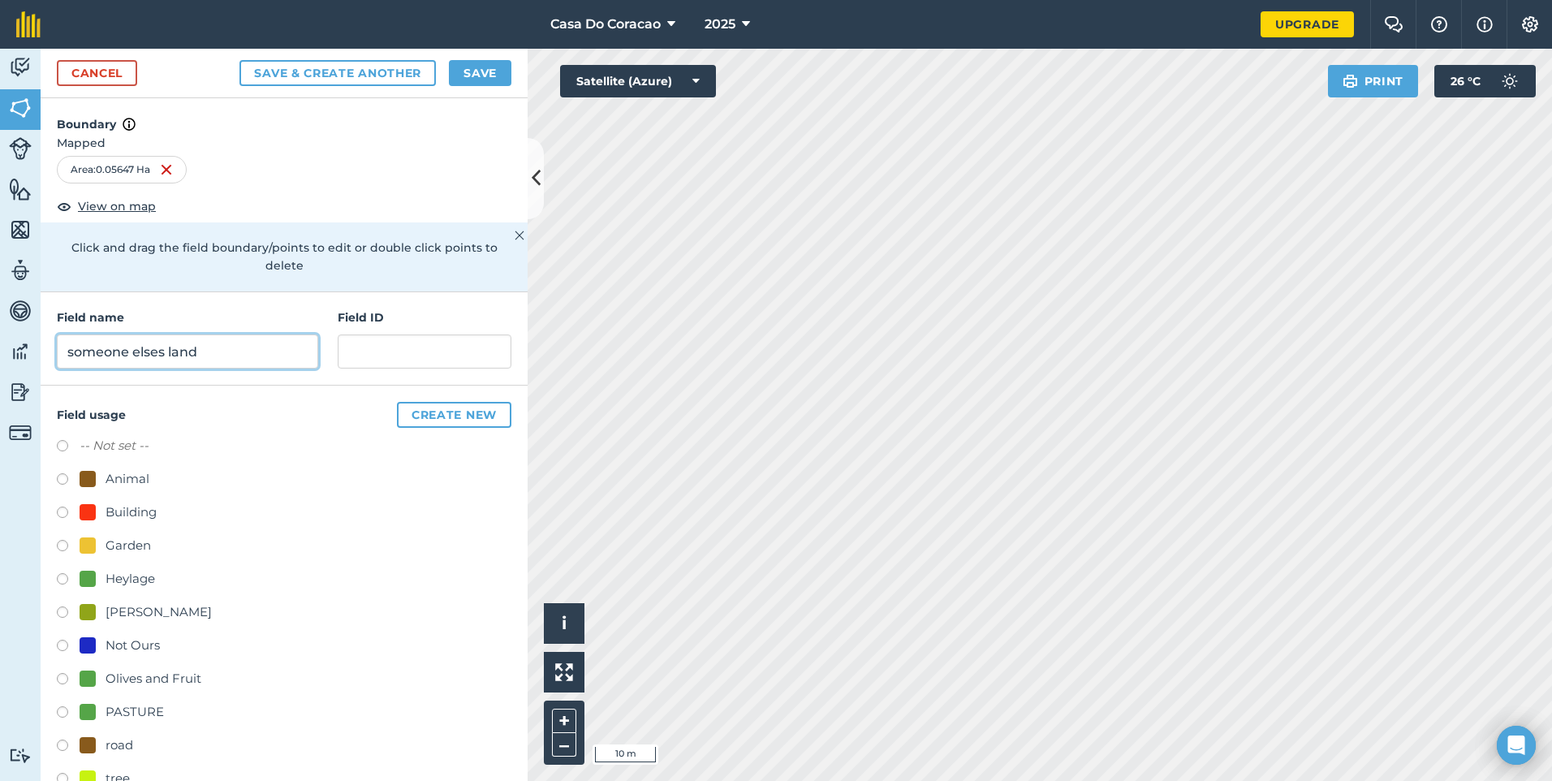
type input "someone elses land"
click at [463, 80] on button "Save" at bounding box center [480, 73] width 62 height 26
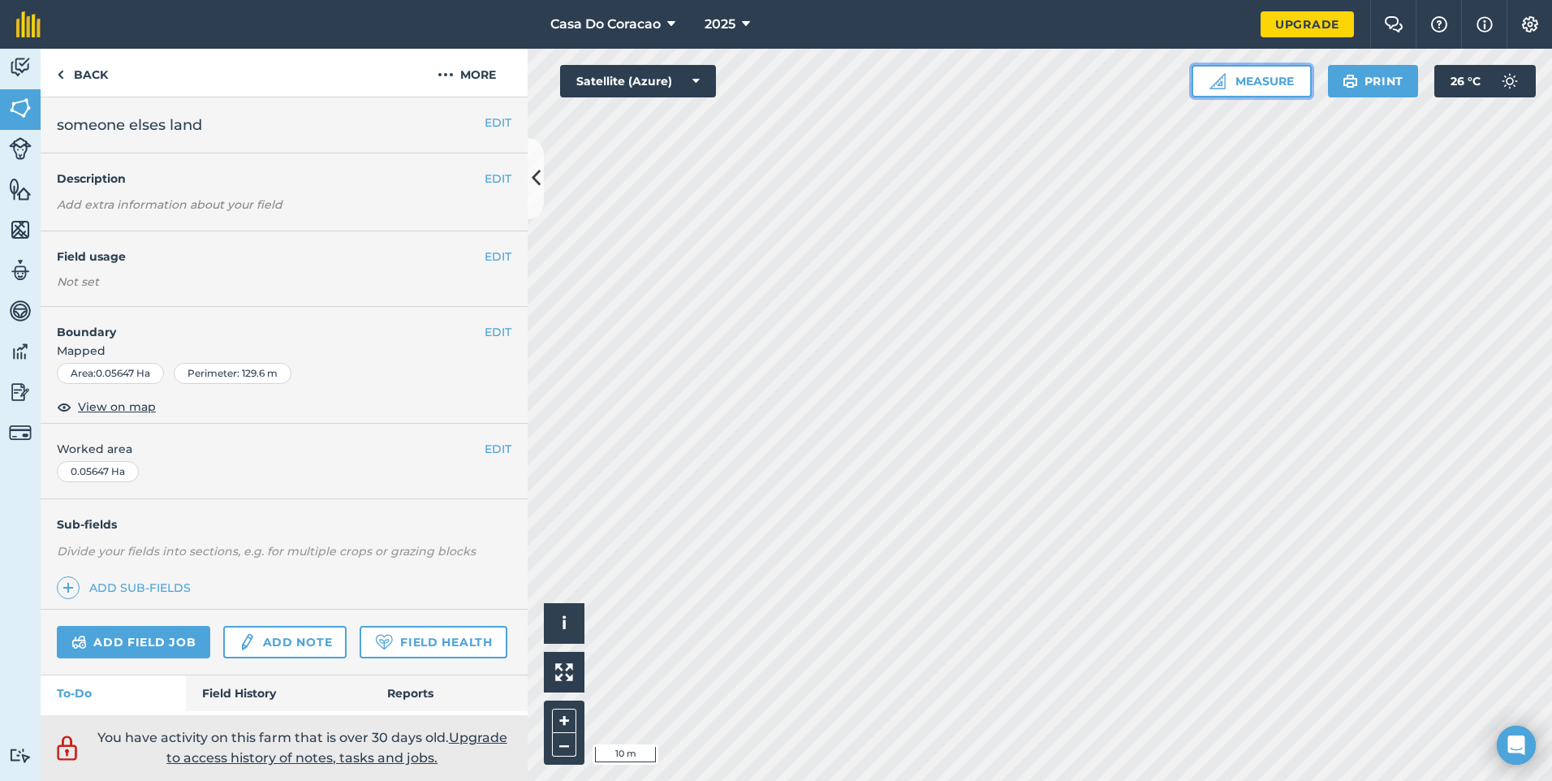
click at [1238, 89] on button "Measure" at bounding box center [1251, 81] width 120 height 32
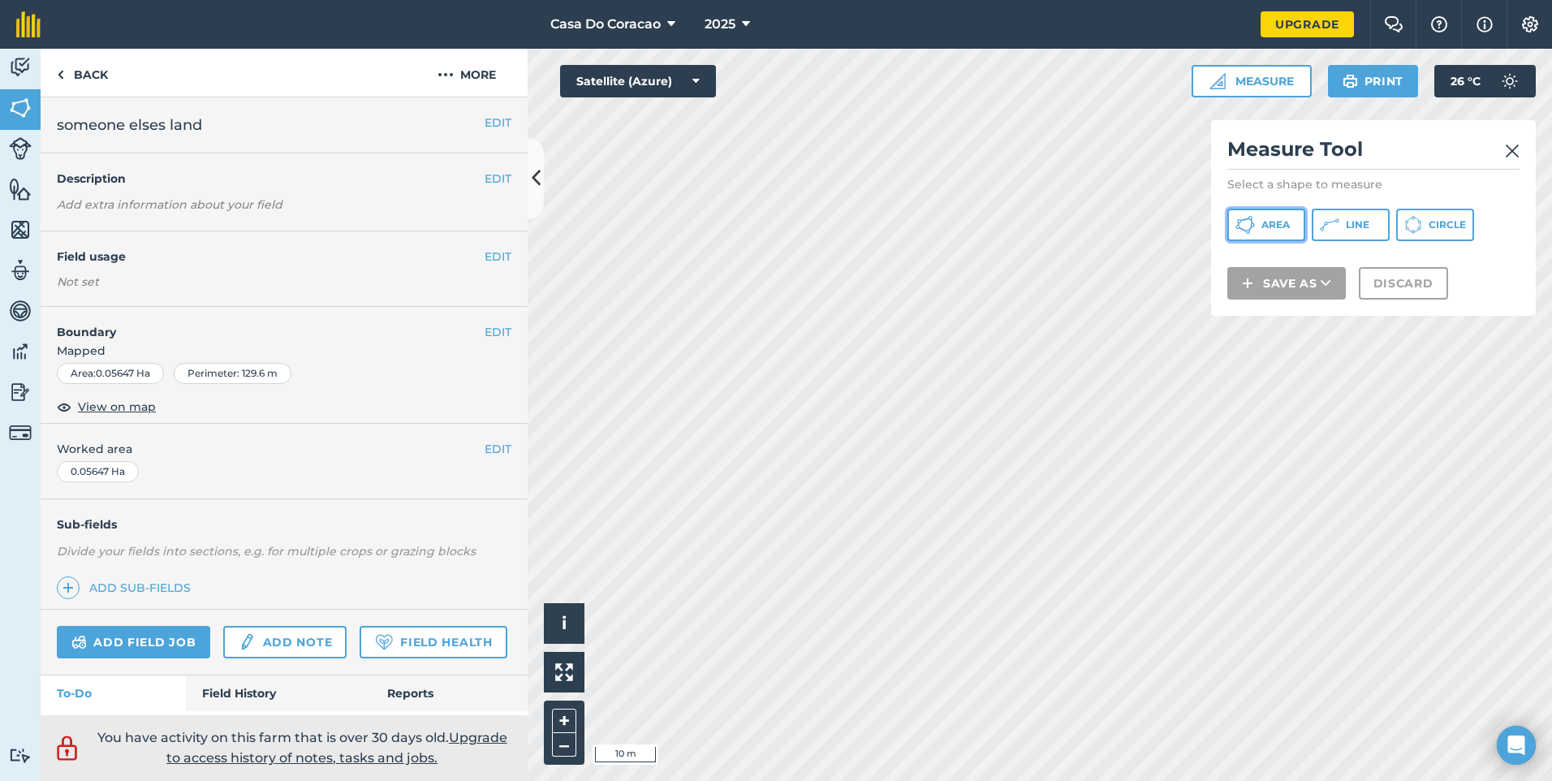
click at [1278, 223] on span "Area" at bounding box center [1275, 224] width 28 height 13
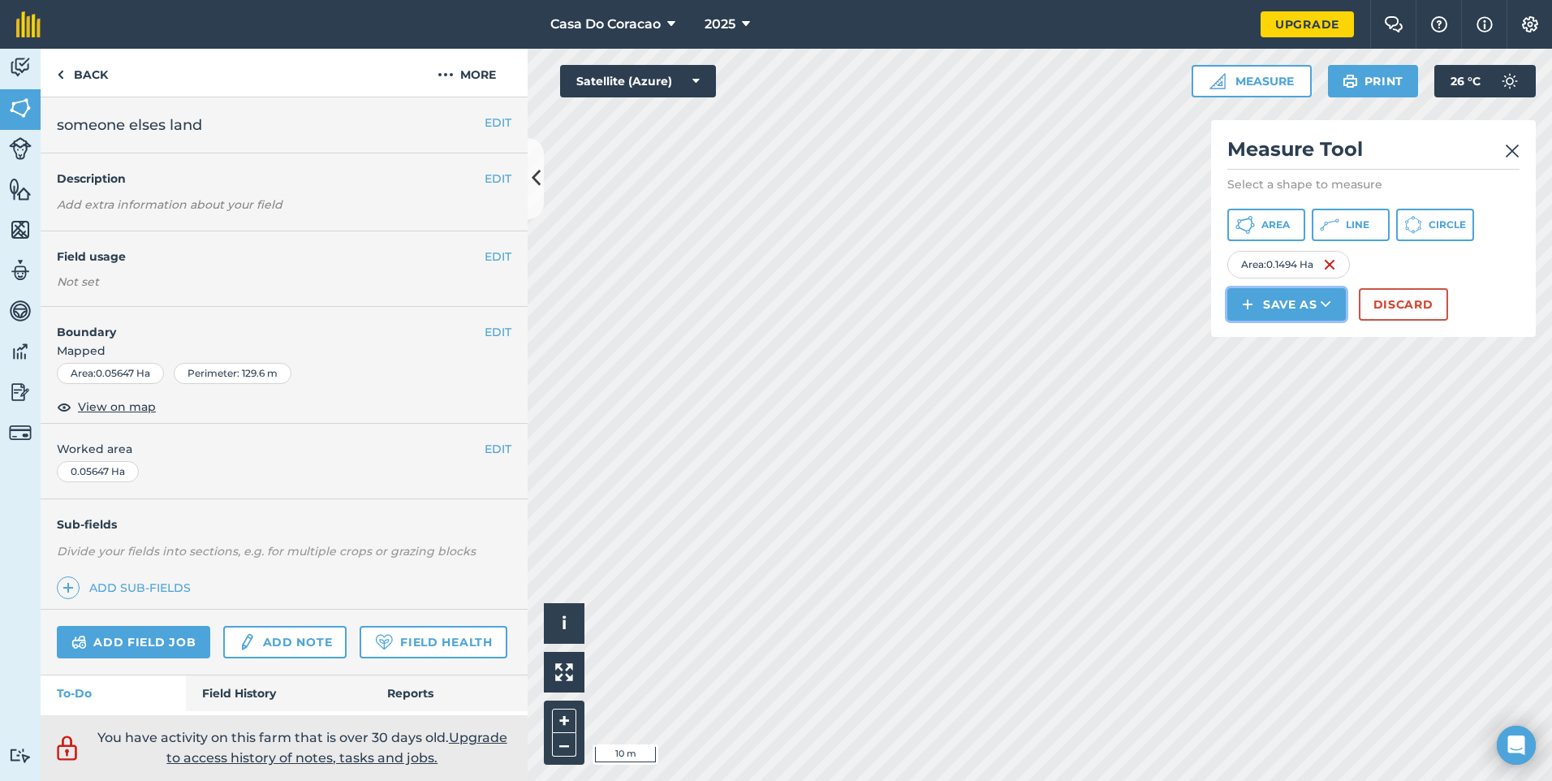
click at [1290, 307] on button "Save as" at bounding box center [1286, 304] width 118 height 32
click at [1272, 343] on link "Field" at bounding box center [1286, 341] width 114 height 36
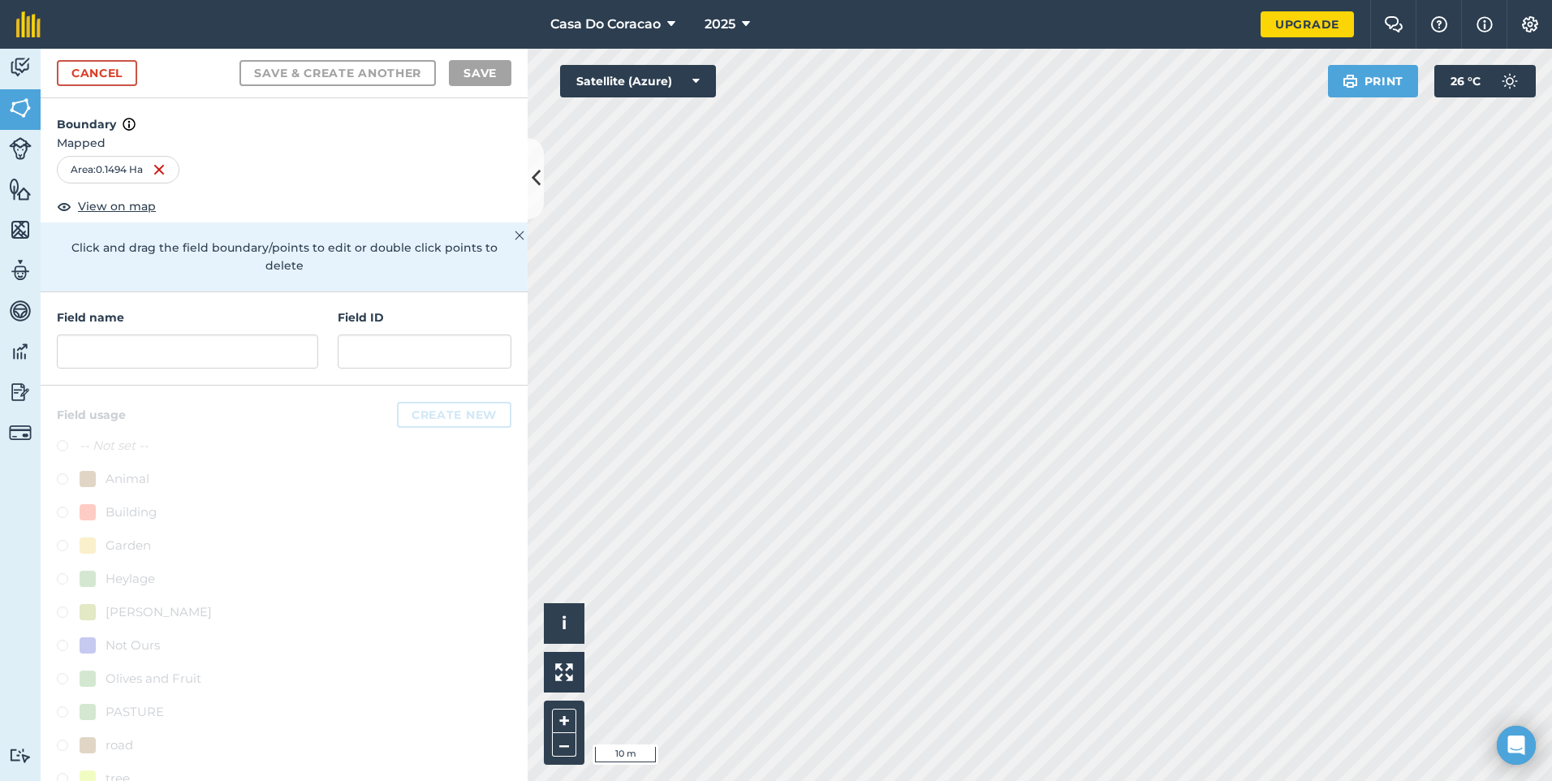
click at [219, 372] on div "Field name Field ID" at bounding box center [284, 338] width 487 height 93
click at [217, 359] on input "text" at bounding box center [187, 351] width 261 height 34
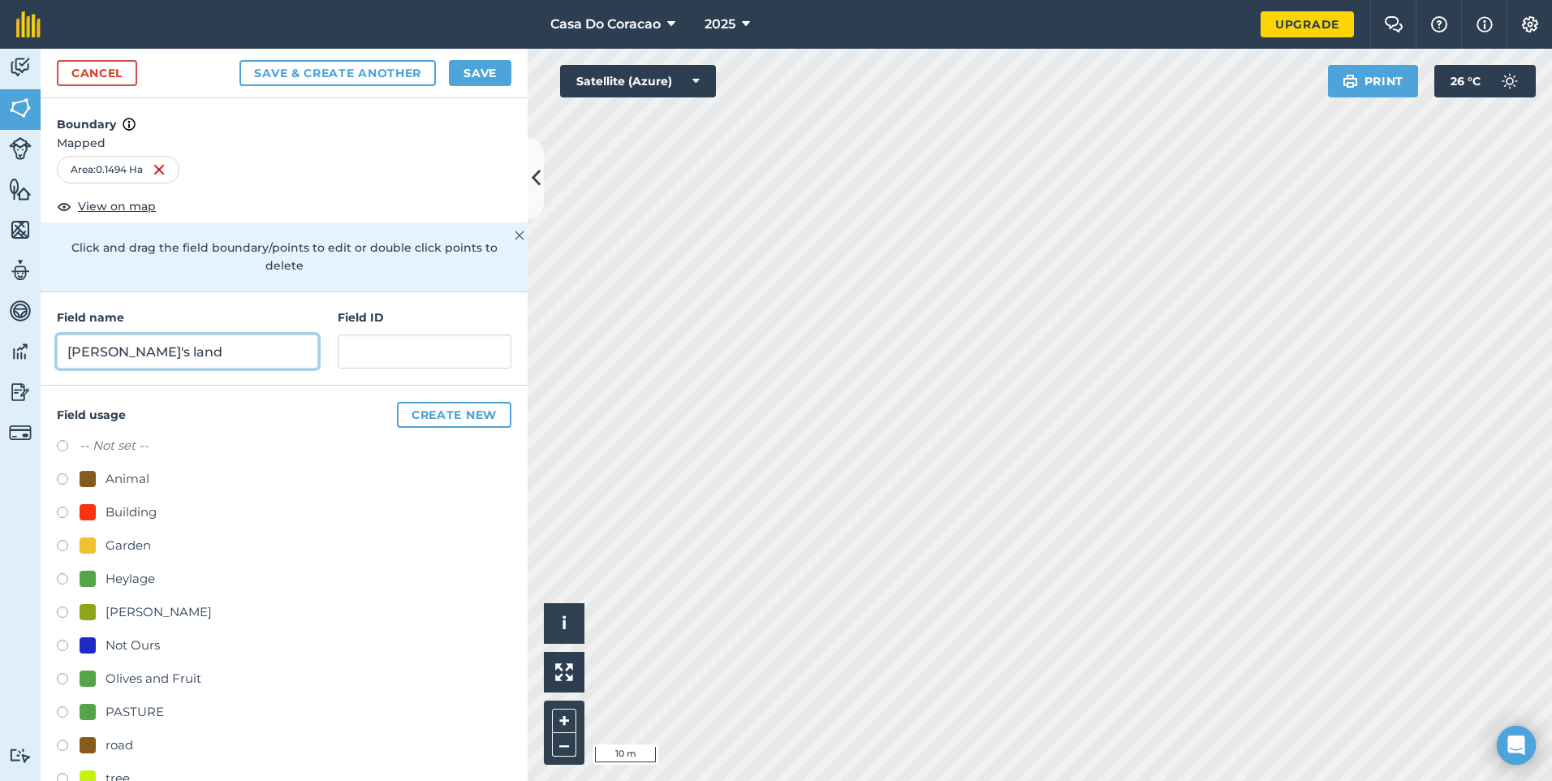
type input "[PERSON_NAME]'s land"
click at [489, 63] on button "Save" at bounding box center [480, 73] width 62 height 26
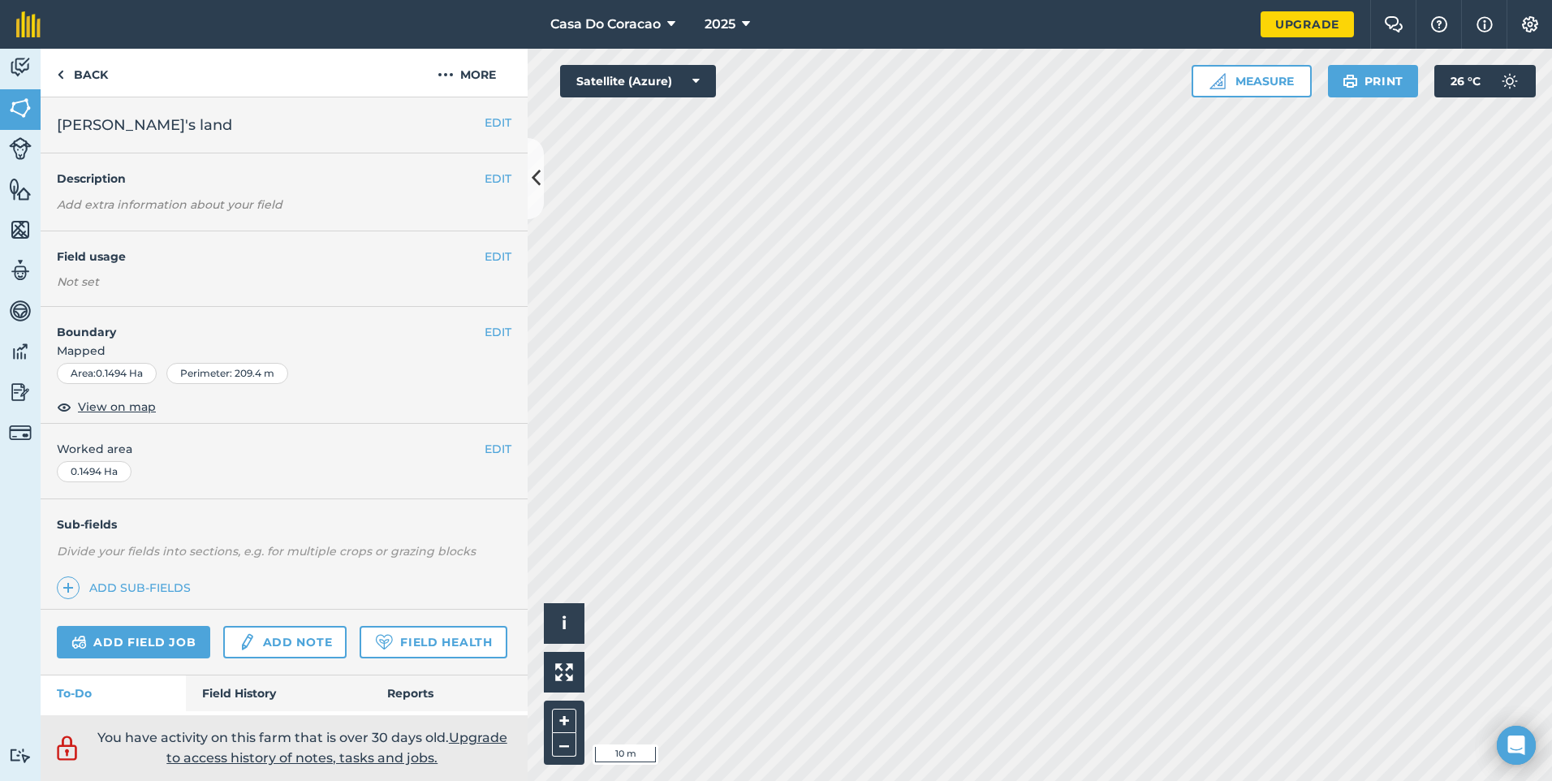
click at [479, 322] on div "EDIT Boundary Mapped Area : 0.1494 Ha Perimeter : 209.4 m View on map" at bounding box center [284, 365] width 487 height 117
click at [484, 331] on button "EDIT" at bounding box center [497, 332] width 27 height 18
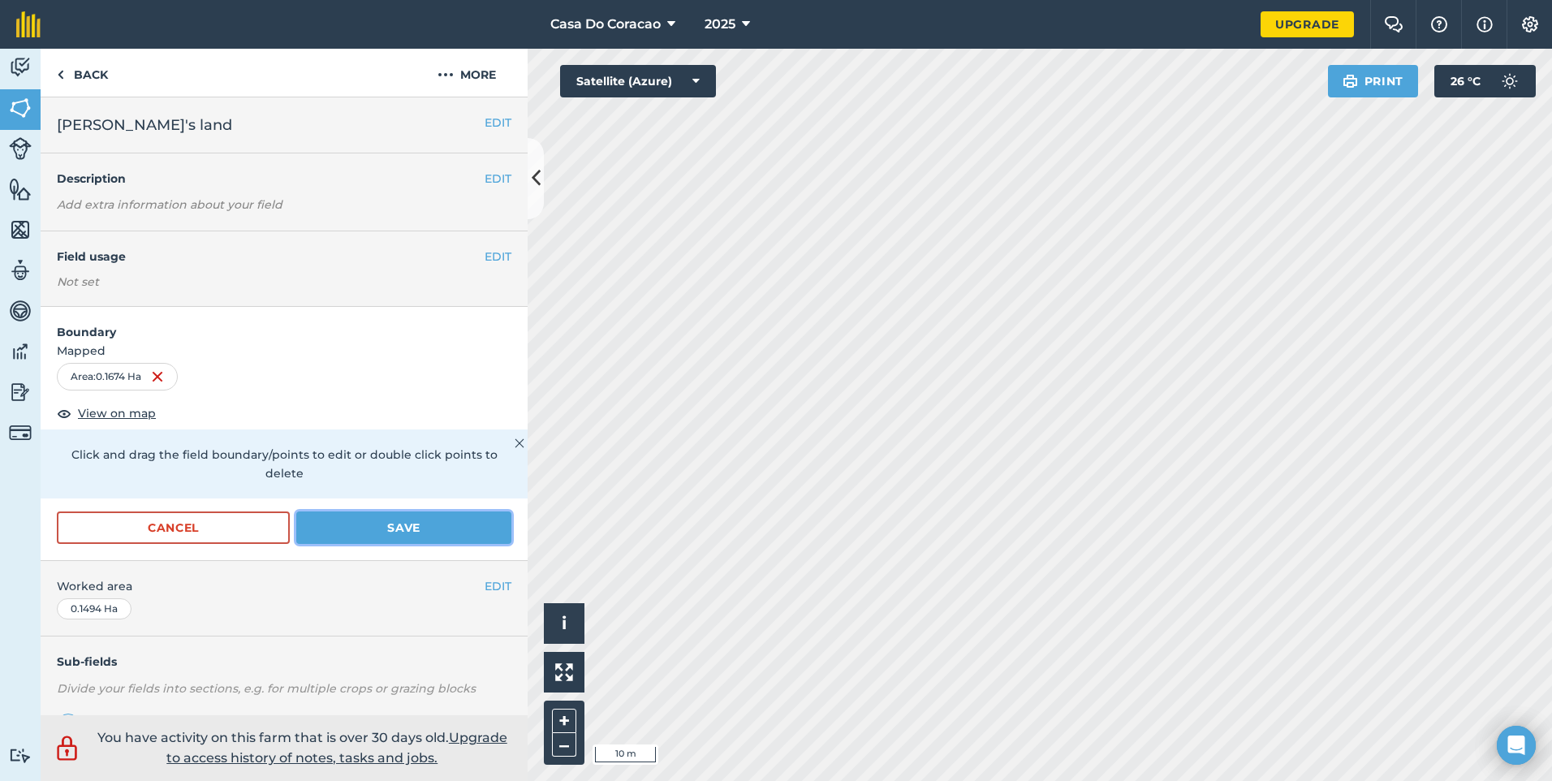
click at [397, 536] on button "Save" at bounding box center [403, 527] width 215 height 32
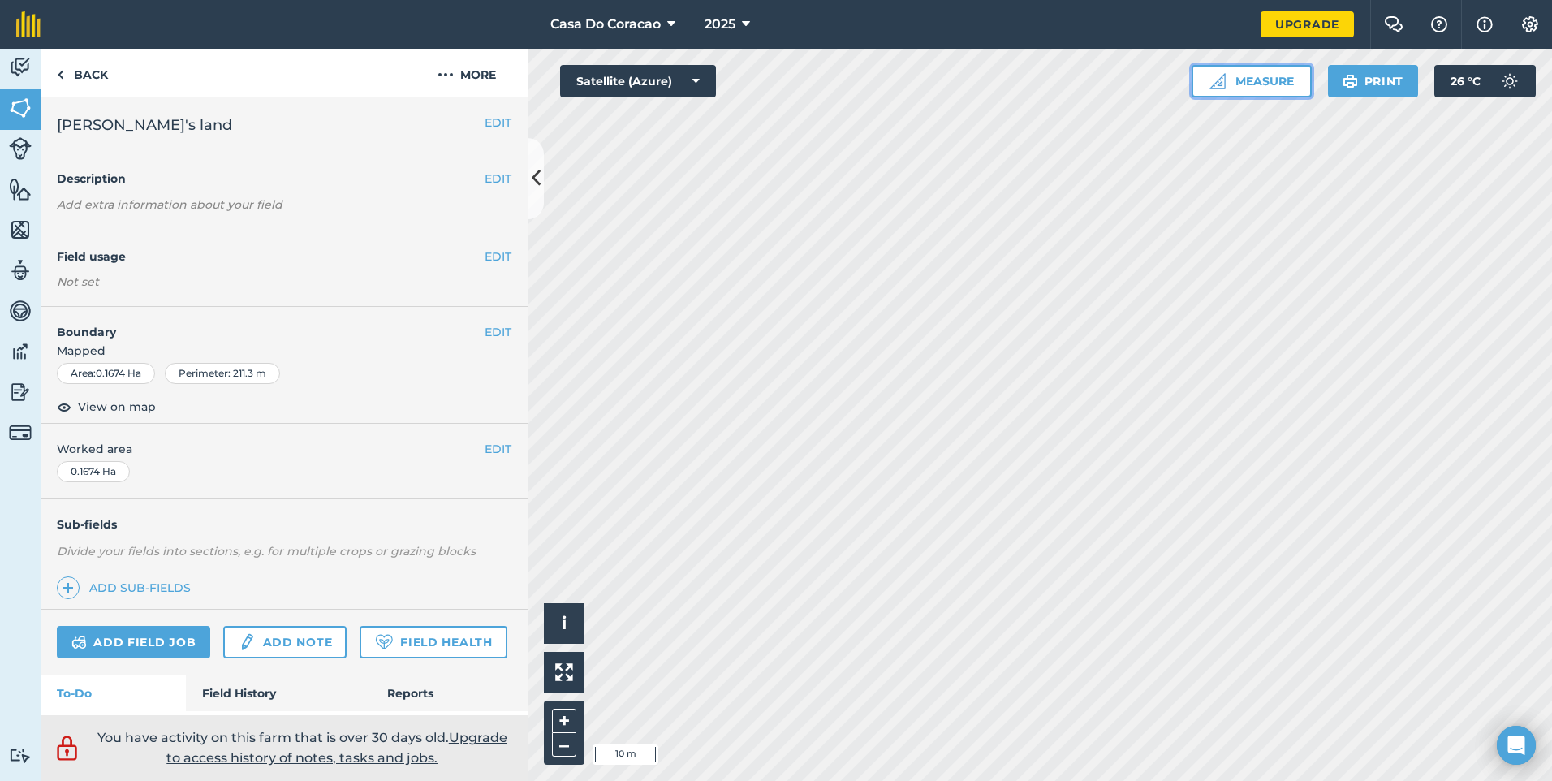
click at [1273, 80] on button "Measure" at bounding box center [1251, 81] width 120 height 32
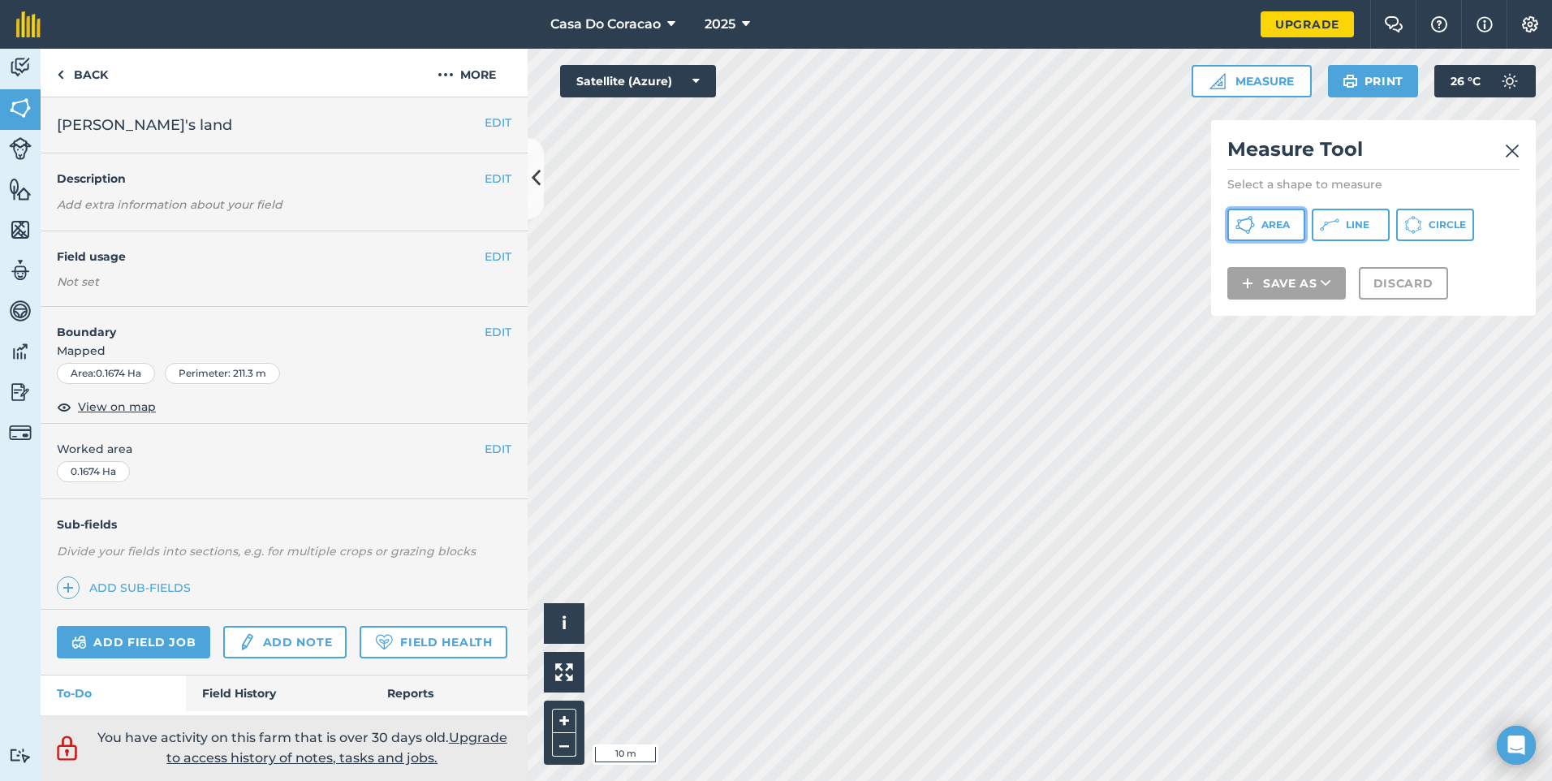
click at [1263, 230] on span "Area" at bounding box center [1275, 224] width 28 height 13
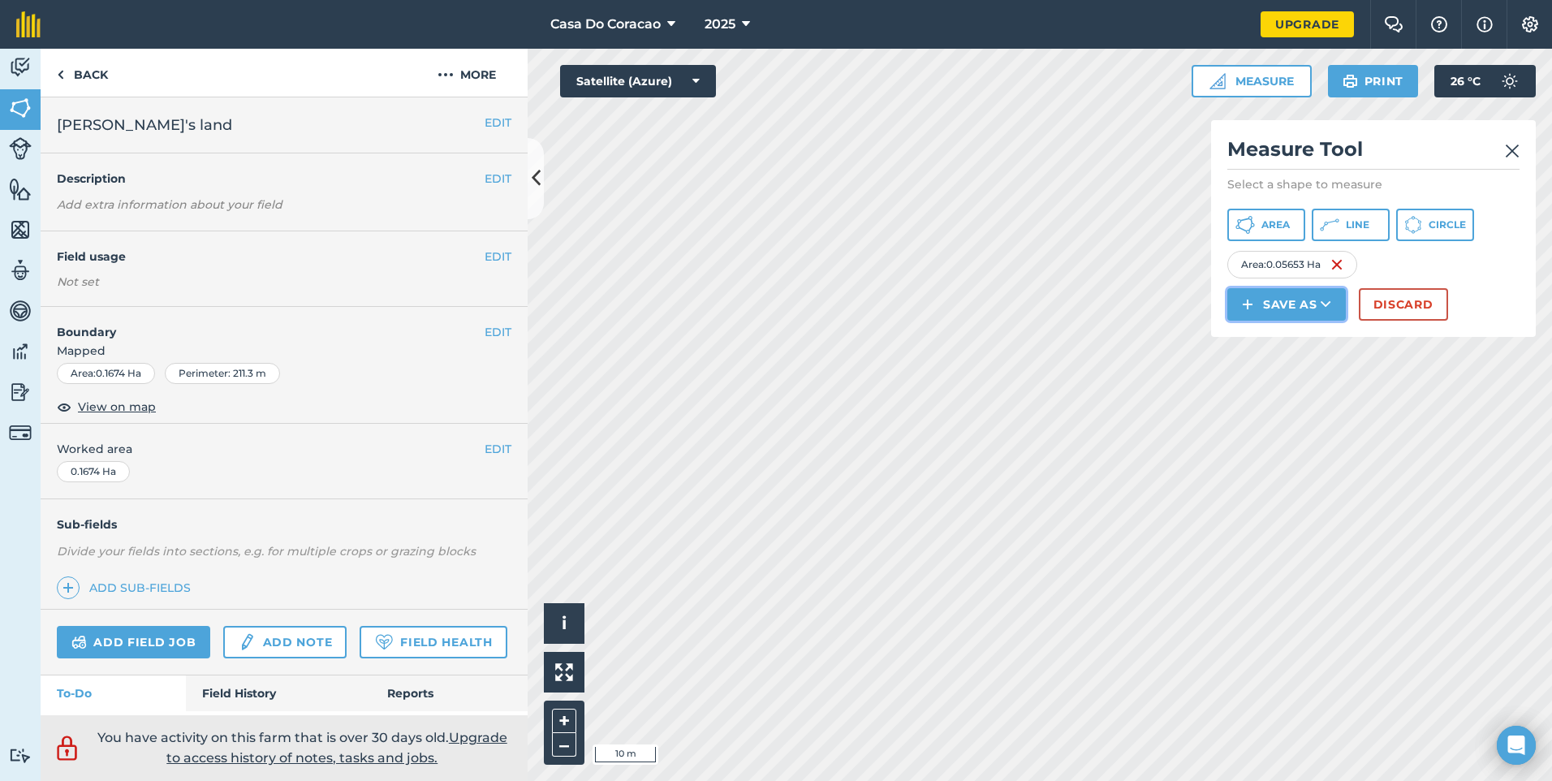
click at [1320, 291] on button "Save as" at bounding box center [1286, 304] width 118 height 32
click at [1295, 346] on link "Field" at bounding box center [1286, 341] width 114 height 36
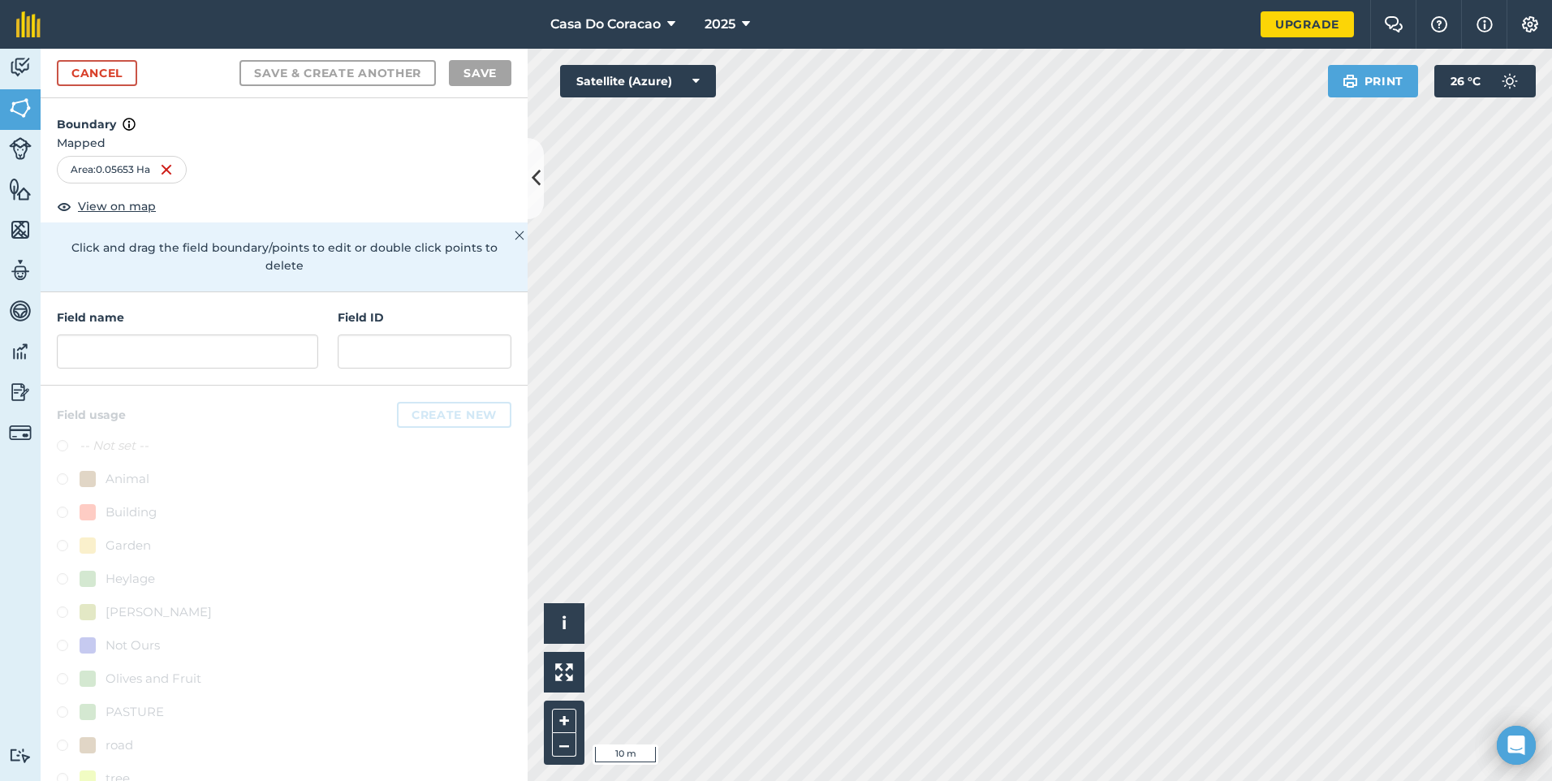
click at [320, 362] on div "Field name Field ID" at bounding box center [284, 338] width 487 height 93
click at [262, 351] on input "text" at bounding box center [187, 351] width 261 height 34
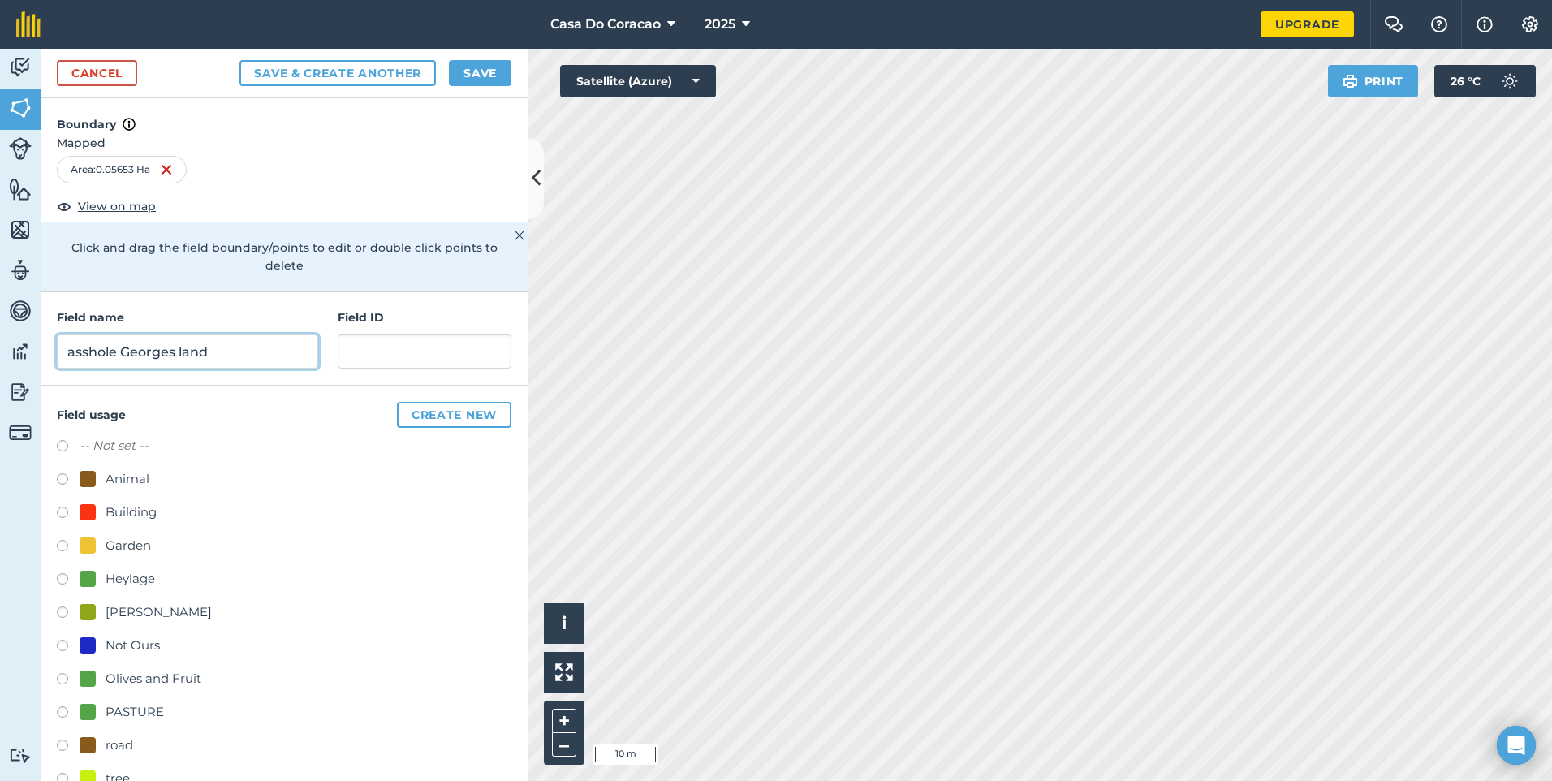
click at [172, 356] on input "asshole Georges land" at bounding box center [187, 351] width 261 height 34
click at [172, 357] on input "asshole Georges land" at bounding box center [187, 351] width 261 height 34
click at [171, 357] on input "asshole Georges land" at bounding box center [187, 351] width 261 height 34
click at [246, 351] on input "asshole [PERSON_NAME]'s land" at bounding box center [187, 351] width 261 height 34
type input "asshole [PERSON_NAME]'s land"
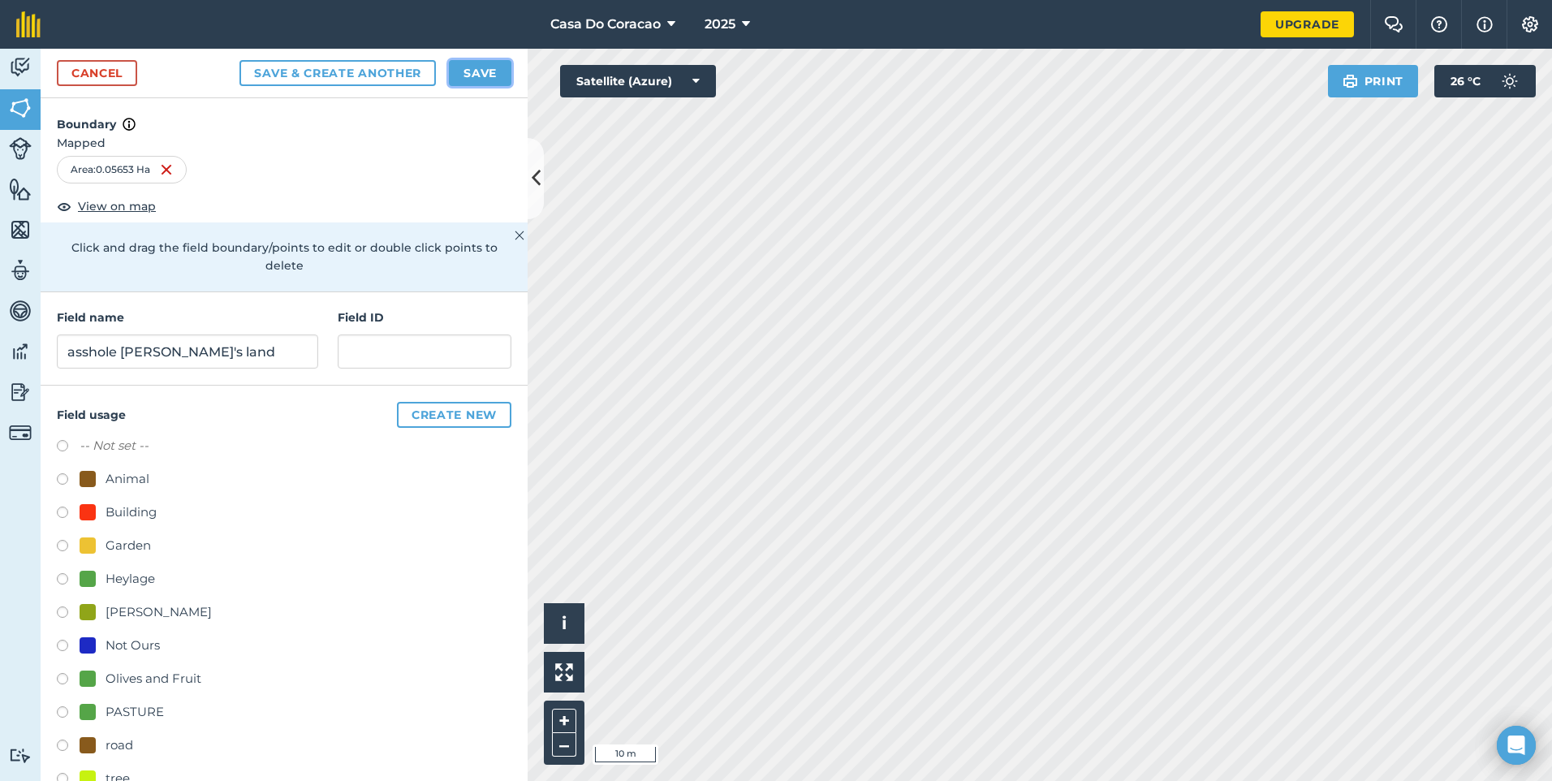
click at [475, 80] on button "Save" at bounding box center [480, 73] width 62 height 26
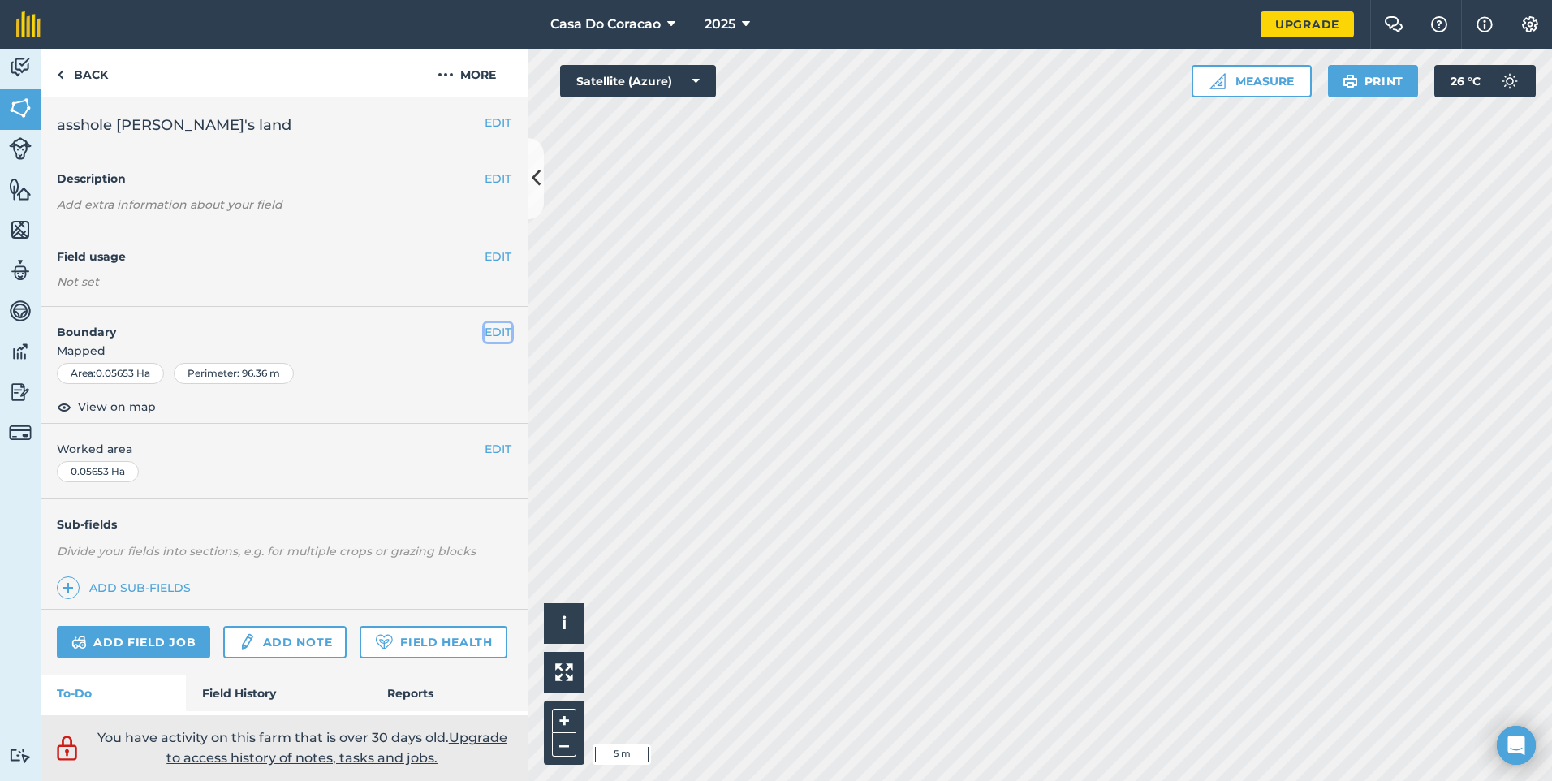
click at [488, 329] on button "EDIT" at bounding box center [497, 332] width 27 height 18
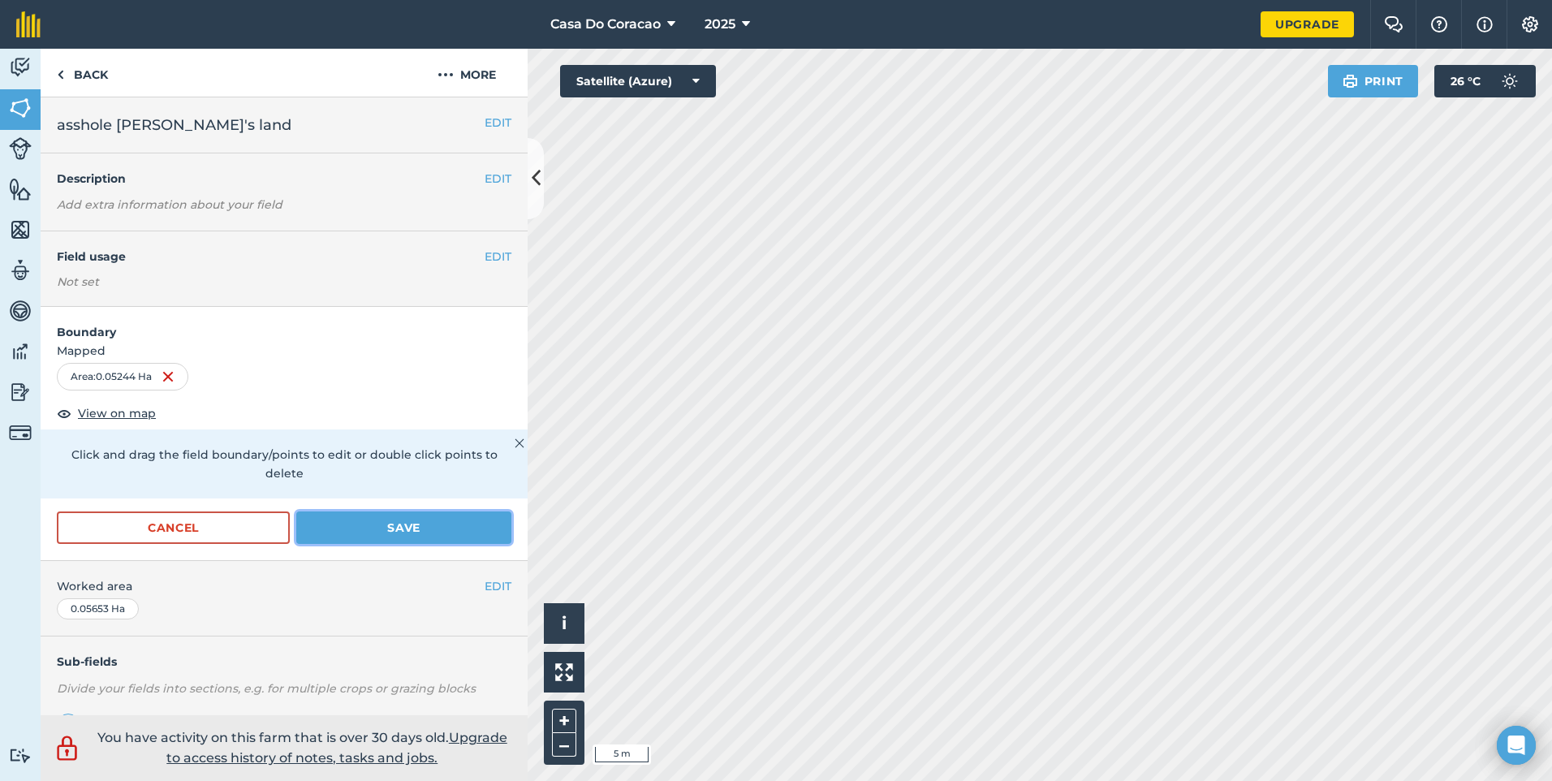
click at [342, 528] on button "Save" at bounding box center [403, 527] width 215 height 32
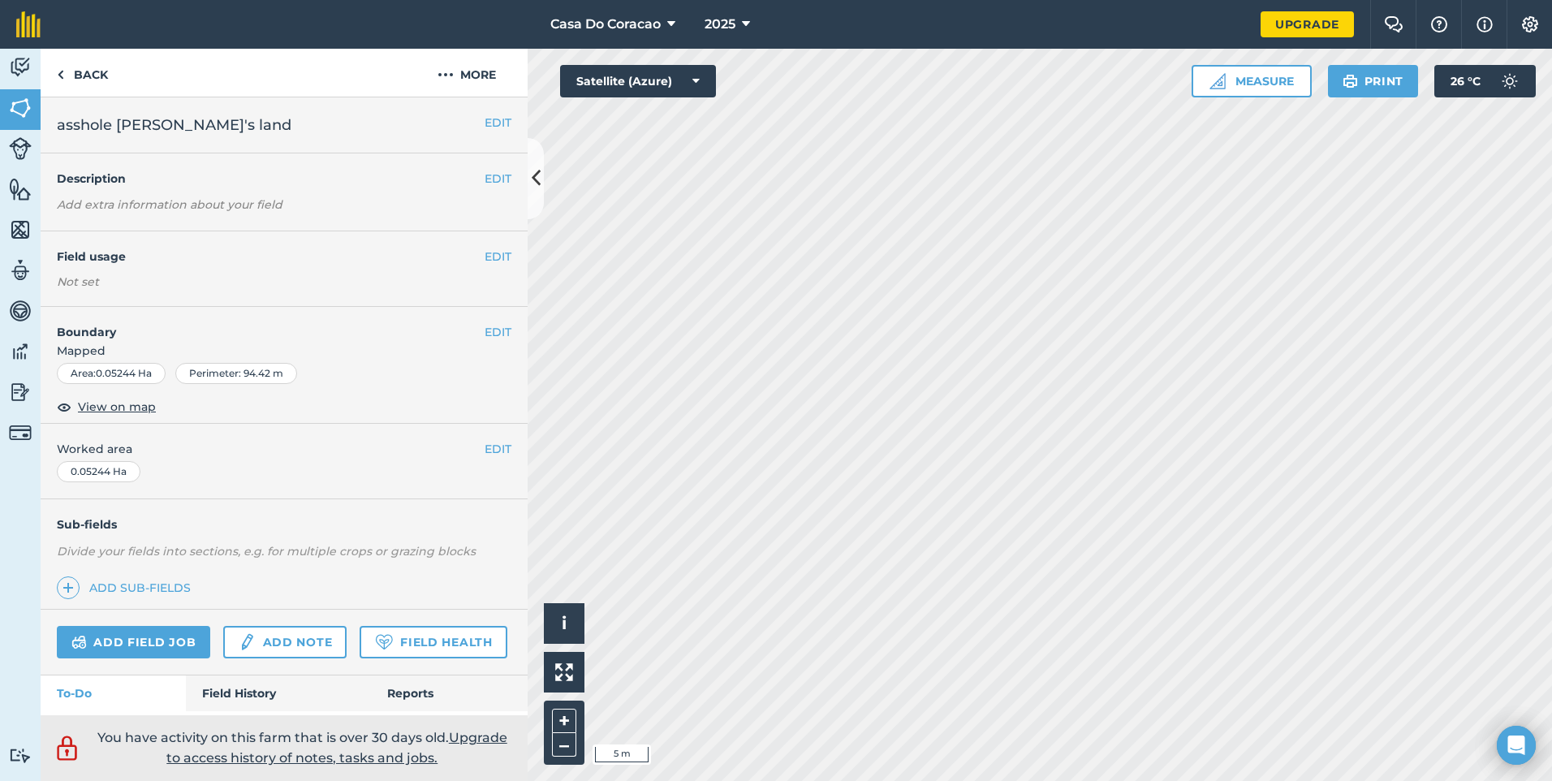
click at [501, 325] on div "EDIT Boundary Mapped Area : 0.05244 Ha Perimeter : 94.42 m View on map" at bounding box center [284, 365] width 487 height 117
click at [484, 339] on button "EDIT" at bounding box center [497, 332] width 27 height 18
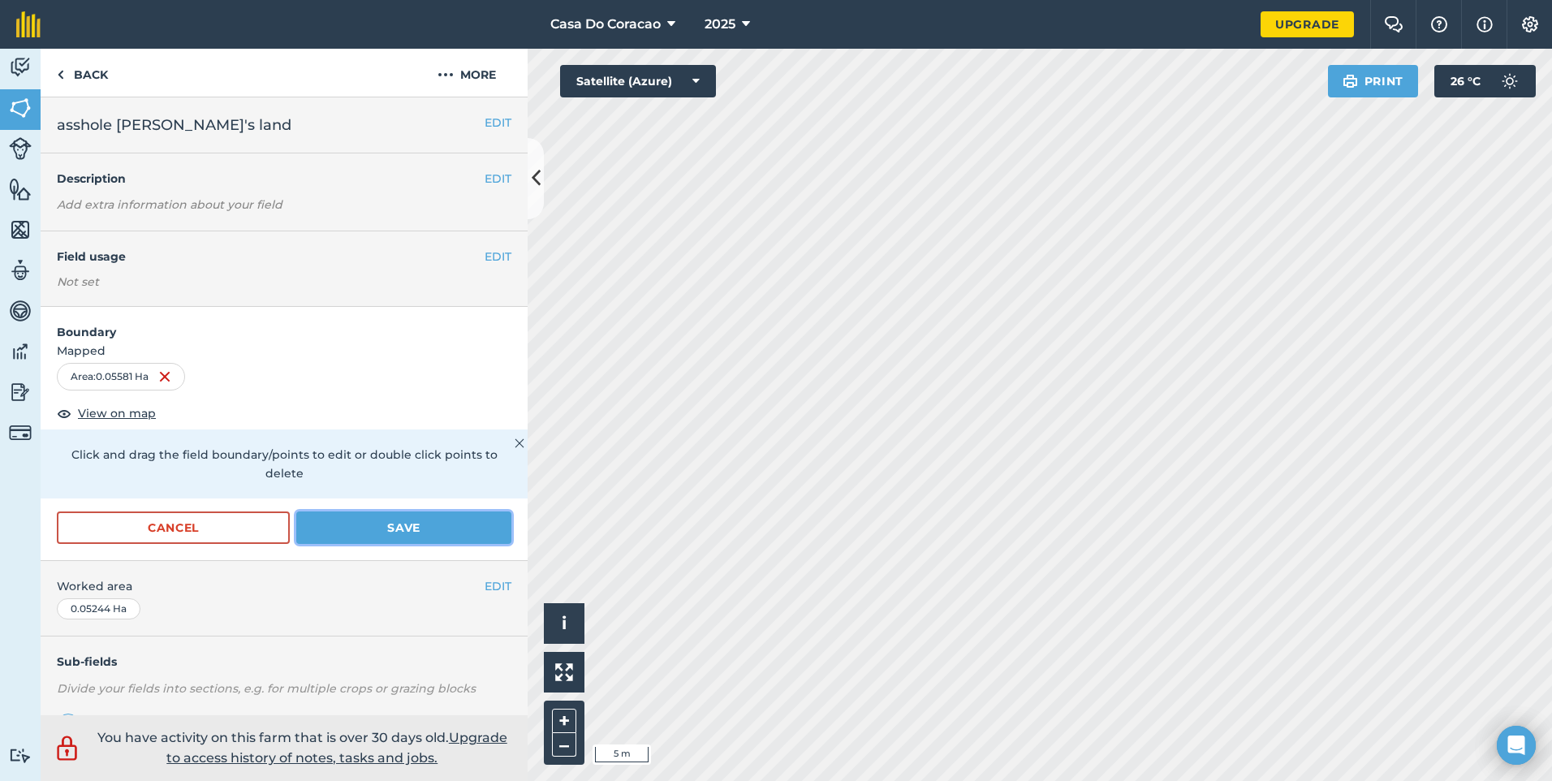
click at [404, 531] on button "Save" at bounding box center [403, 527] width 215 height 32
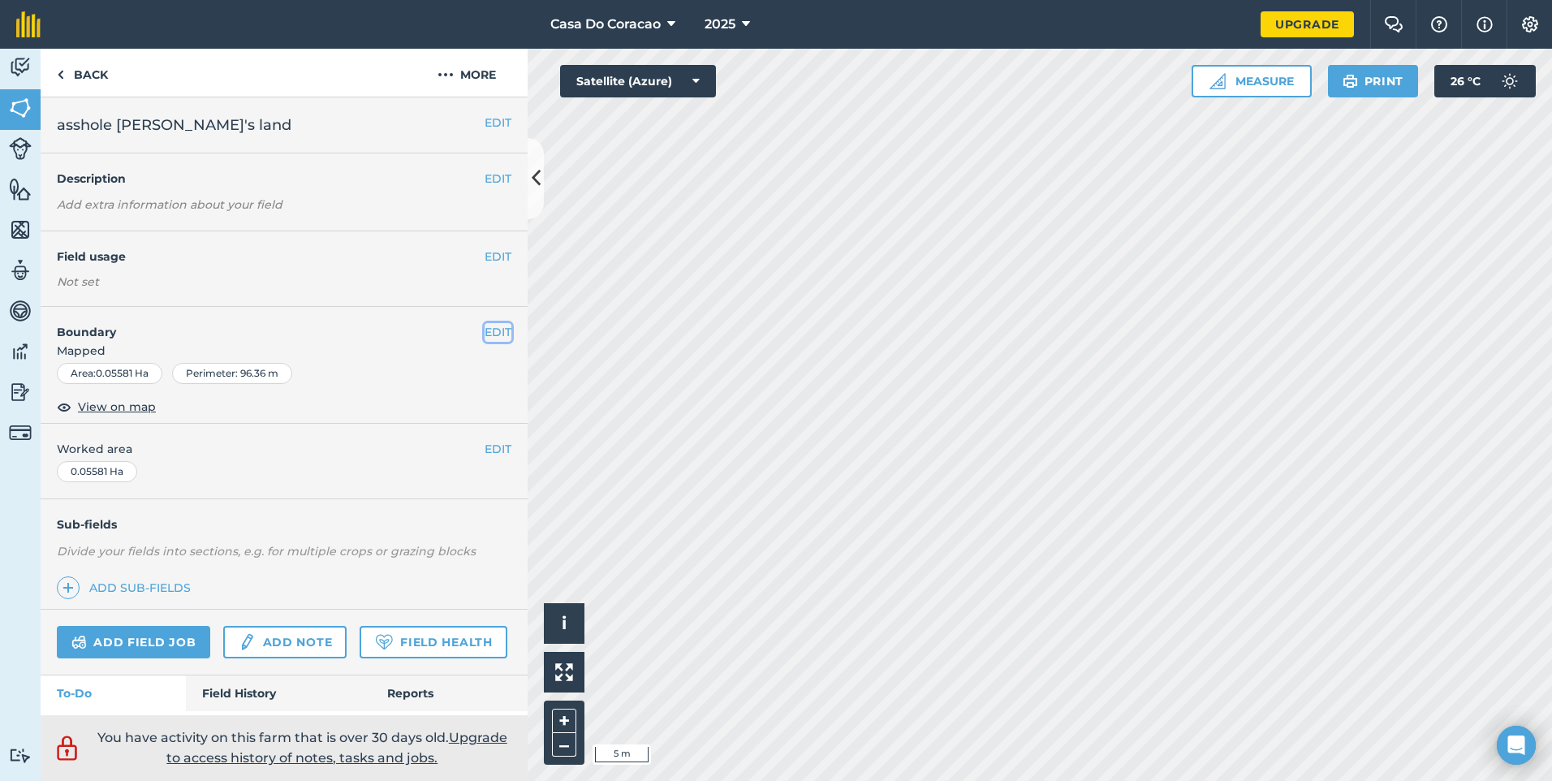
click at [484, 327] on button "EDIT" at bounding box center [497, 332] width 27 height 18
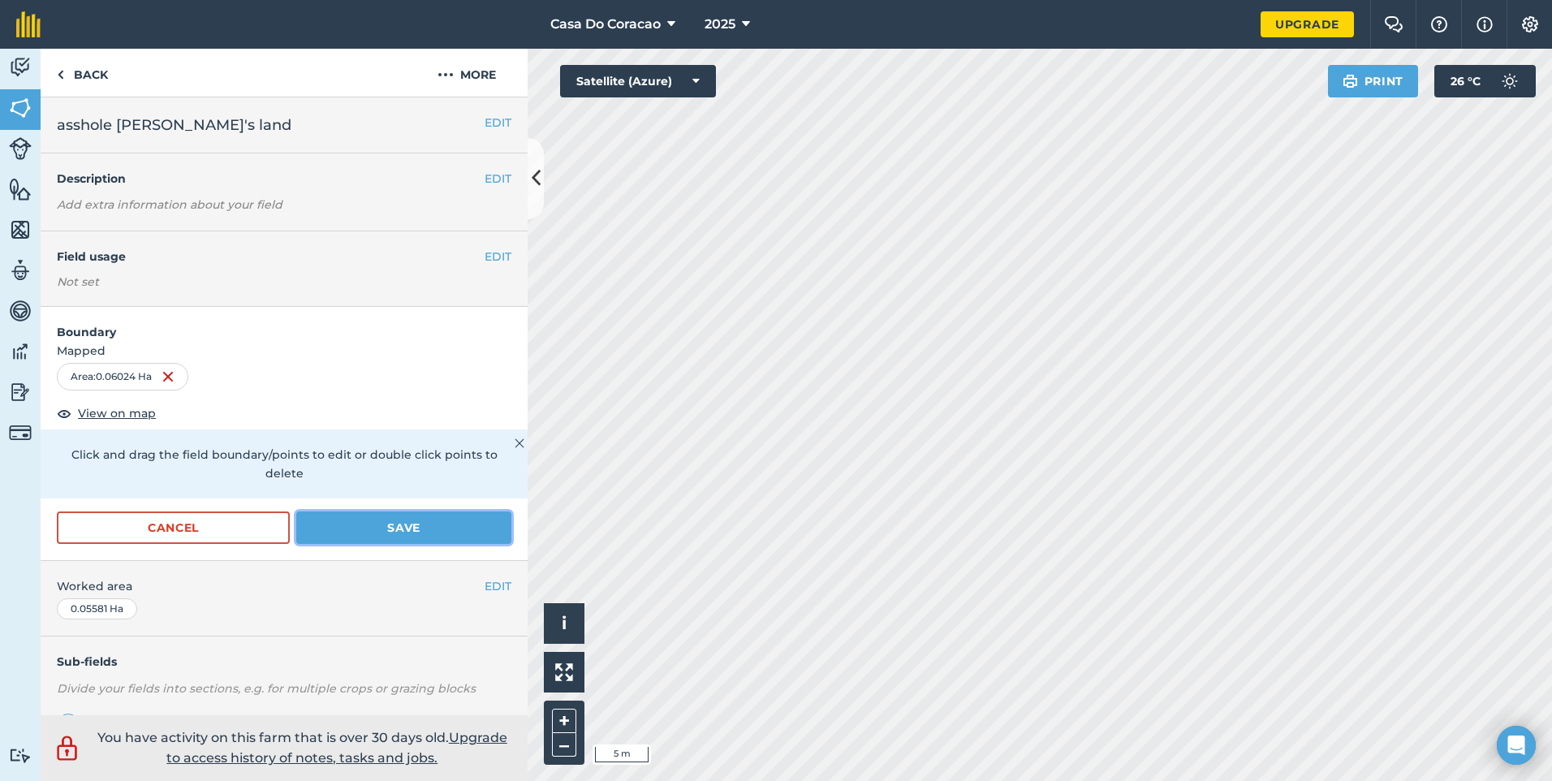
click at [432, 522] on button "Save" at bounding box center [403, 527] width 215 height 32
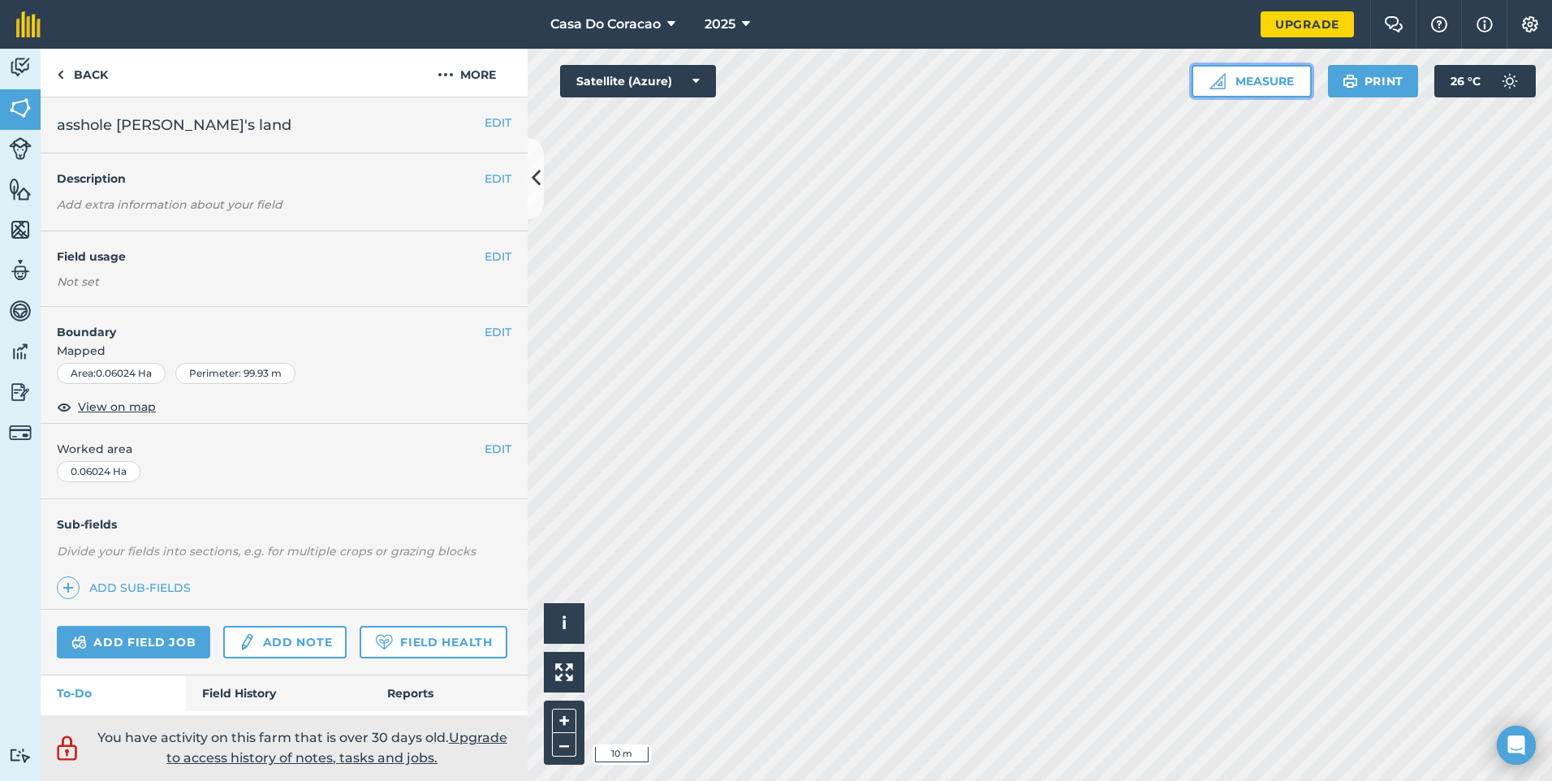
click at [1271, 76] on button "Measure" at bounding box center [1251, 81] width 120 height 32
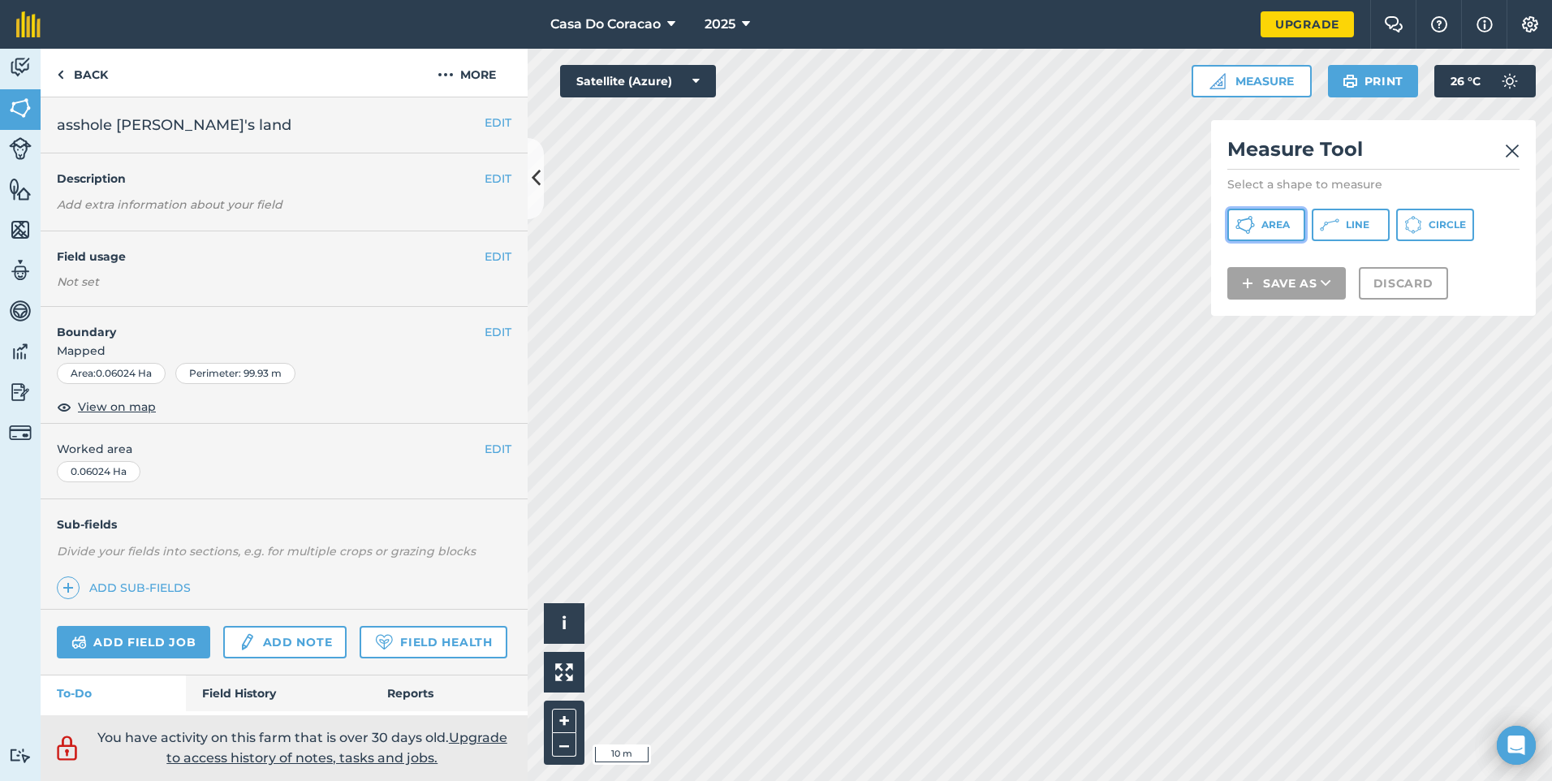
click at [1233, 215] on button "Area" at bounding box center [1266, 225] width 78 height 32
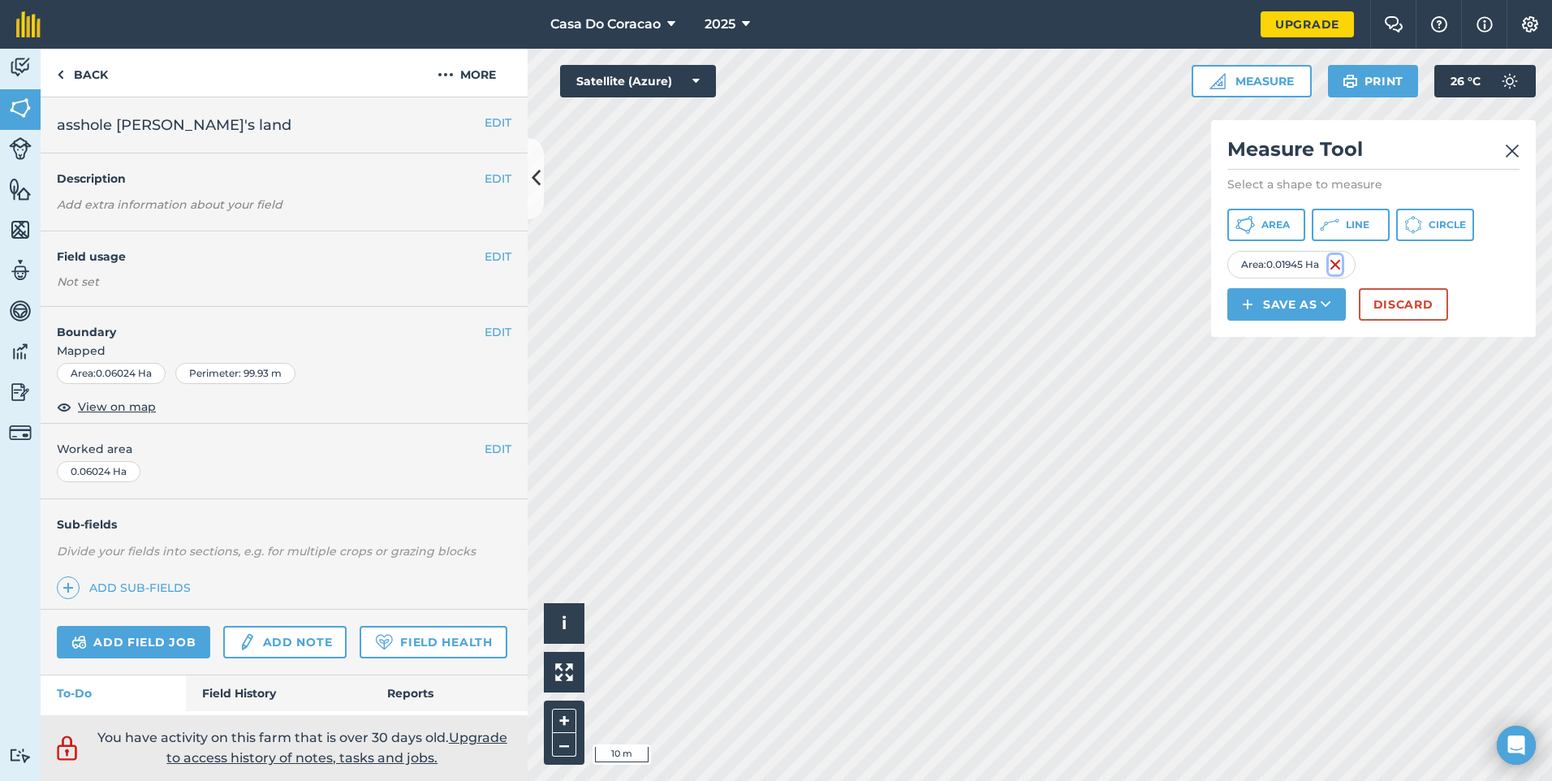
click at [1333, 261] on img at bounding box center [1334, 264] width 13 height 19
